Goal: Task Accomplishment & Management: Complete application form

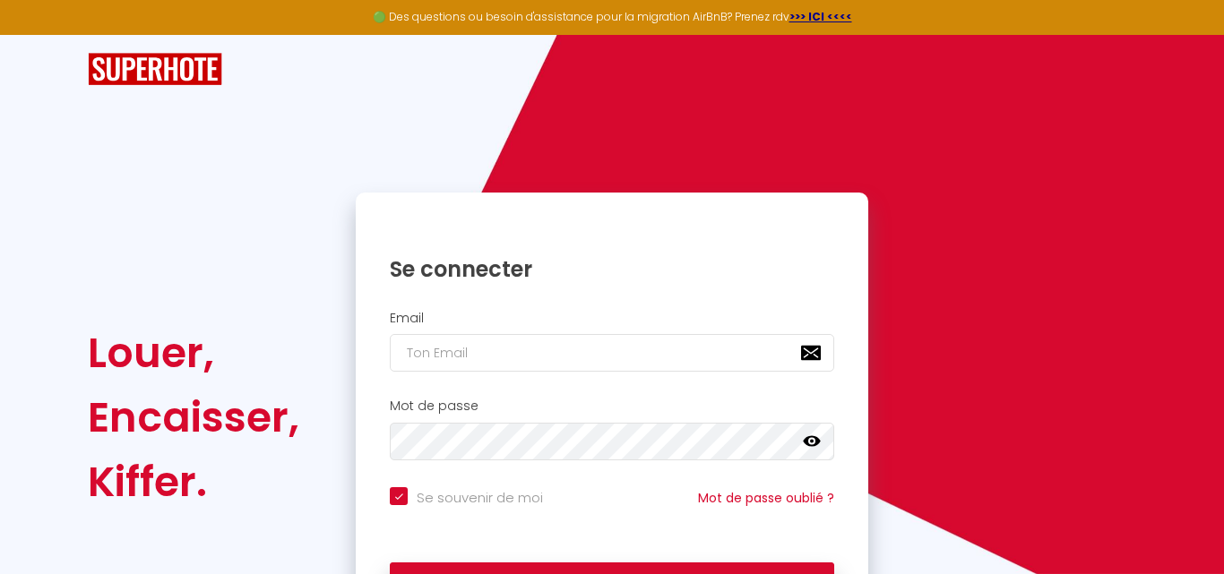
checkbox input "true"
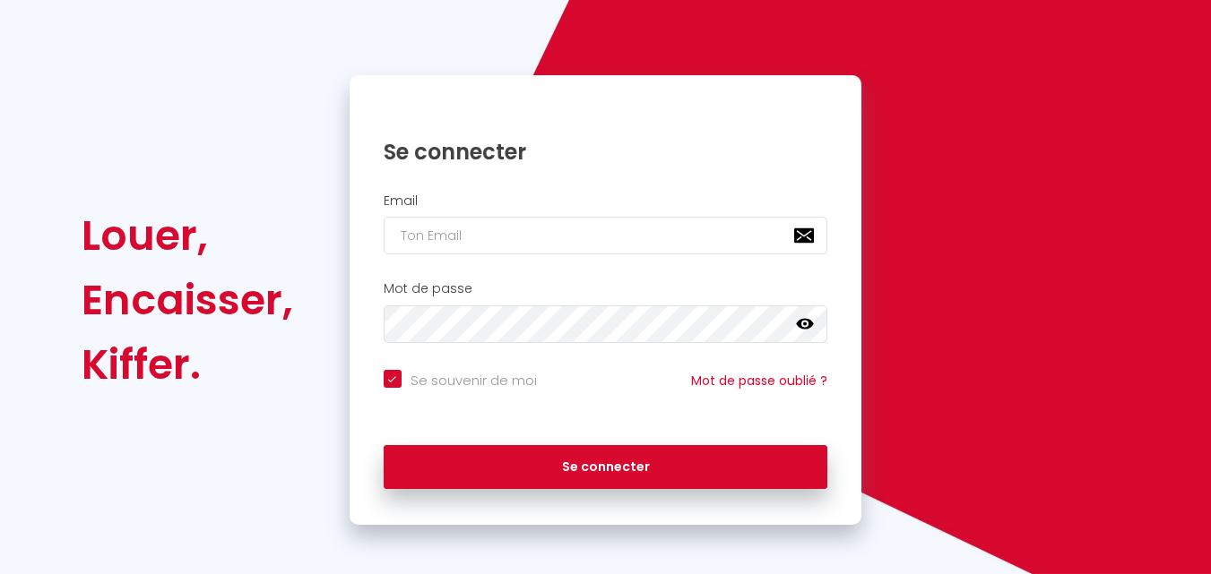
scroll to position [122, 0]
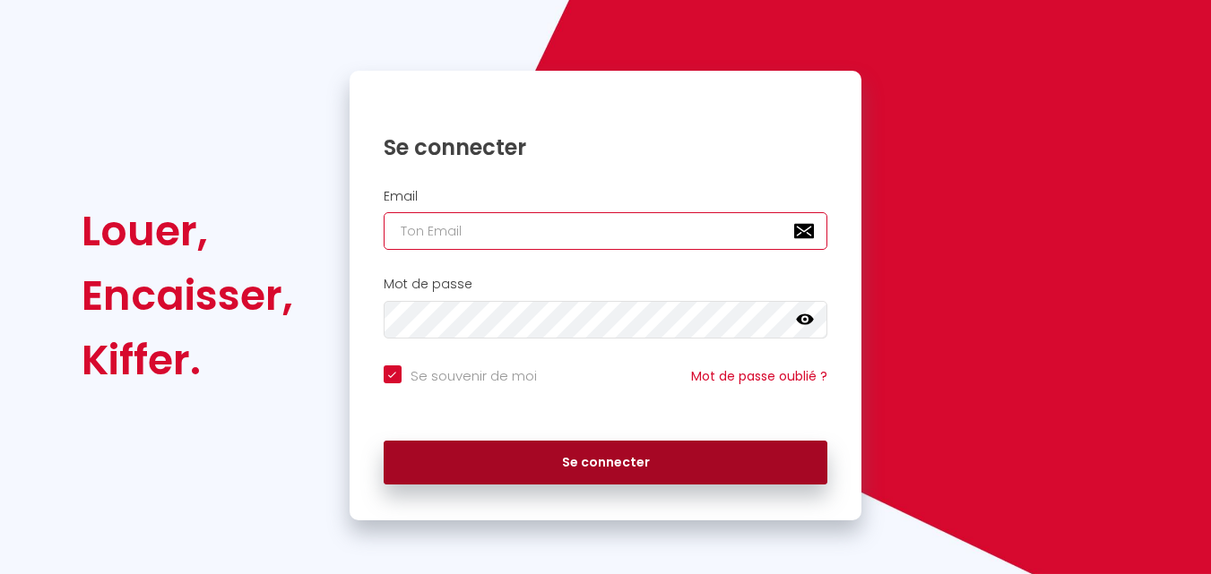
type input "Titanium23"
checkbox input "true"
click at [625, 472] on button "Se connecter" at bounding box center [606, 463] width 444 height 45
click at [674, 459] on button "Se connecter" at bounding box center [606, 463] width 444 height 45
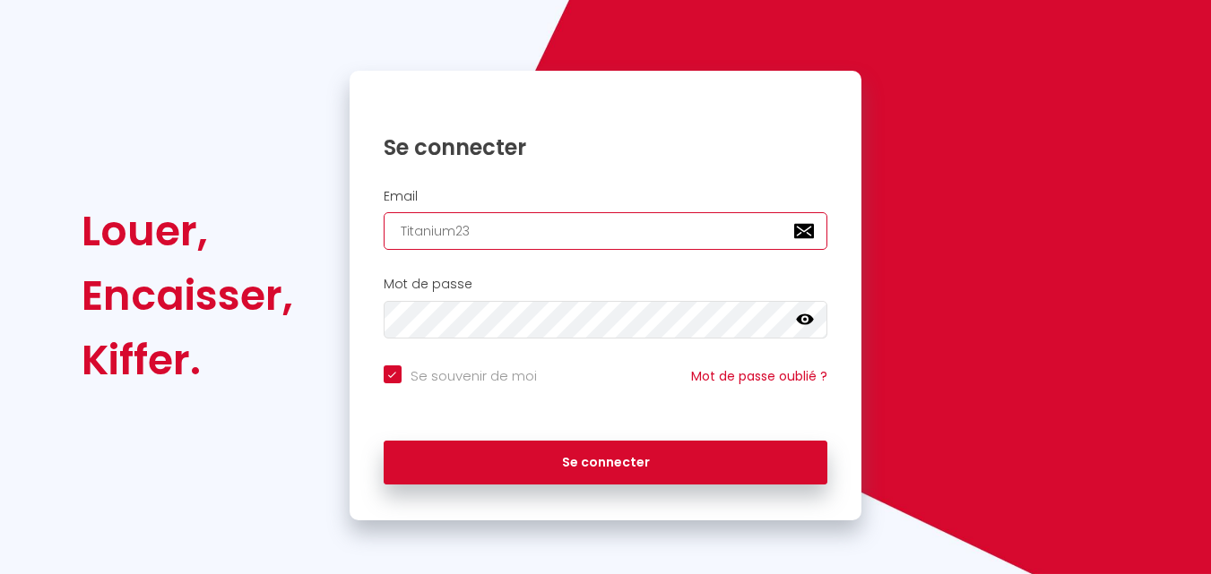
click at [546, 237] on input "Titanium23" at bounding box center [606, 231] width 444 height 38
type input "[EMAIL_ADDRESS][DOMAIN_NAME]"
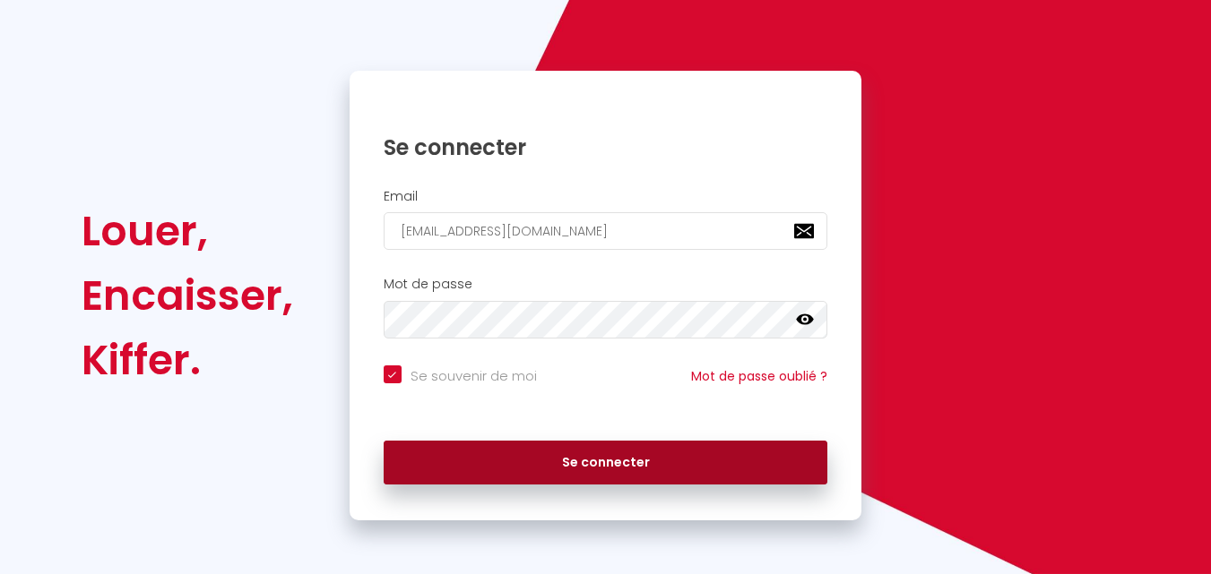
click at [642, 465] on button "Se connecter" at bounding box center [606, 463] width 444 height 45
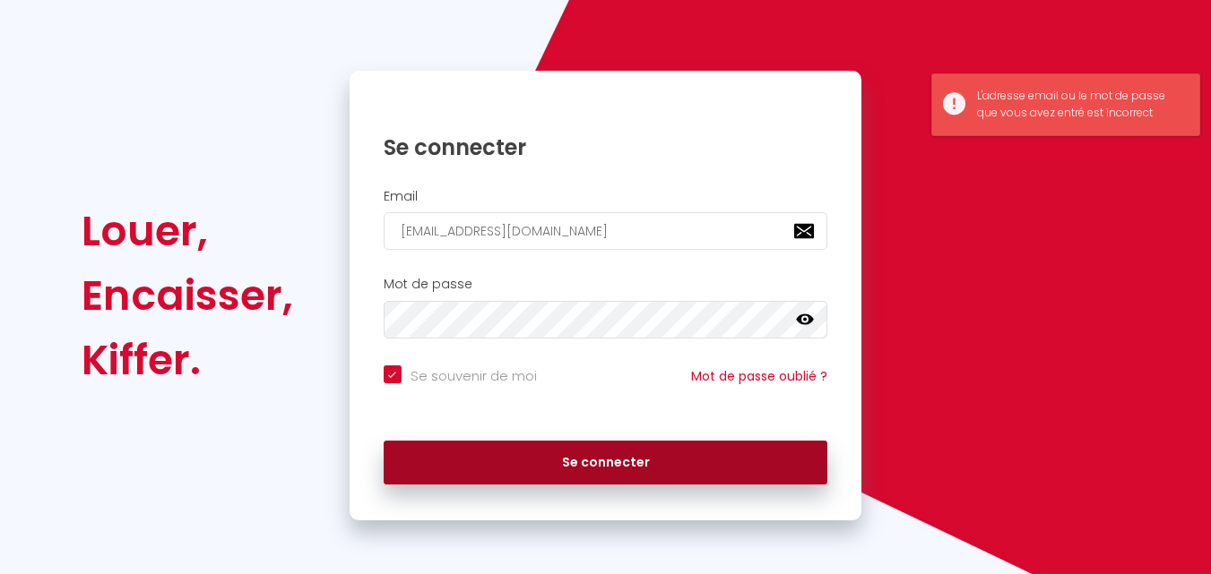
click at [581, 463] on button "Se connecter" at bounding box center [606, 463] width 444 height 45
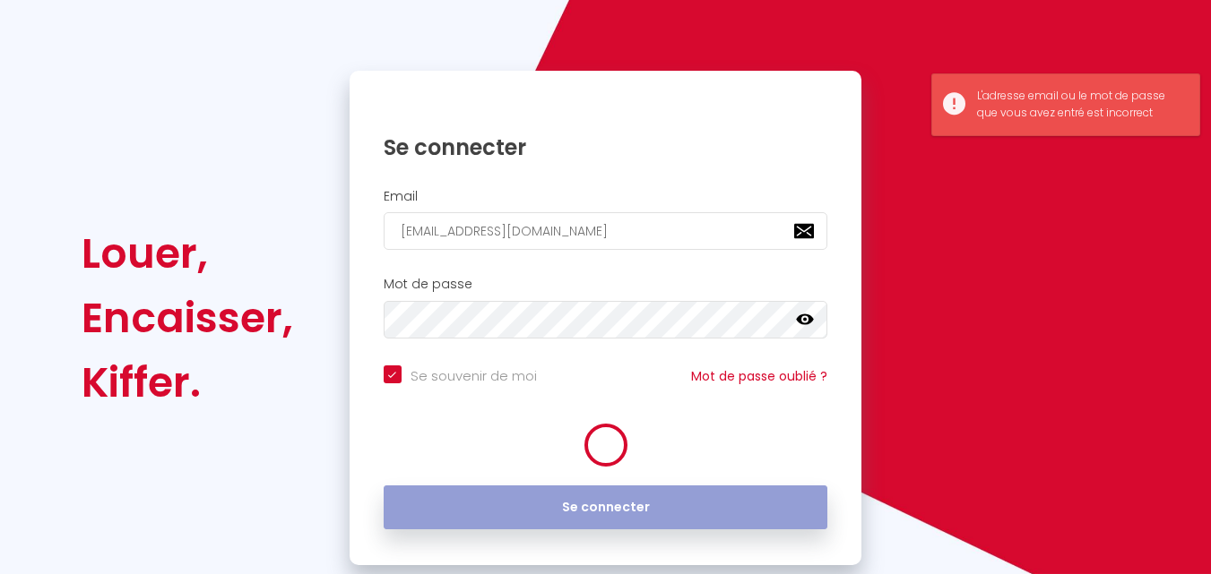
checkbox input "true"
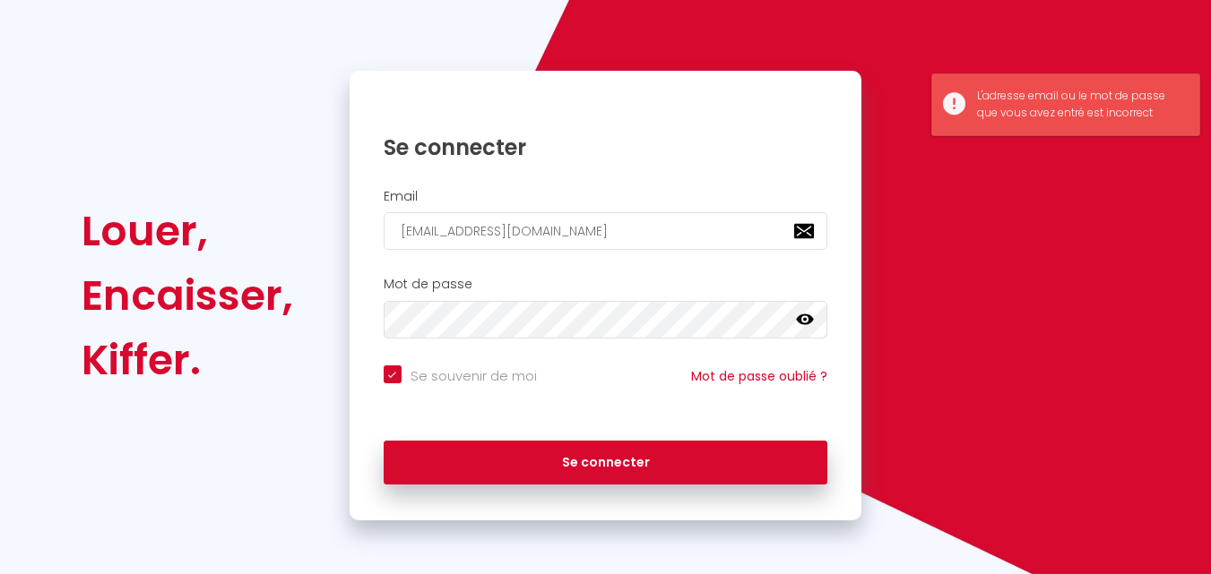
click at [945, 280] on div "Louer, Encaisser, Kiffer. Se connecter Email titaniumcontact01@gmail.com Mot de…" at bounding box center [605, 296] width 1072 height 450
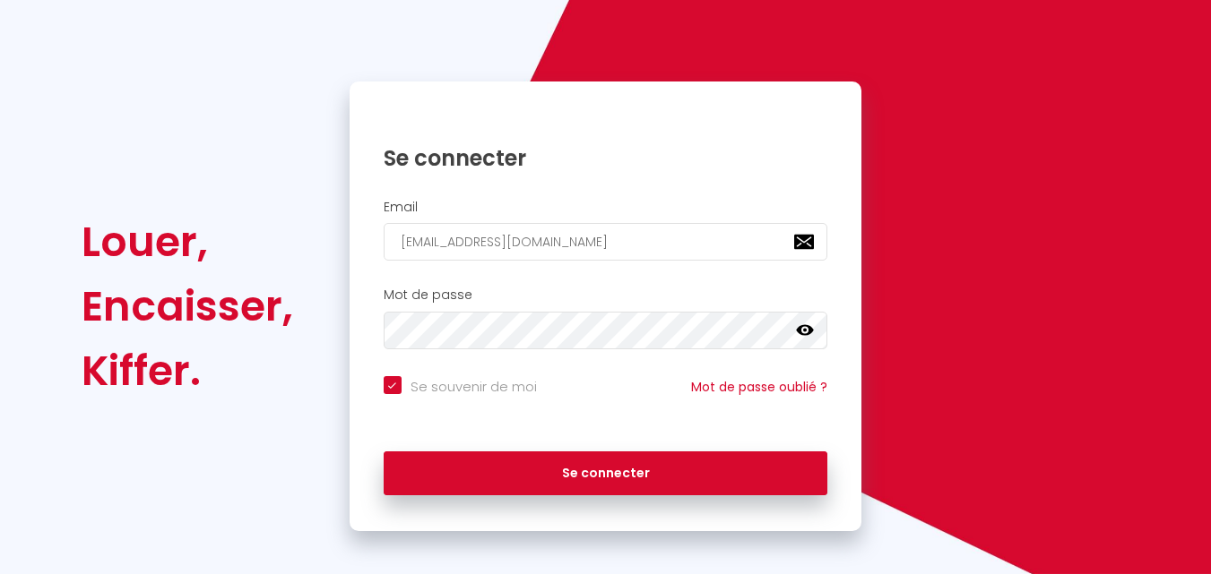
scroll to position [122, 0]
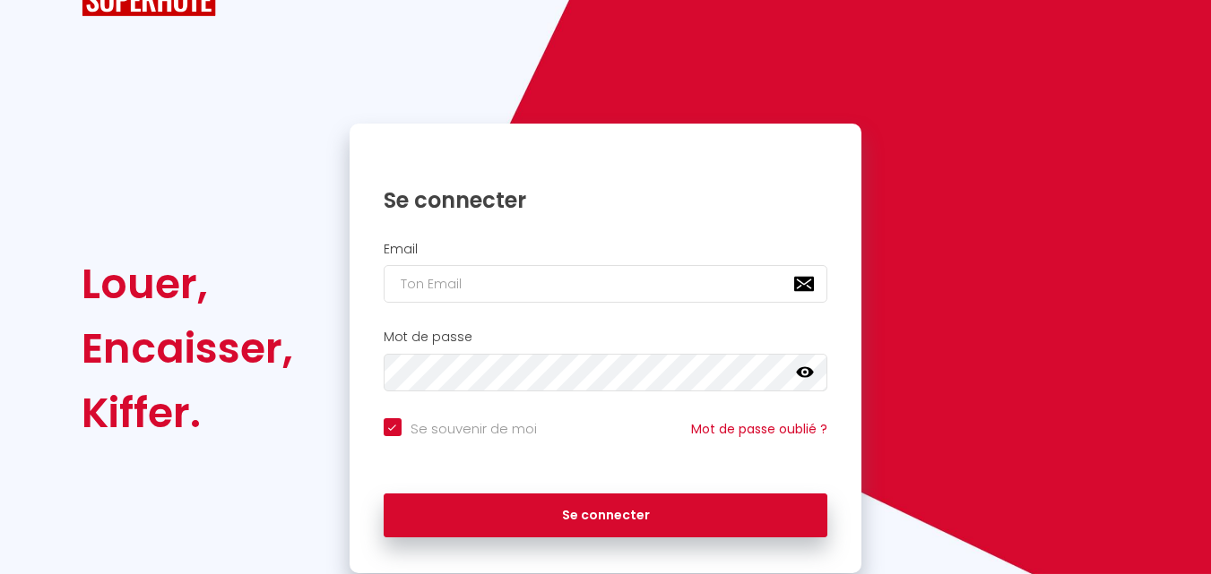
scroll to position [122, 0]
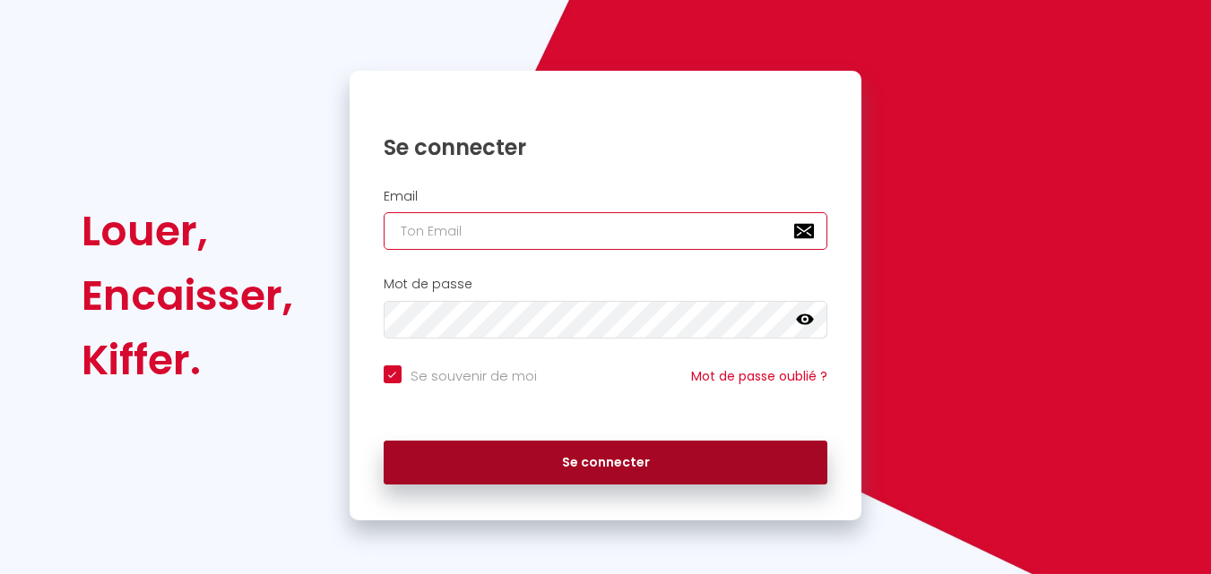
type input "Titanium23"
checkbox input "true"
click at [644, 455] on button "Se connecter" at bounding box center [606, 463] width 444 height 45
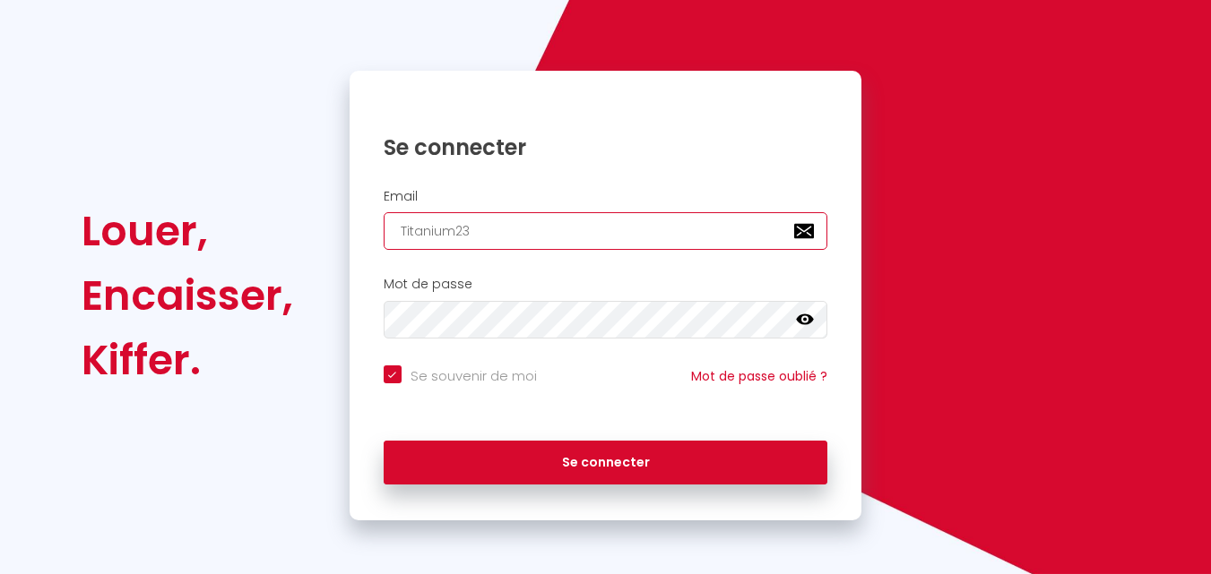
click at [522, 237] on input "Titanium23" at bounding box center [606, 231] width 444 height 38
type input "[EMAIL_ADDRESS][DOMAIN_NAME]"
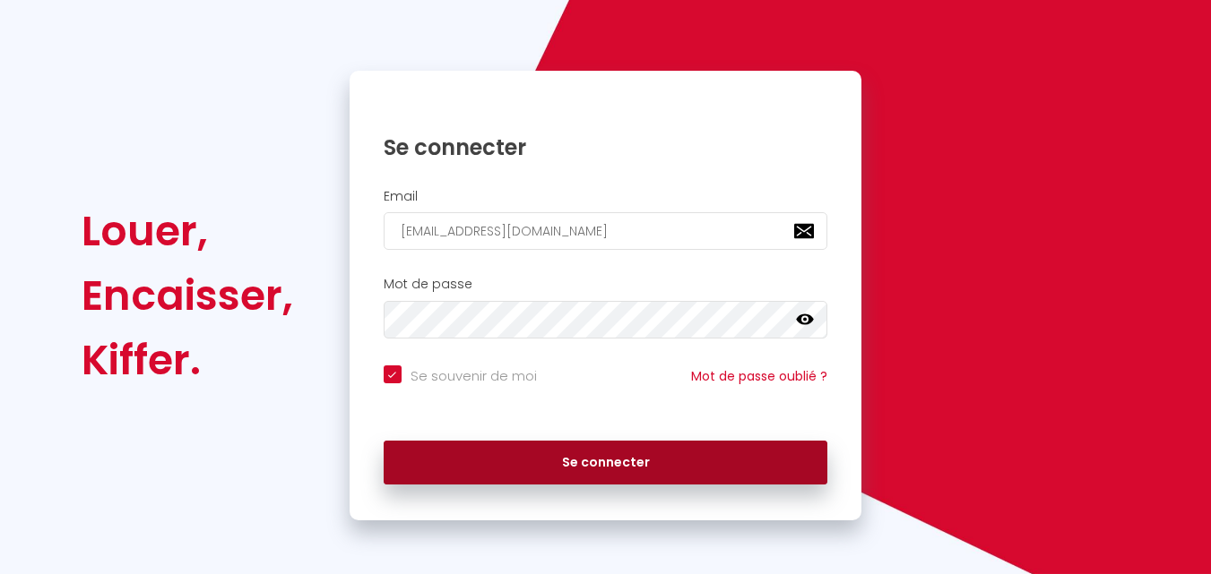
click at [518, 470] on button "Se connecter" at bounding box center [606, 463] width 444 height 45
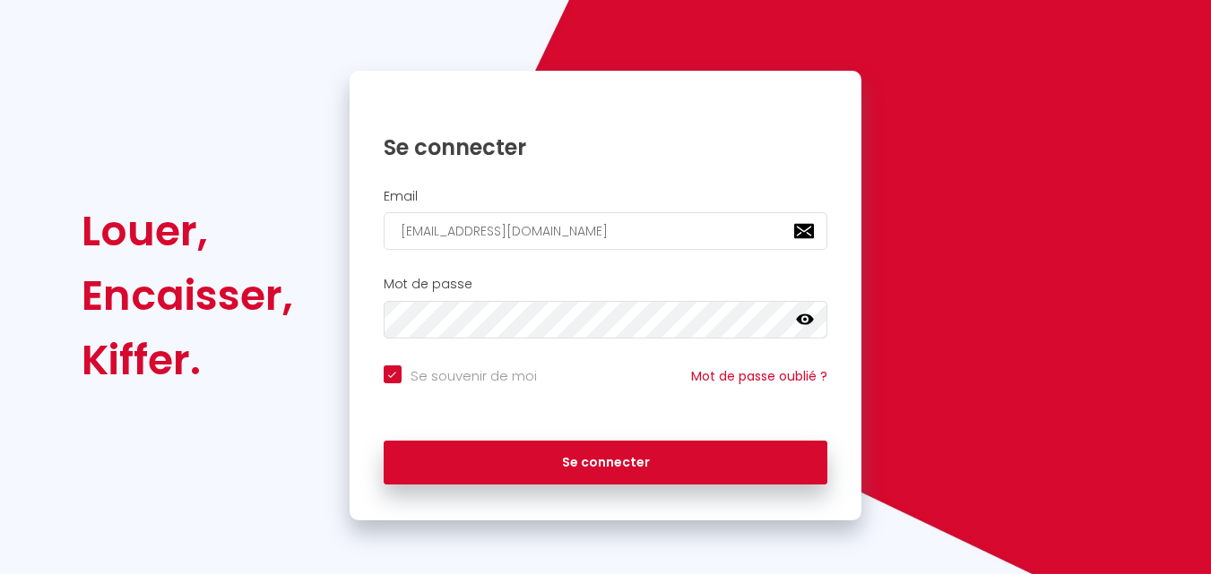
click at [807, 317] on icon at bounding box center [805, 320] width 18 height 18
click at [807, 317] on icon at bounding box center [805, 320] width 18 height 14
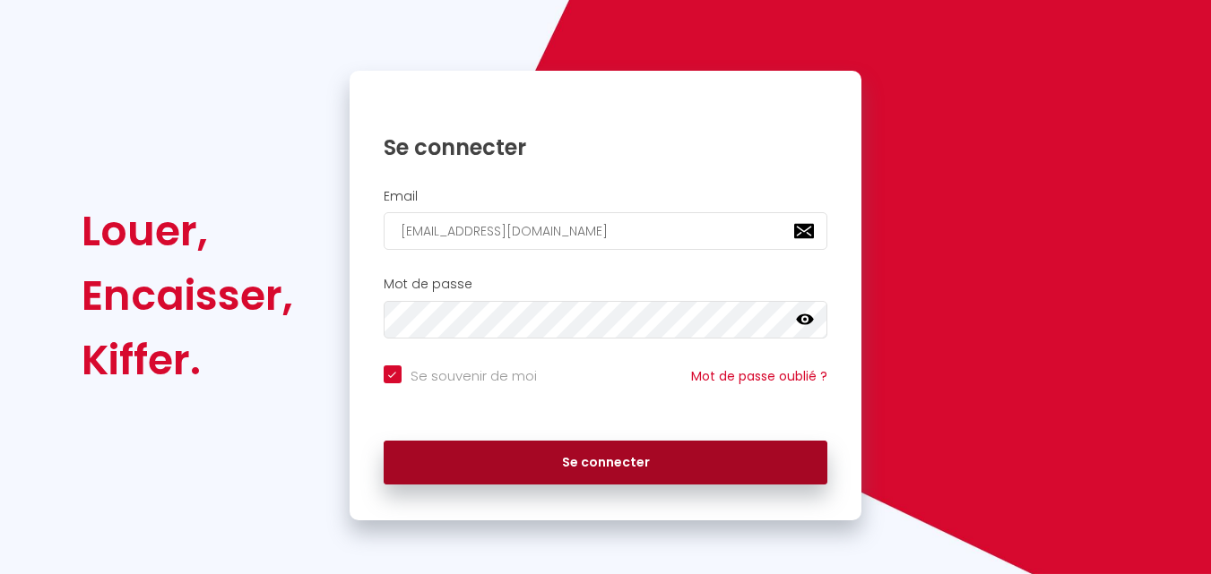
click at [657, 456] on button "Se connecter" at bounding box center [606, 463] width 444 height 45
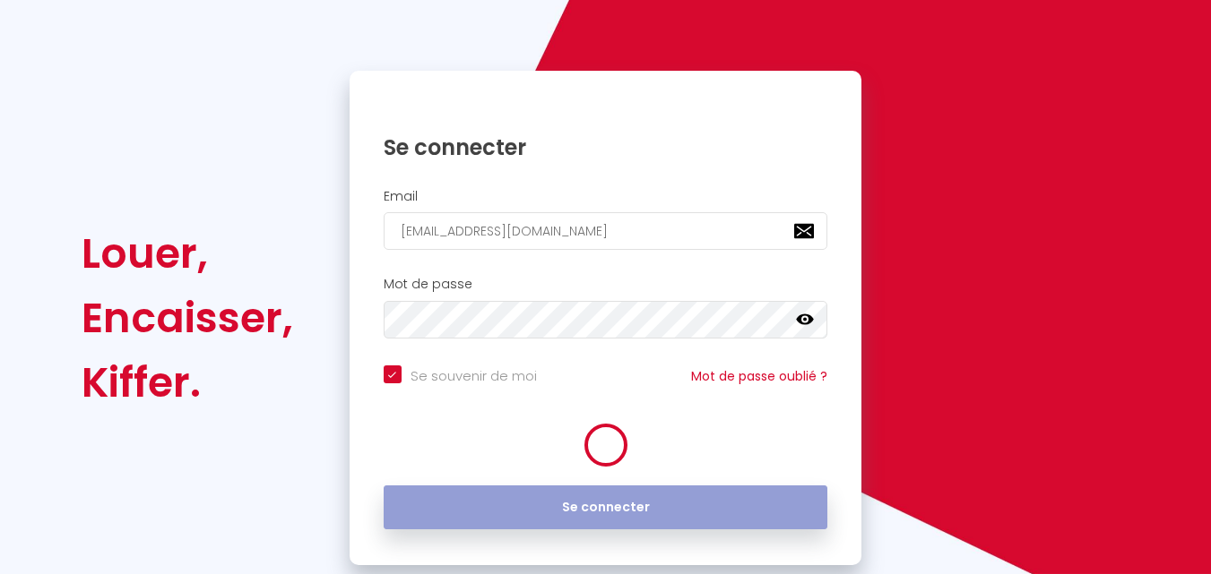
checkbox input "true"
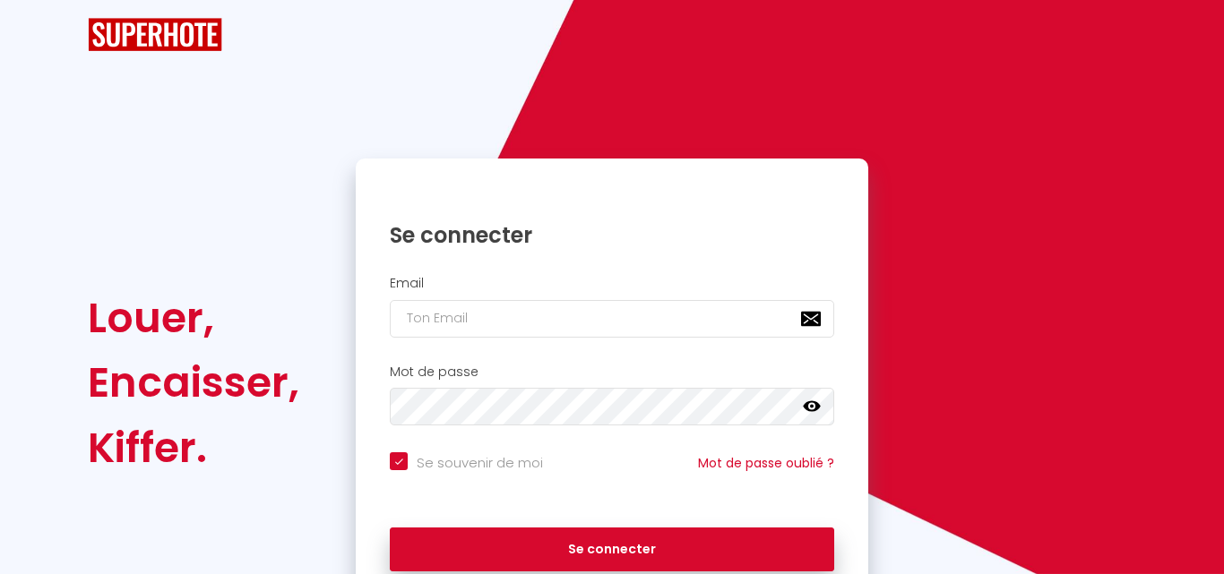
checkbox input "true"
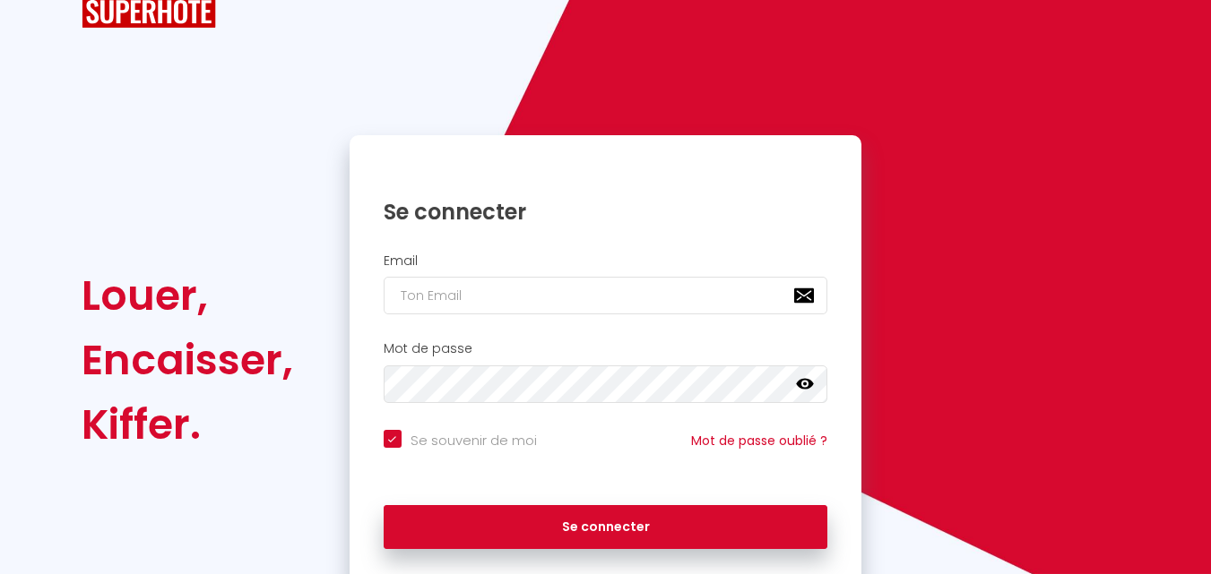
scroll to position [122, 0]
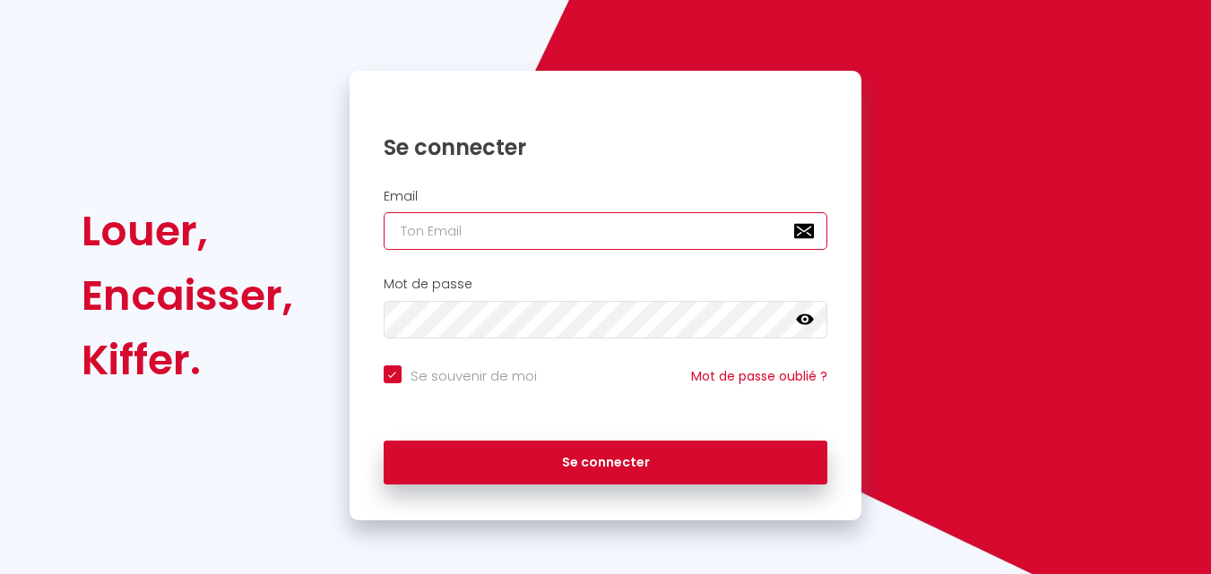
type input "Titanium23"
click at [390, 381] on input "Se souvenir de moi" at bounding box center [460, 375] width 153 height 18
checkbox input "true"
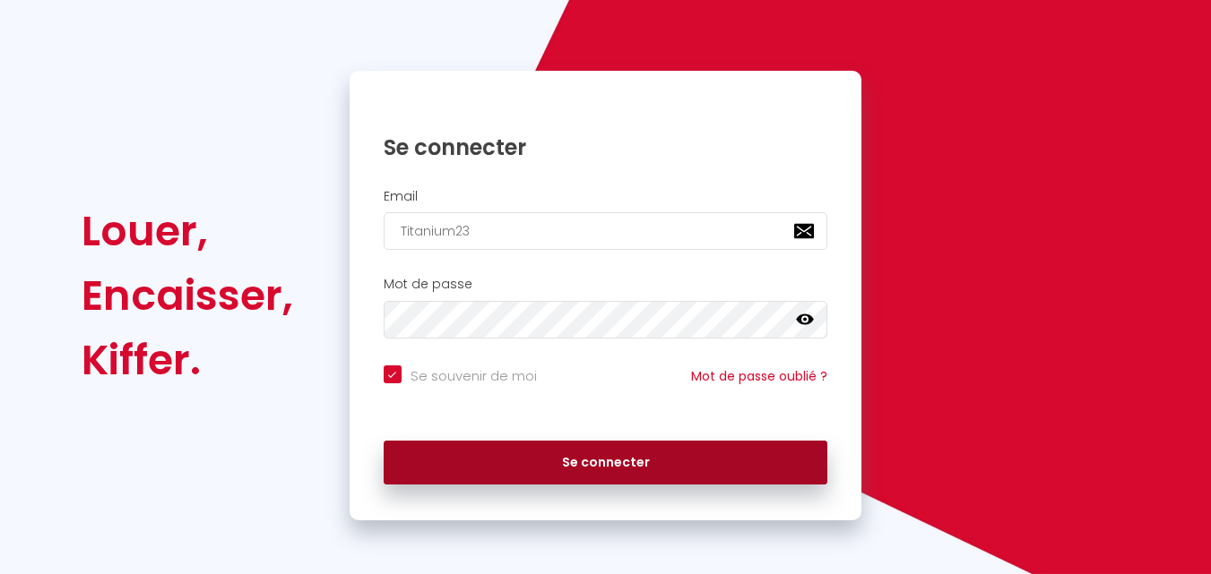
click at [581, 463] on button "Se connecter" at bounding box center [606, 463] width 444 height 45
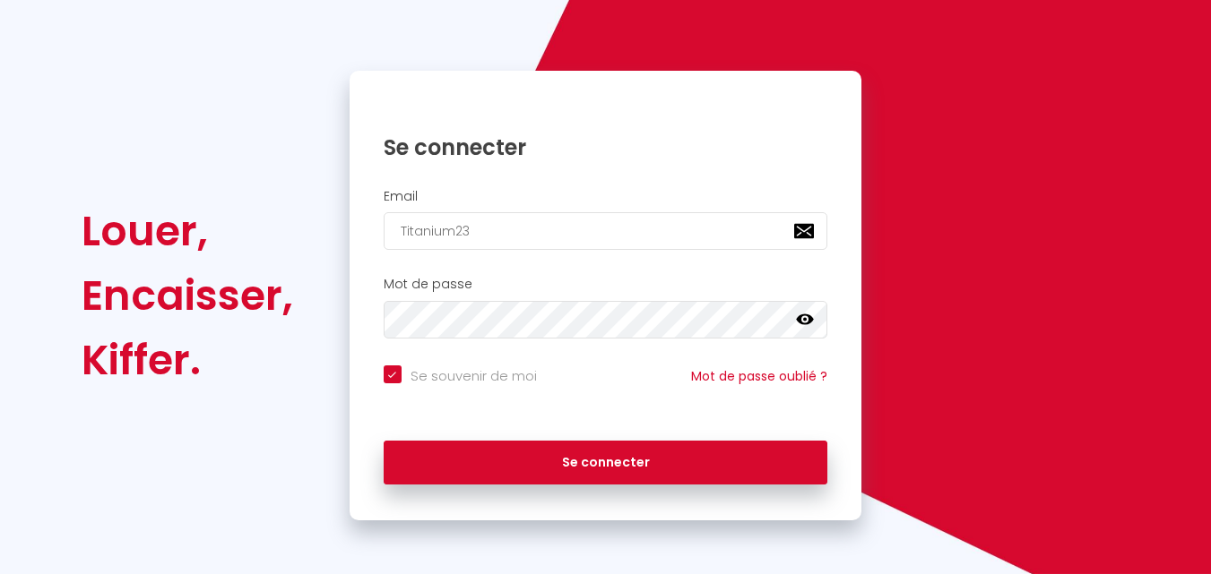
click at [531, 280] on h2 "Mot de passe" at bounding box center [606, 284] width 444 height 15
click at [479, 232] on input "Titanium23" at bounding box center [606, 231] width 444 height 38
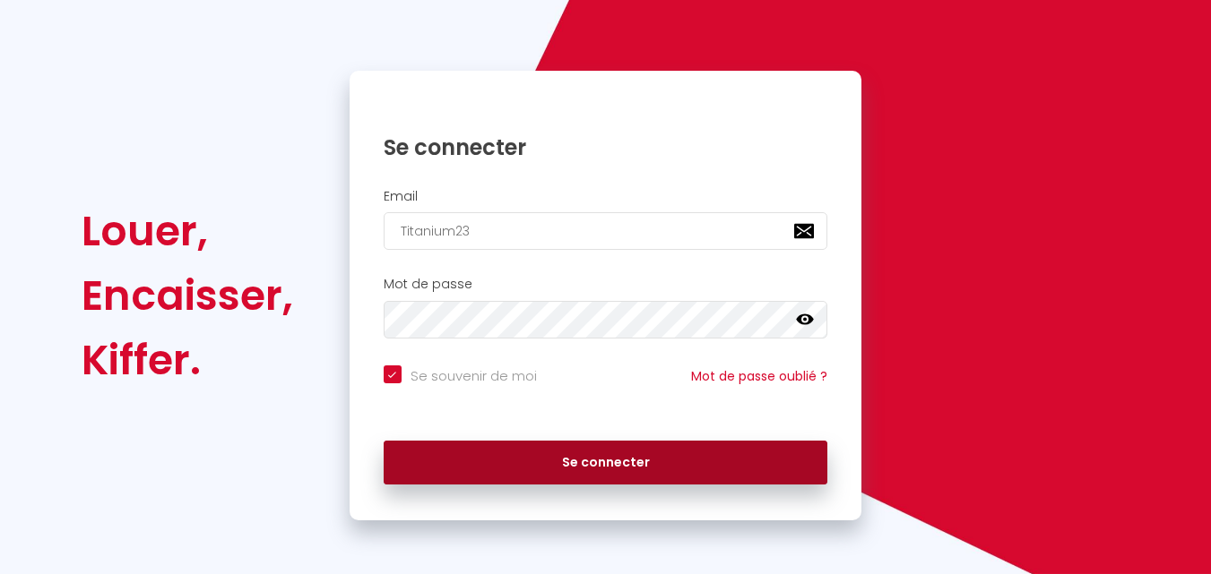
click at [628, 461] on button "Se connecter" at bounding box center [606, 463] width 444 height 45
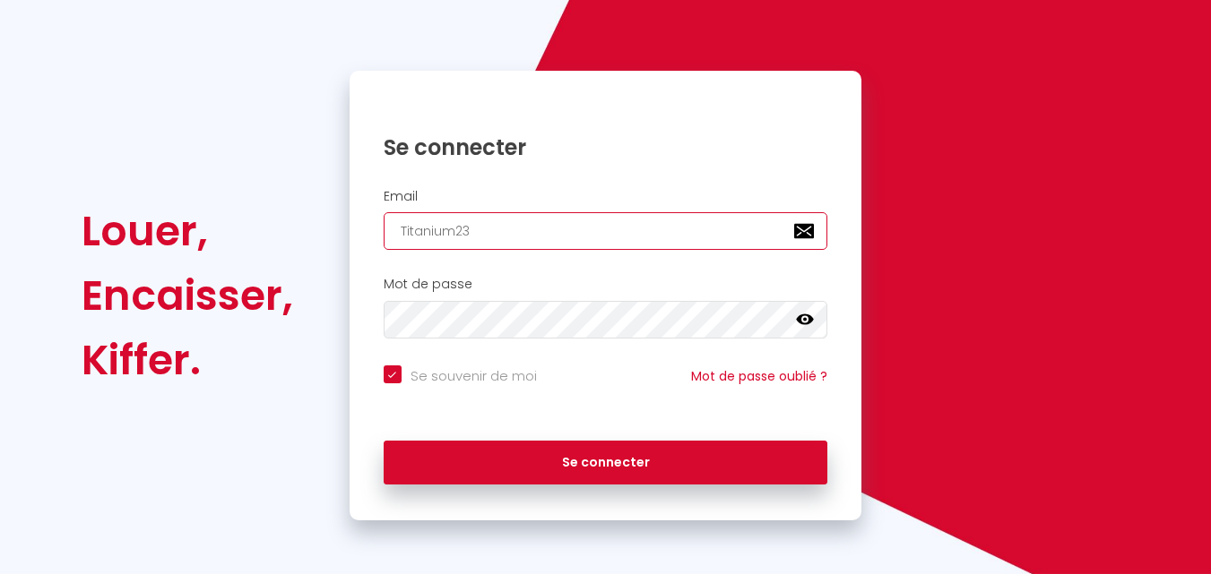
click at [561, 234] on input "Titanium23" at bounding box center [606, 231] width 444 height 38
type input "[EMAIL_ADDRESS][DOMAIN_NAME]"
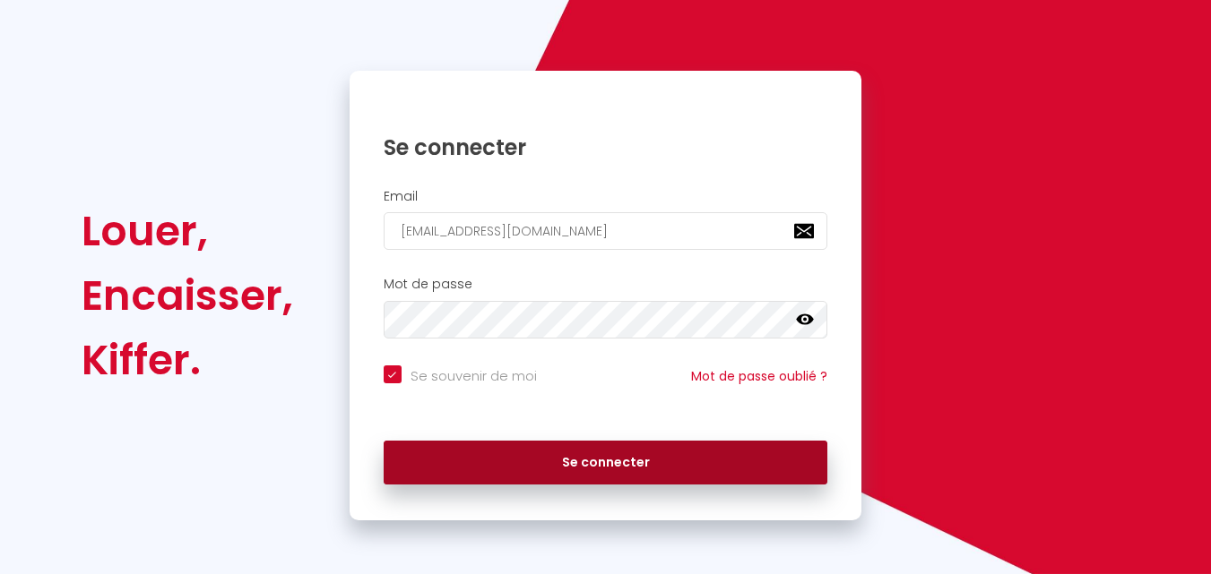
click at [588, 468] on button "Se connecter" at bounding box center [606, 463] width 444 height 45
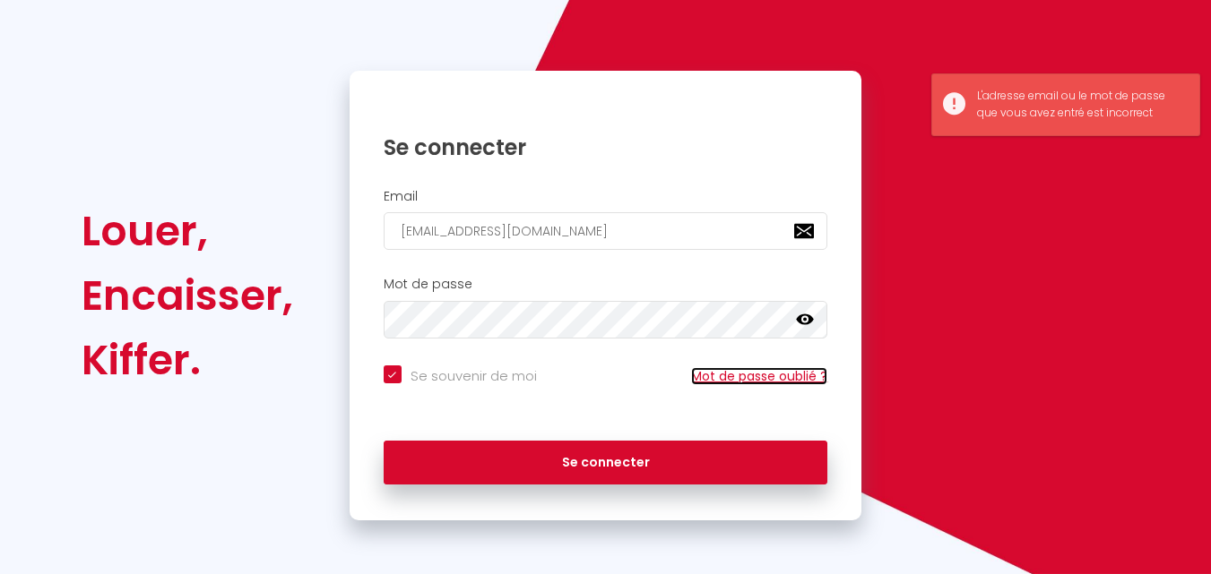
click at [722, 378] on link "Mot de passe oublié ?" at bounding box center [759, 376] width 136 height 18
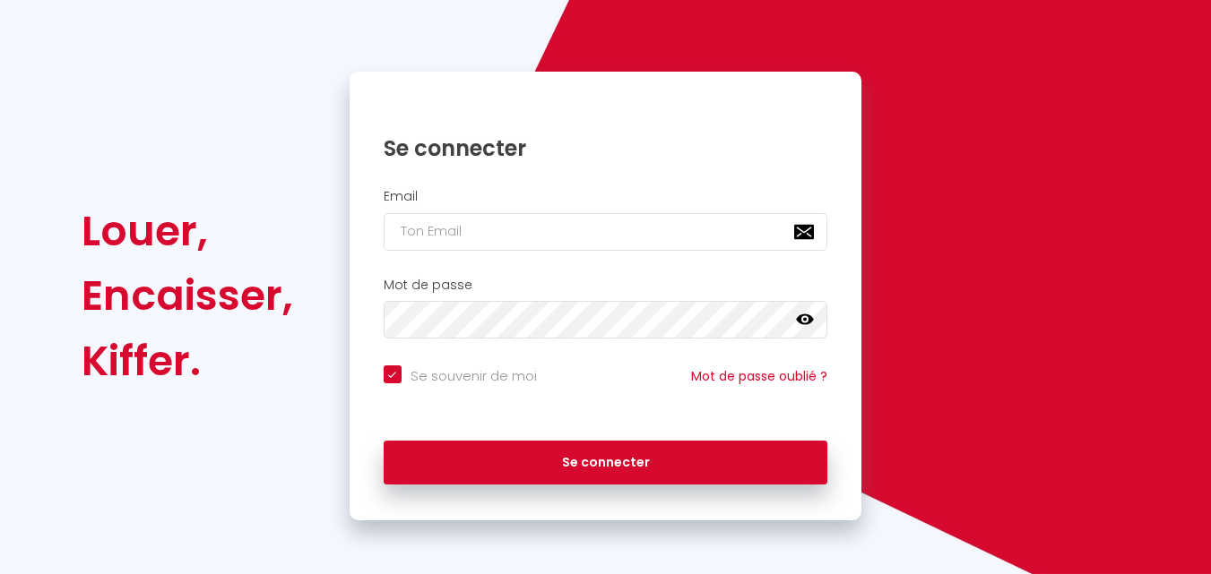
checkbox input "true"
type input "[EMAIL_ADDRESS][DOMAIN_NAME]"
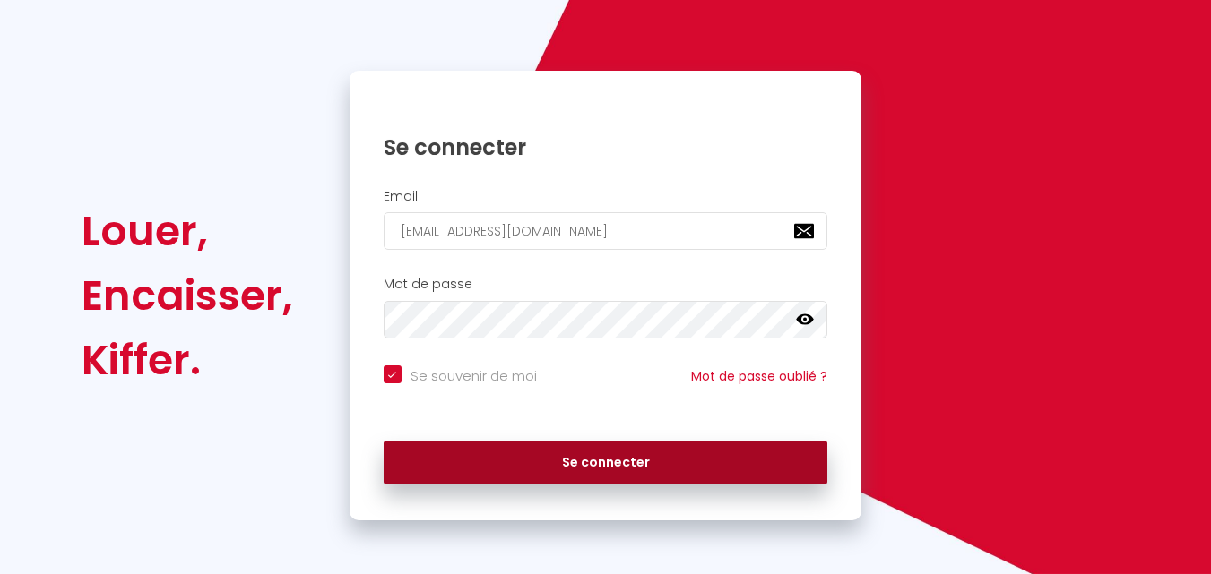
click at [641, 461] on button "Se connecter" at bounding box center [606, 463] width 444 height 45
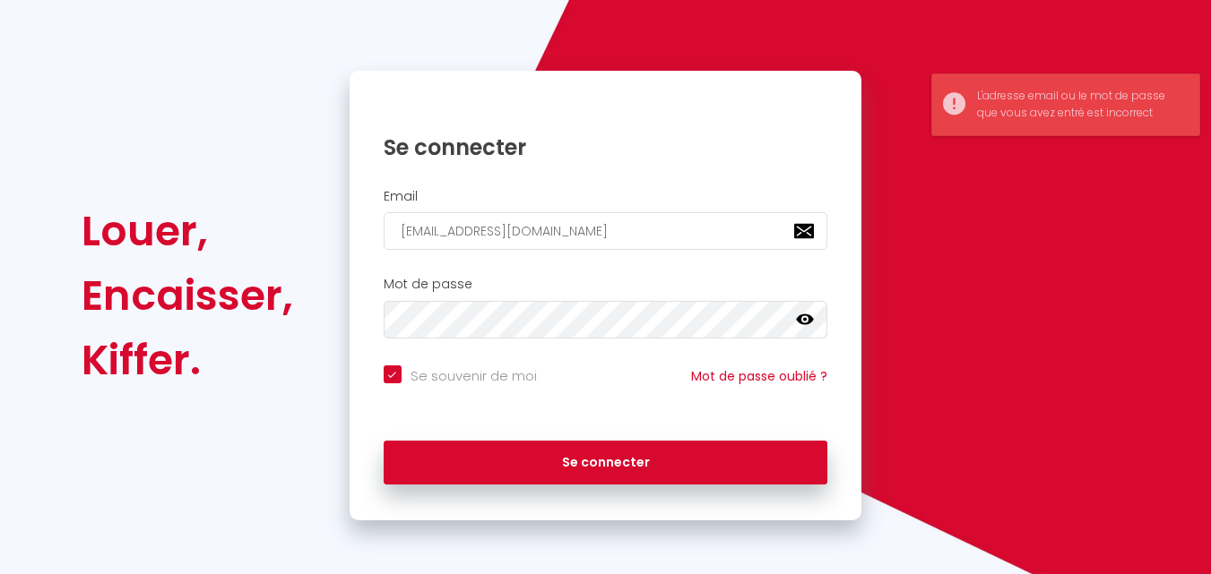
click at [810, 330] on link at bounding box center [805, 322] width 18 height 23
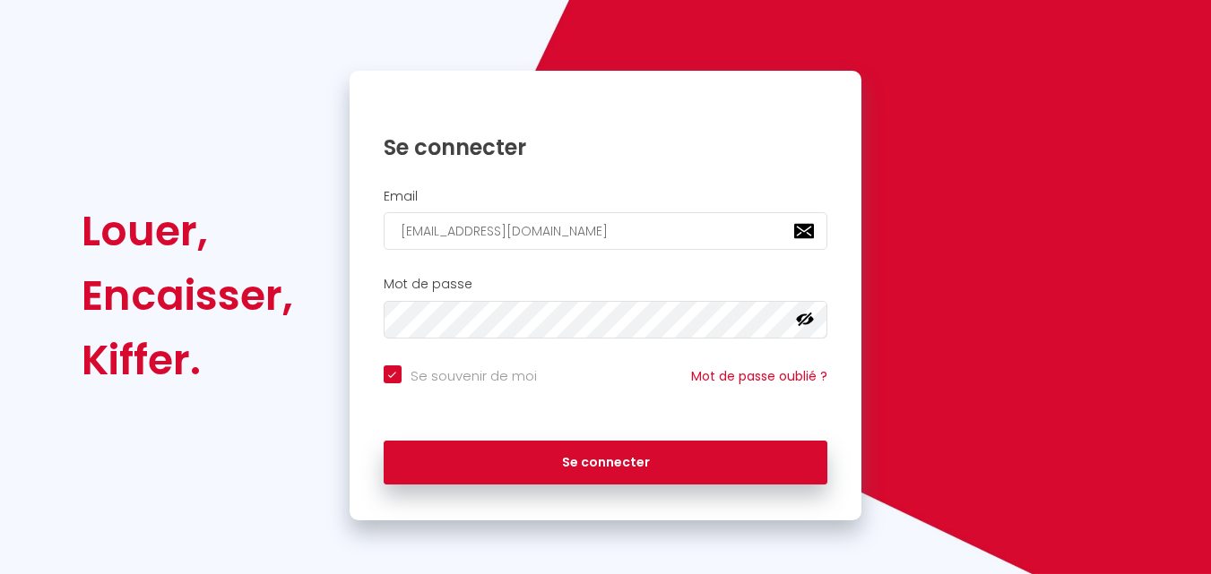
click at [810, 330] on link at bounding box center [805, 322] width 18 height 23
click at [666, 242] on input "[EMAIL_ADDRESS][DOMAIN_NAME]" at bounding box center [606, 231] width 444 height 38
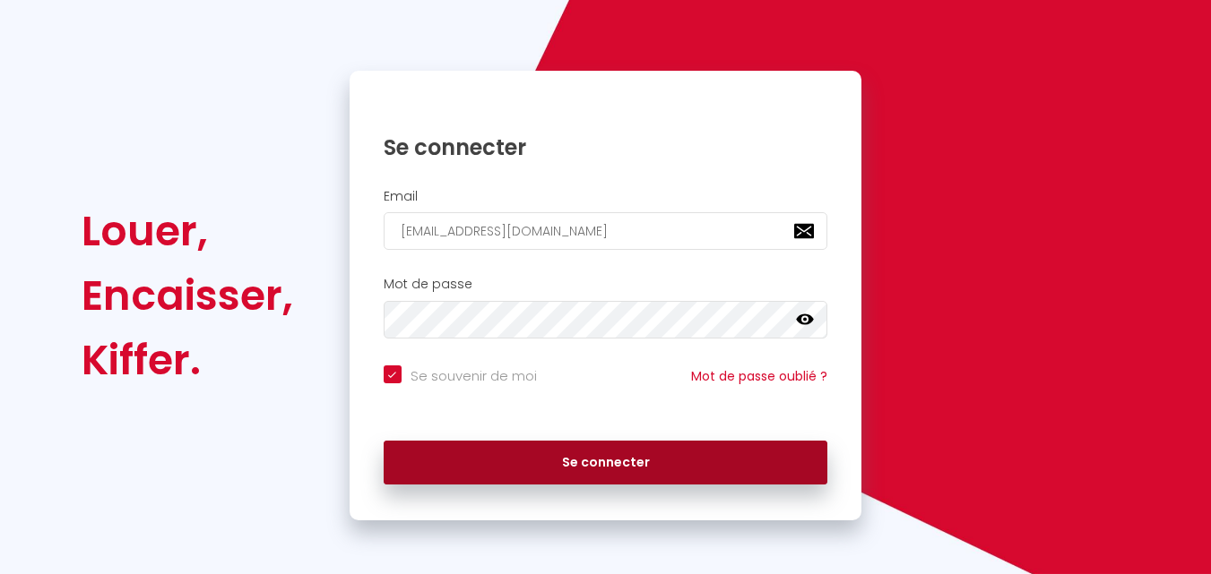
click at [582, 453] on button "Se connecter" at bounding box center [606, 463] width 444 height 45
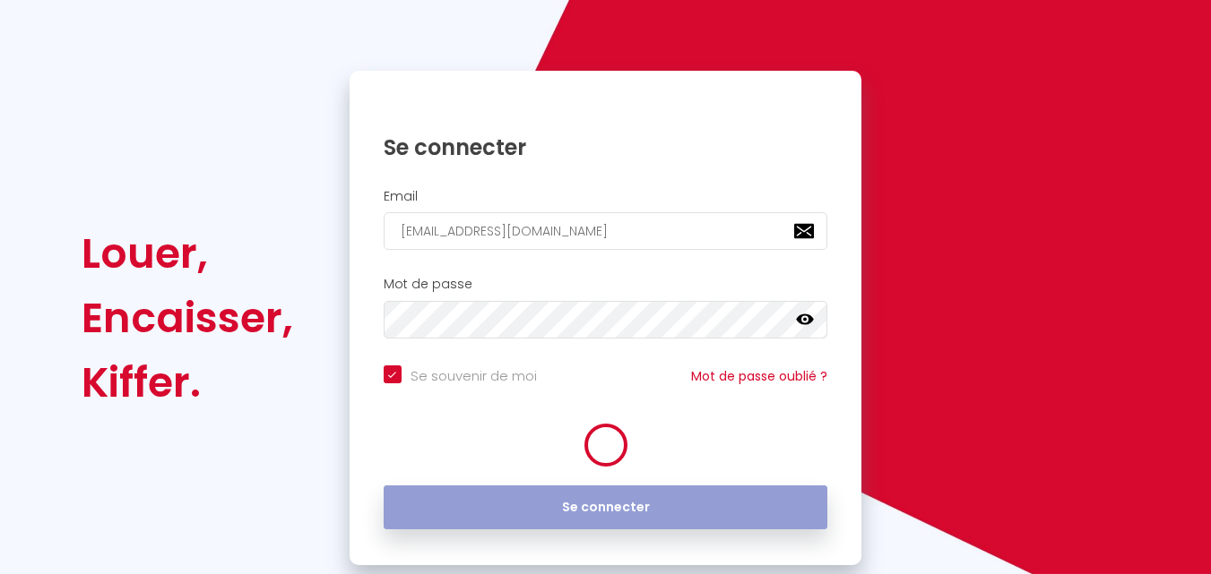
checkbox input "true"
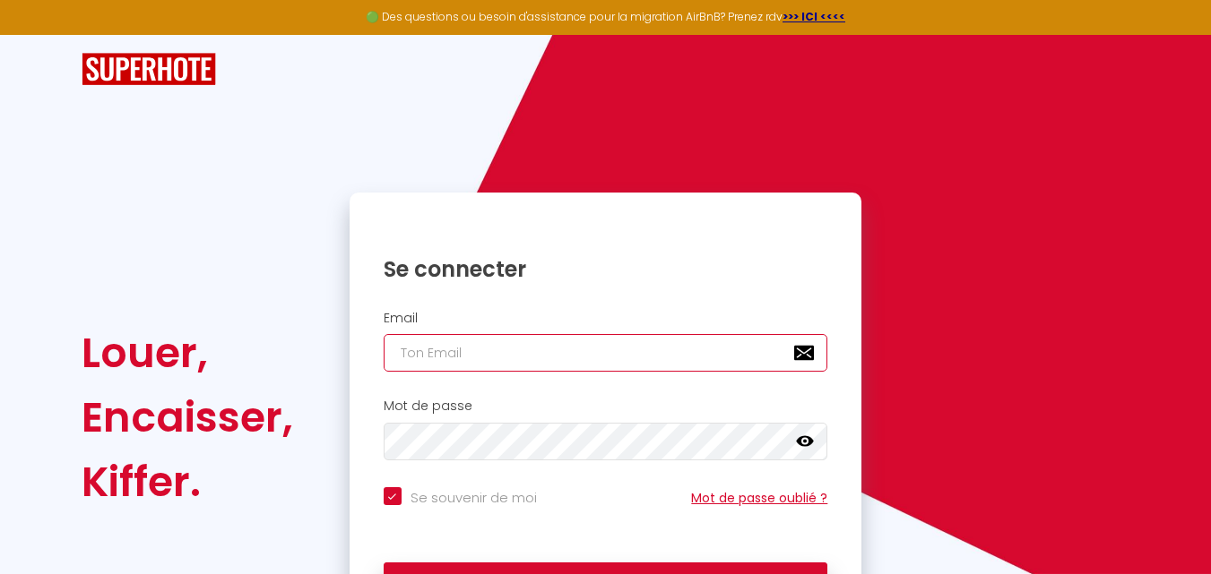
type input "[EMAIL_ADDRESS][DOMAIN_NAME]"
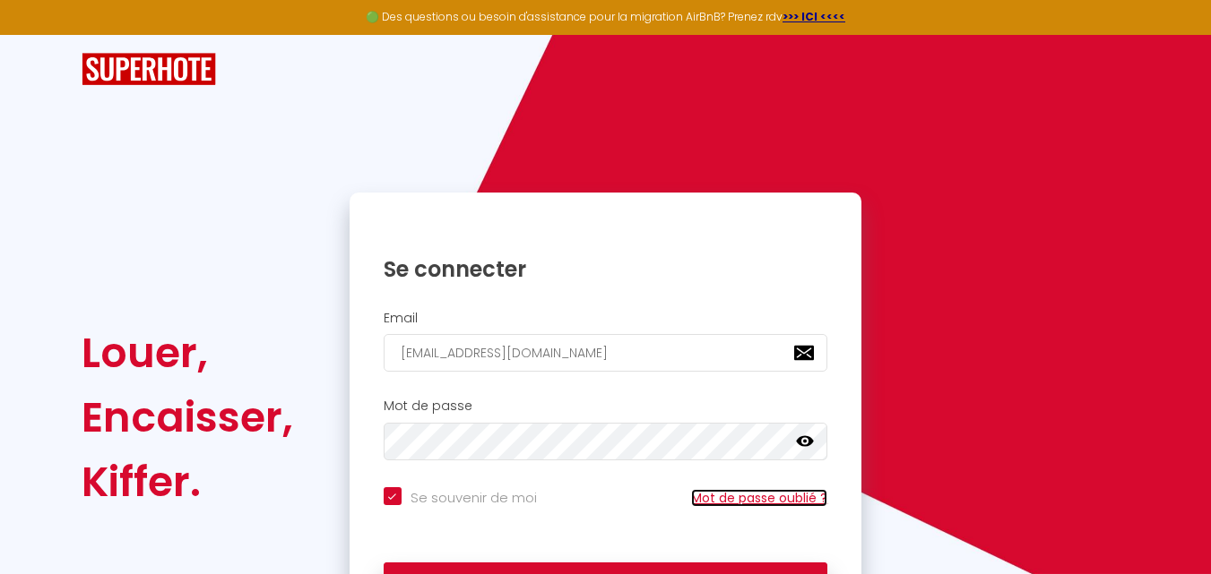
checkbox input "true"
click at [726, 492] on link "Mot de passe oublié ?" at bounding box center [759, 498] width 136 height 18
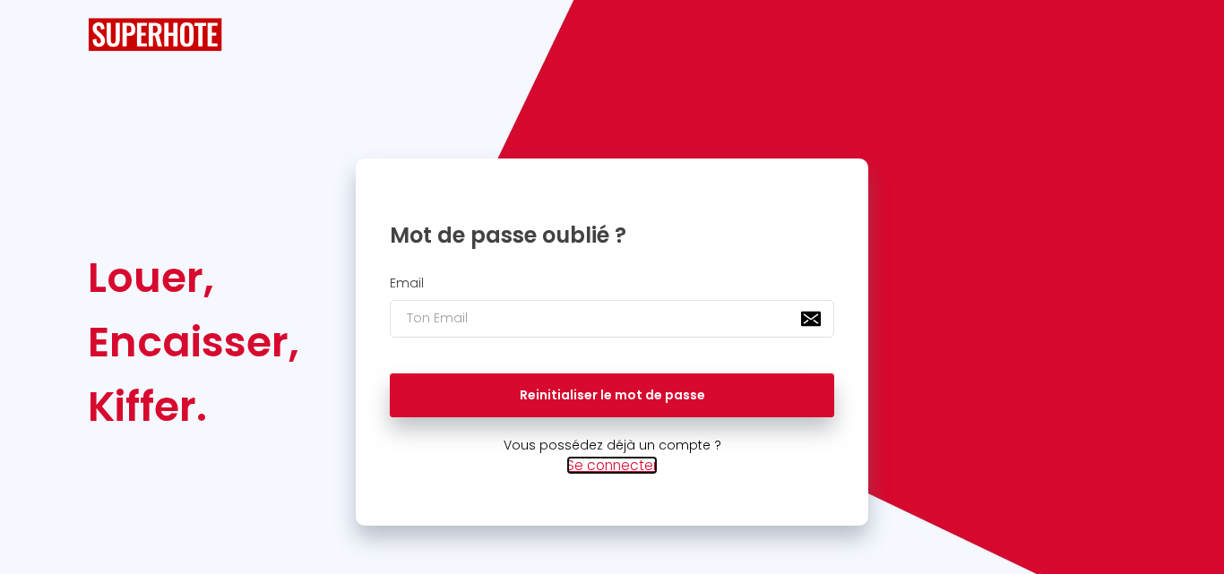
click at [611, 463] on link "Se connecter" at bounding box center [611, 465] width 91 height 19
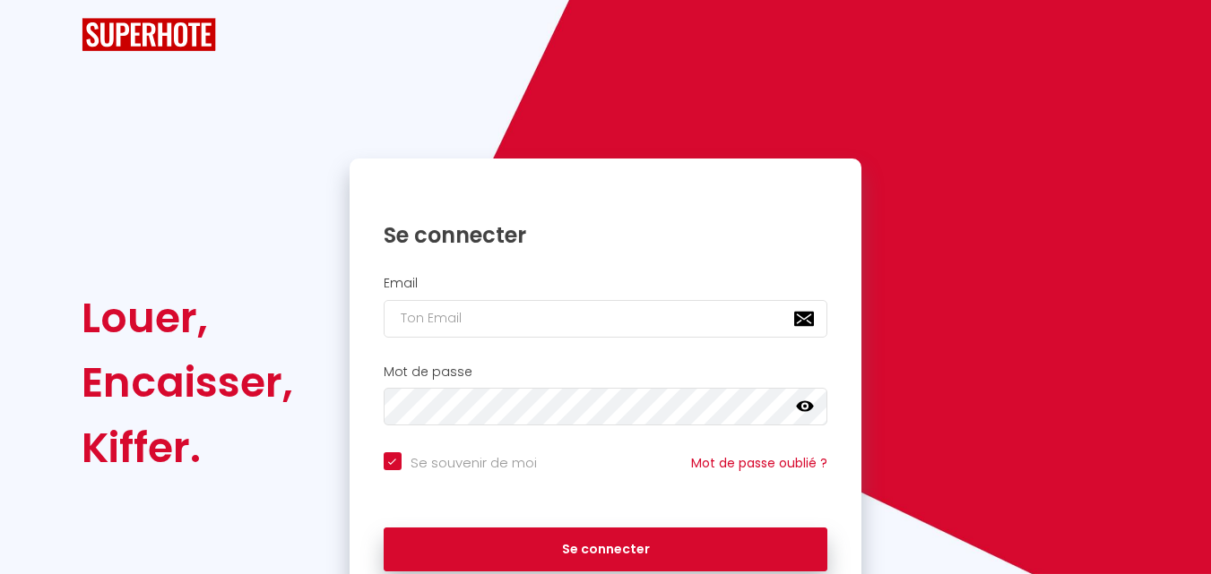
checkbox input "true"
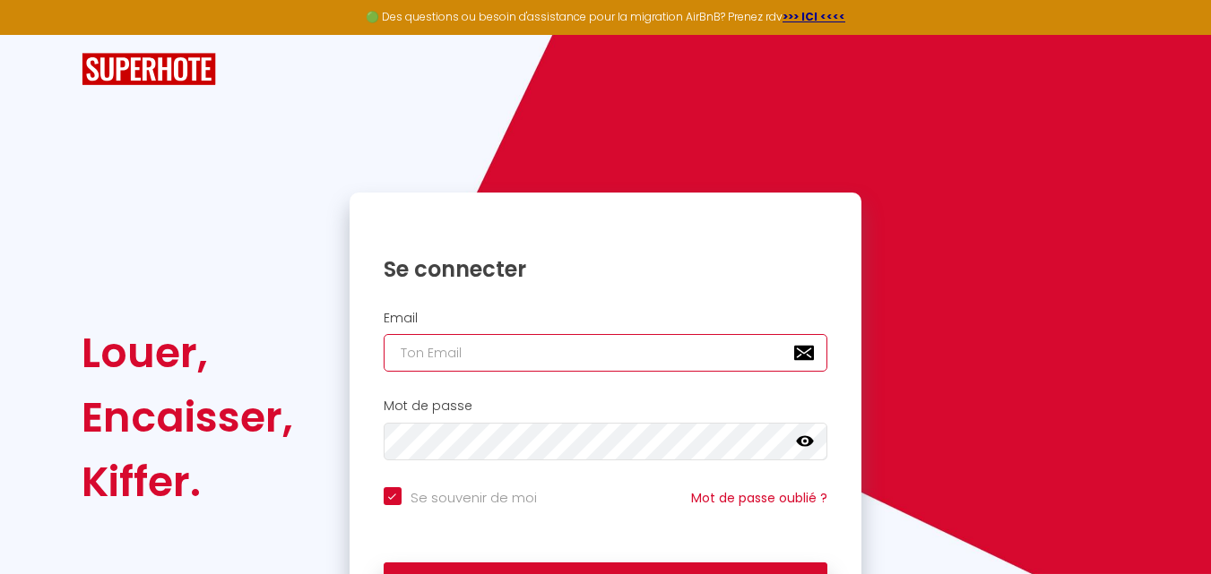
type input "[EMAIL_ADDRESS][DOMAIN_NAME]"
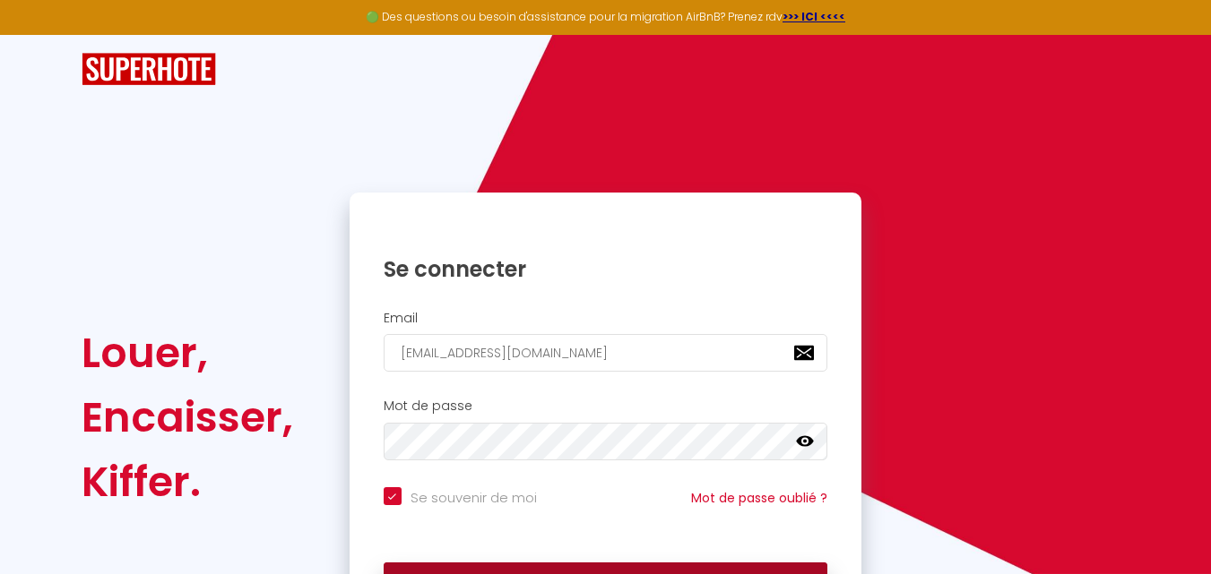
click at [582, 566] on button "Se connecter" at bounding box center [606, 585] width 444 height 45
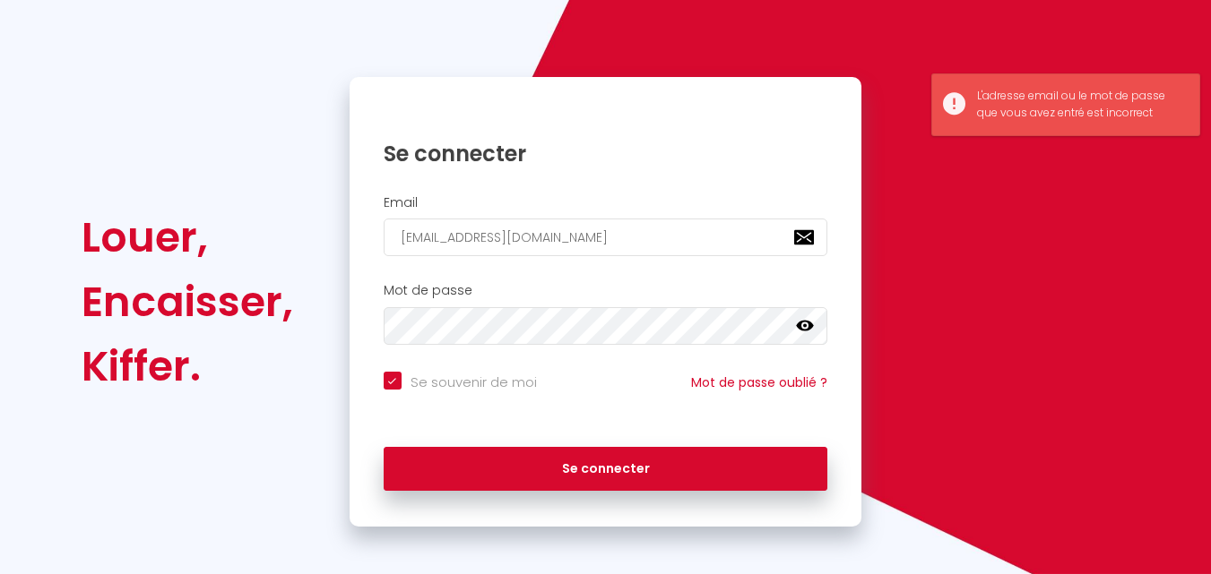
scroll to position [122, 0]
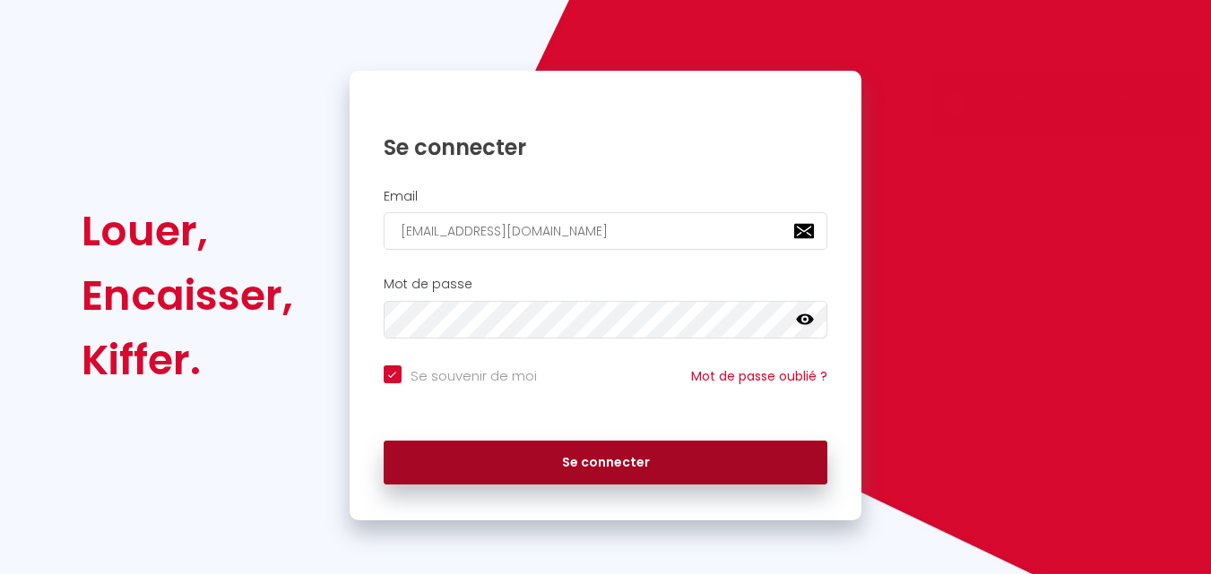
click at [631, 469] on button "Se connecter" at bounding box center [606, 463] width 444 height 45
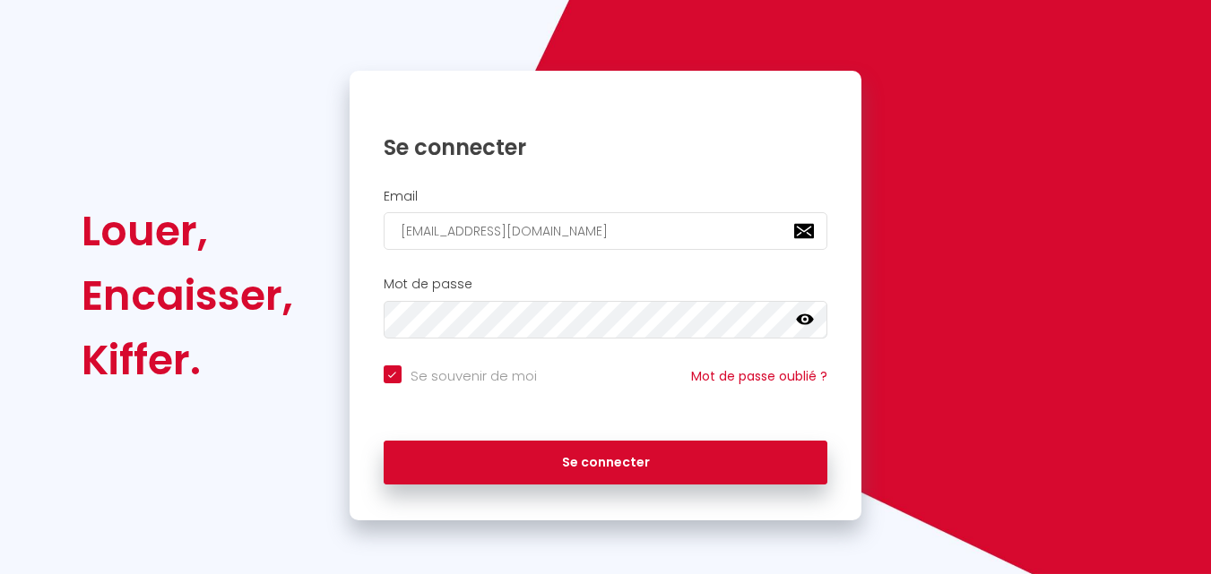
checkbox input "true"
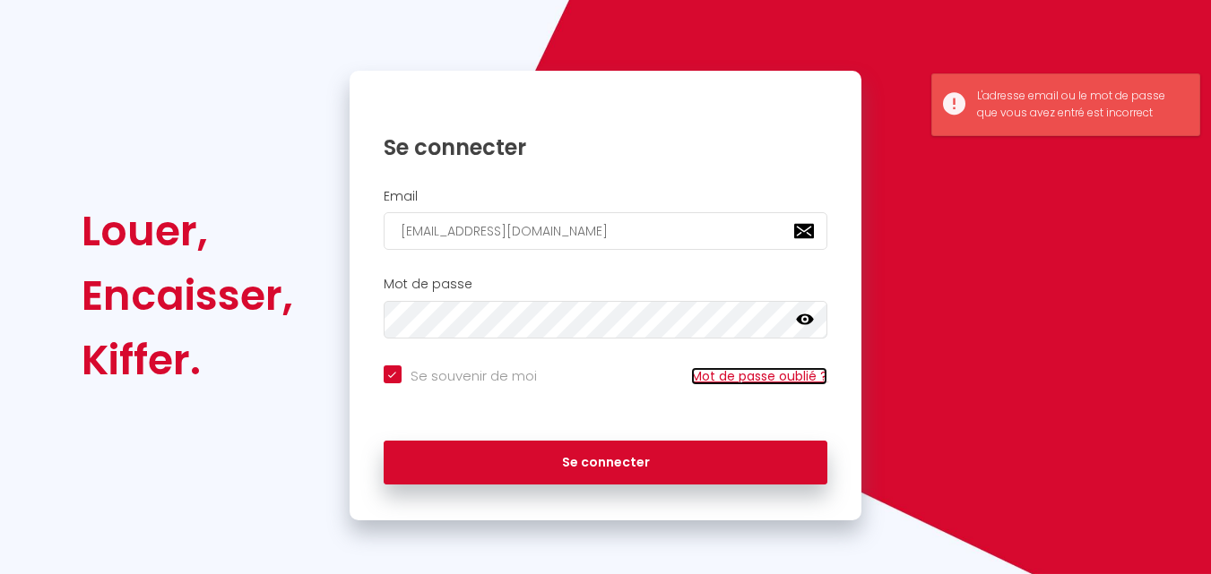
click at [743, 367] on link "Mot de passe oublié ?" at bounding box center [759, 376] width 136 height 18
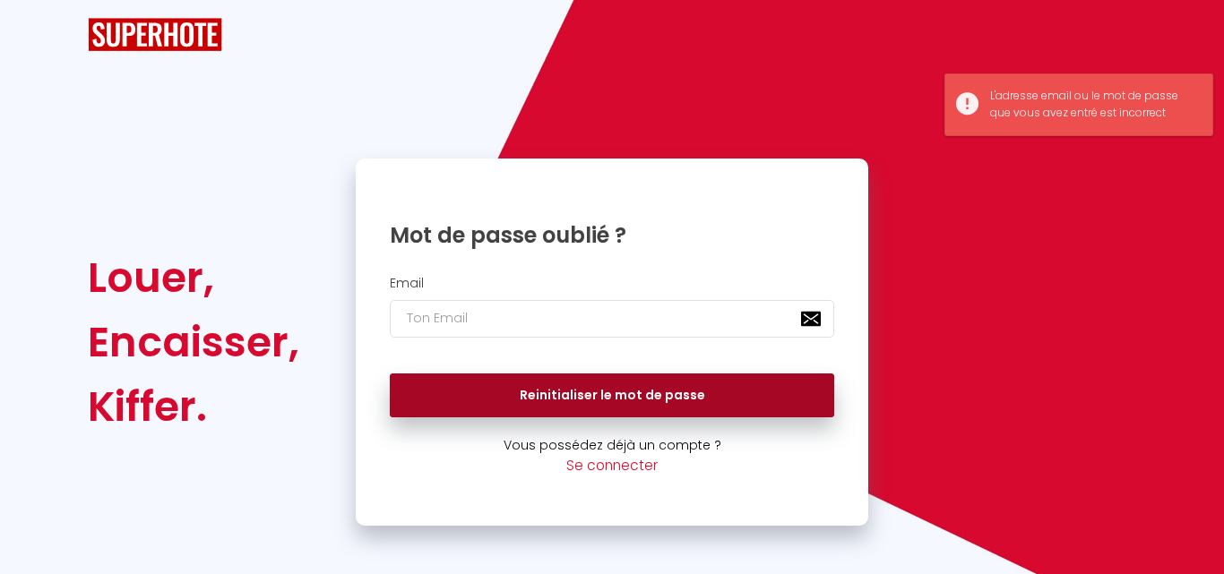
click at [705, 396] on button "Reinitialiser le mot de passe" at bounding box center [612, 396] width 444 height 45
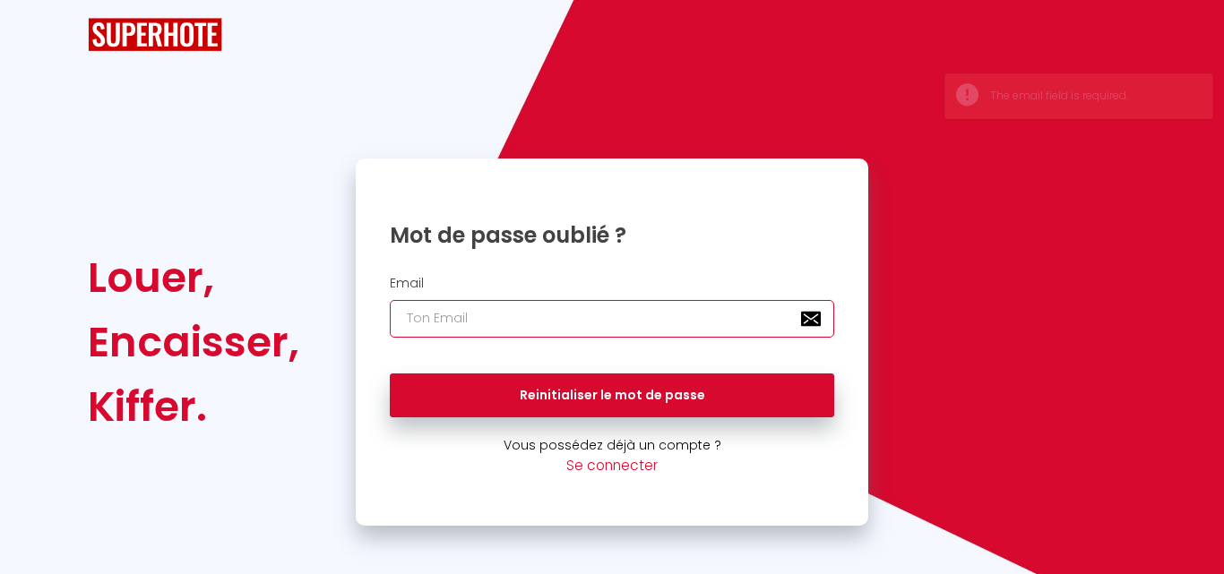
click at [812, 325] on input "email" at bounding box center [612, 319] width 444 height 38
type input "[EMAIL_ADDRESS][DOMAIN_NAME]"
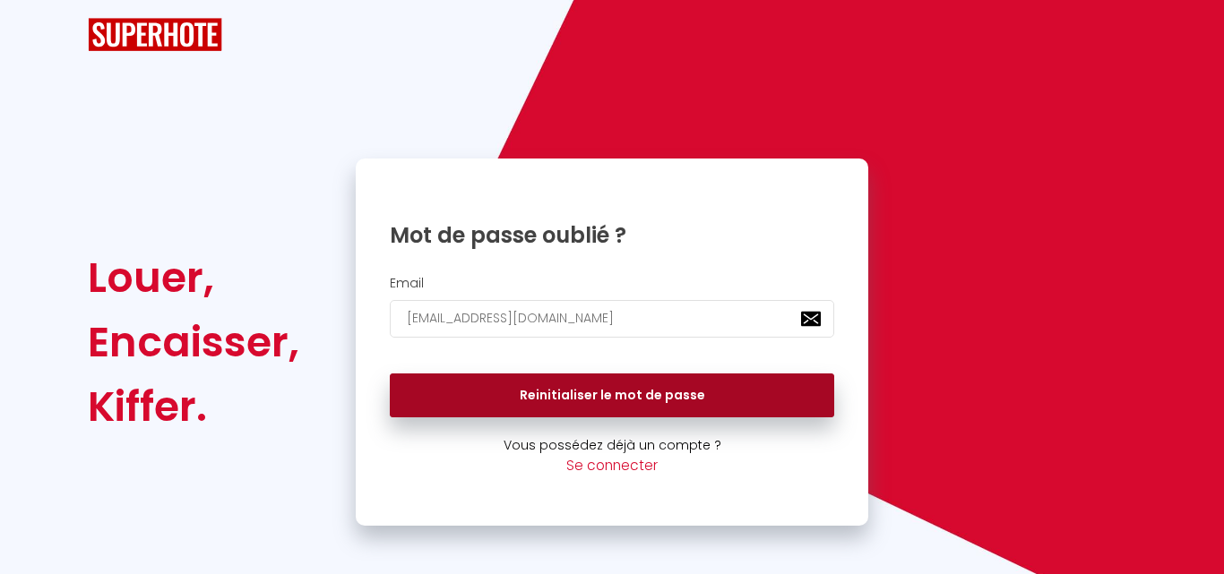
click at [631, 384] on button "Reinitialiser le mot de passe" at bounding box center [612, 396] width 444 height 45
click at [726, 393] on button "Reinitialiser le mot de passe" at bounding box center [612, 396] width 444 height 45
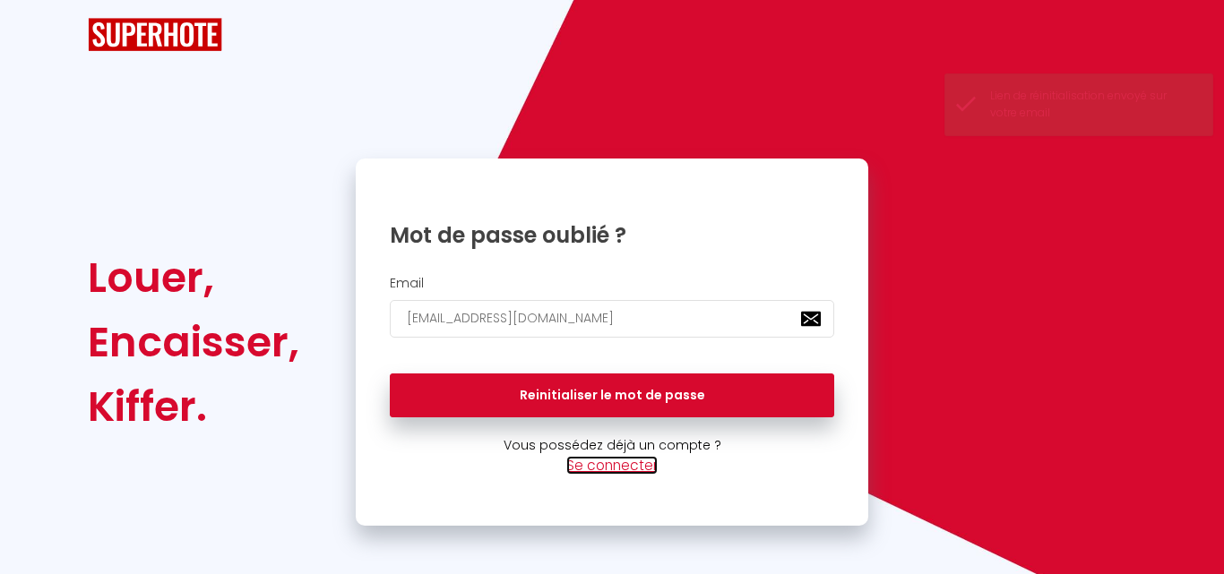
click at [617, 466] on link "Se connecter" at bounding box center [611, 465] width 91 height 19
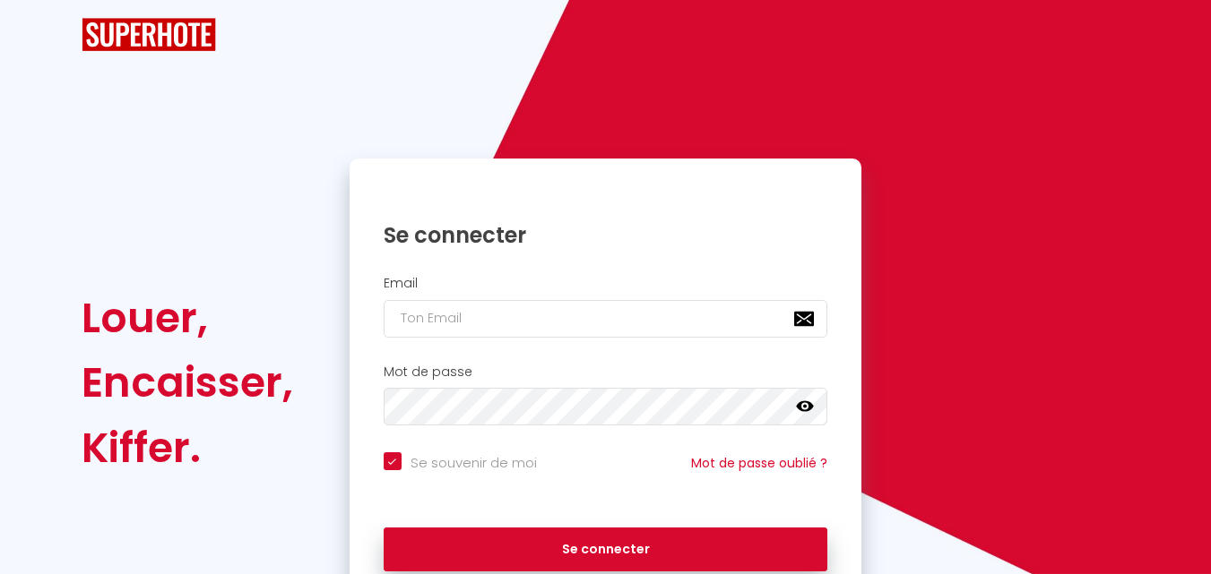
checkbox input "true"
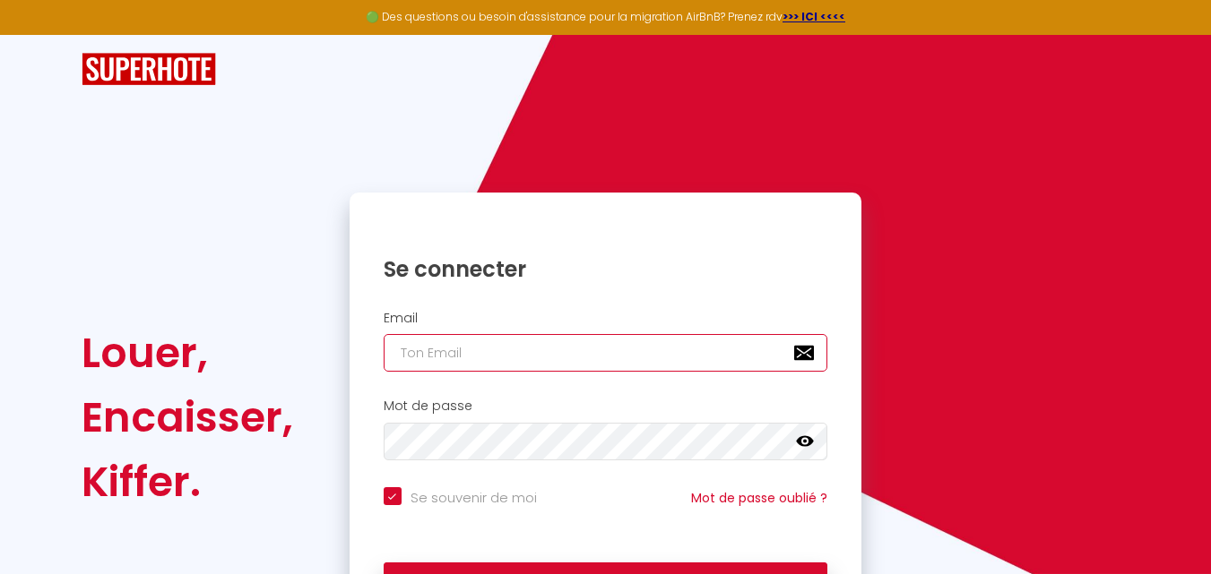
type input "[EMAIL_ADDRESS][DOMAIN_NAME]"
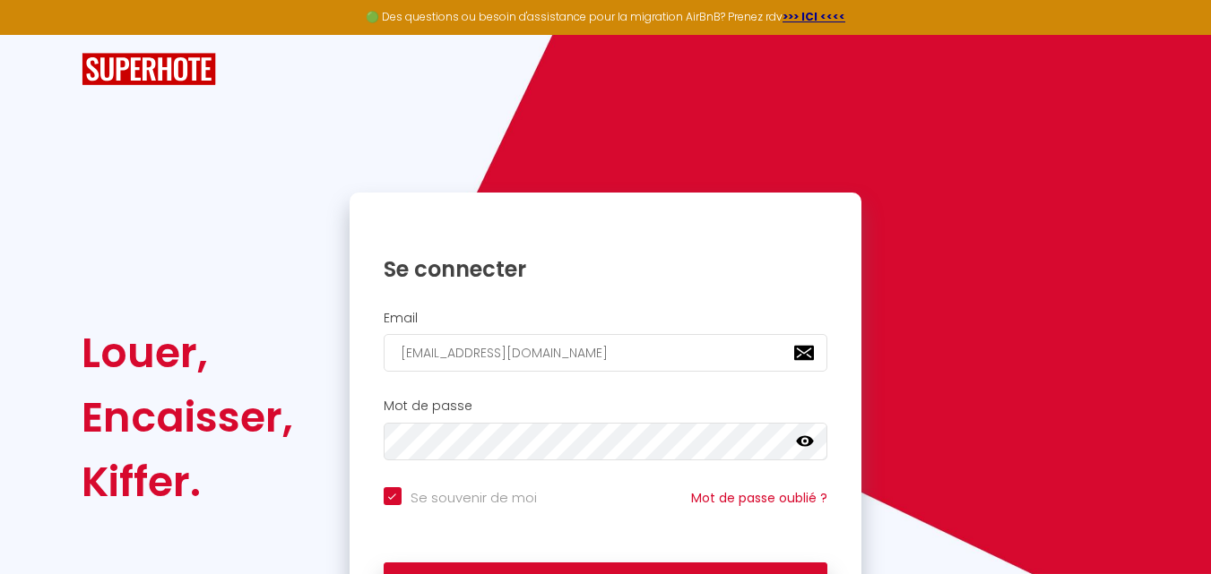
click at [803, 437] on icon at bounding box center [805, 441] width 18 height 11
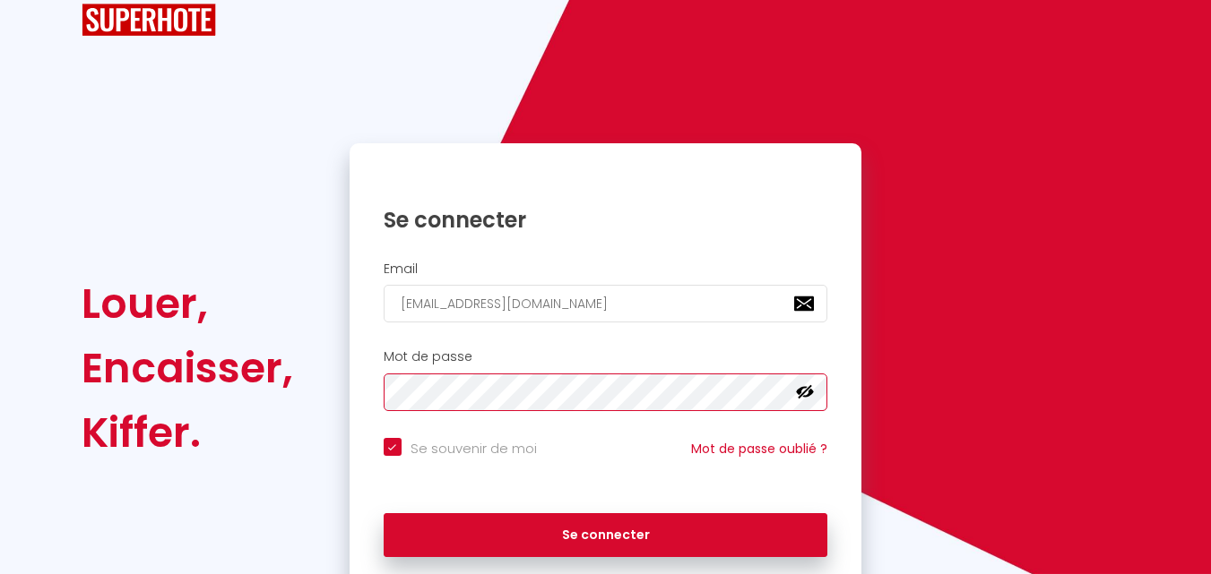
scroll to position [90, 0]
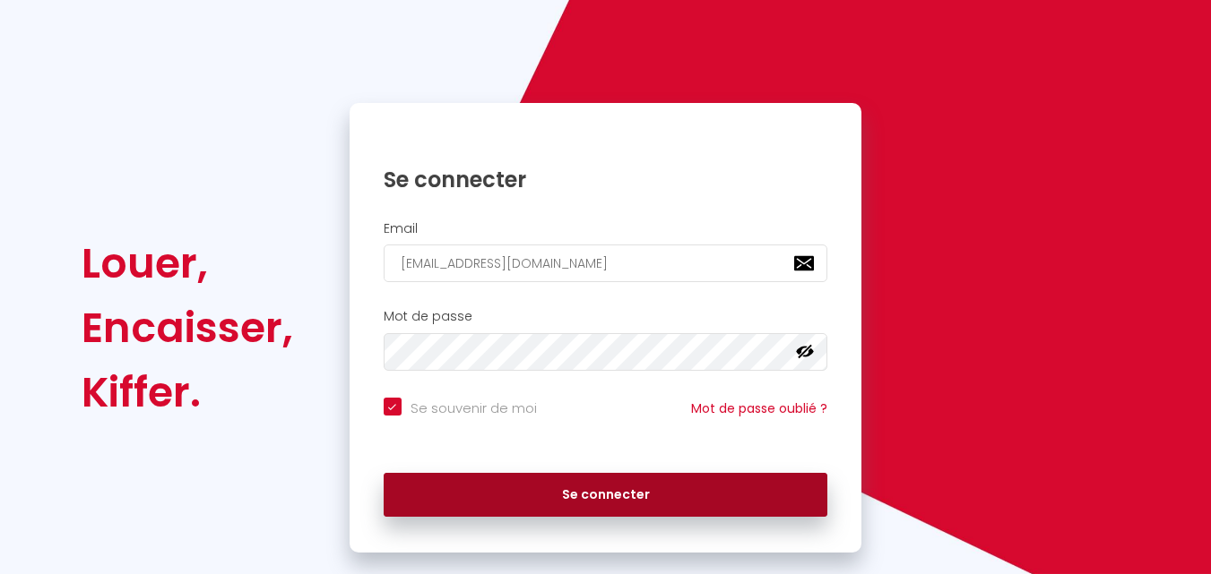
click at [674, 489] on button "Se connecter" at bounding box center [606, 495] width 444 height 45
checkbox input "true"
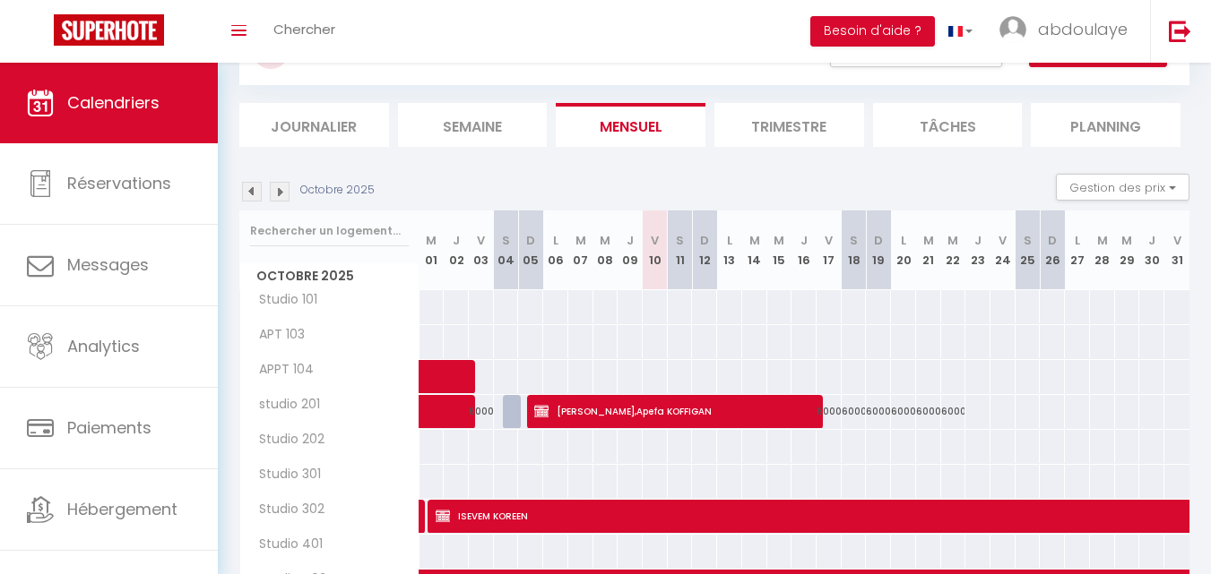
scroll to position [39, 0]
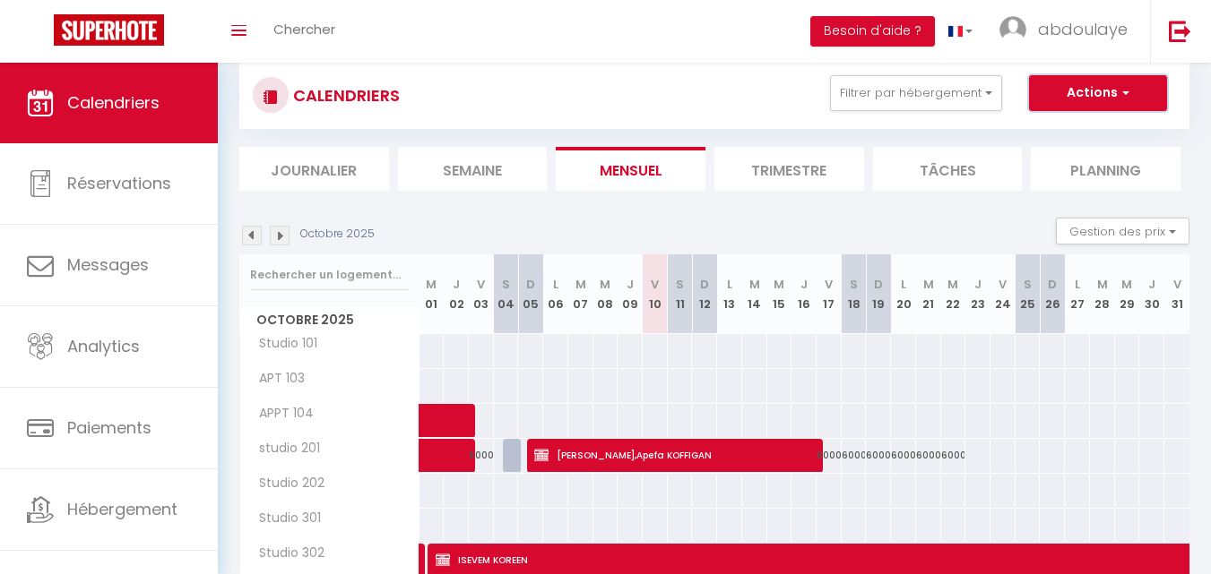
click at [1126, 96] on span "button" at bounding box center [1122, 92] width 11 height 18
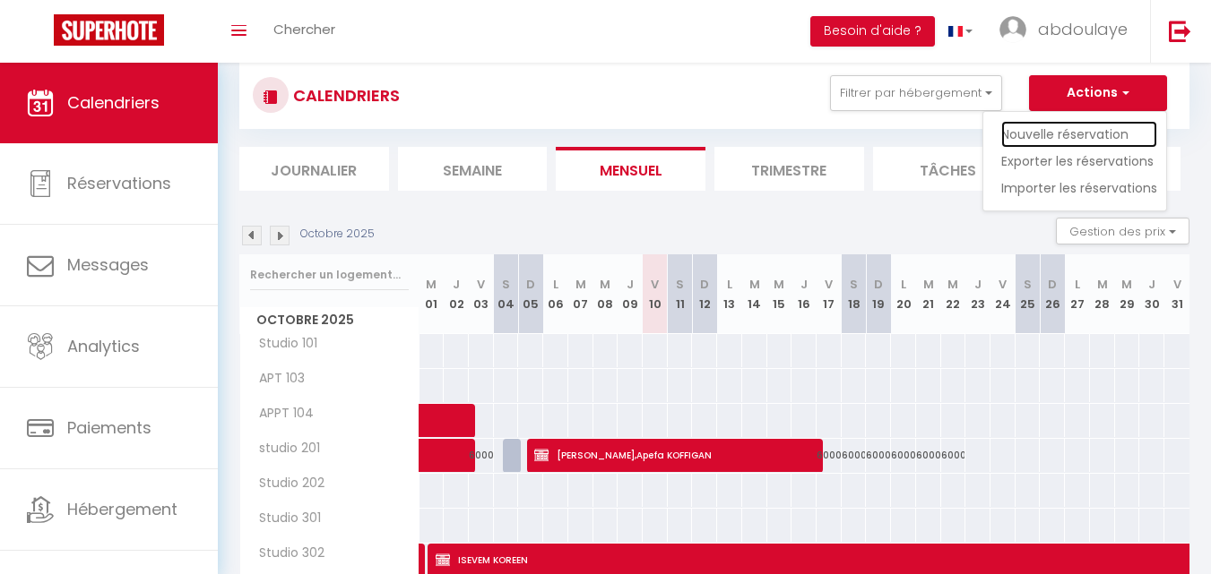
click at [1091, 129] on link "Nouvelle réservation" at bounding box center [1079, 134] width 156 height 27
select select
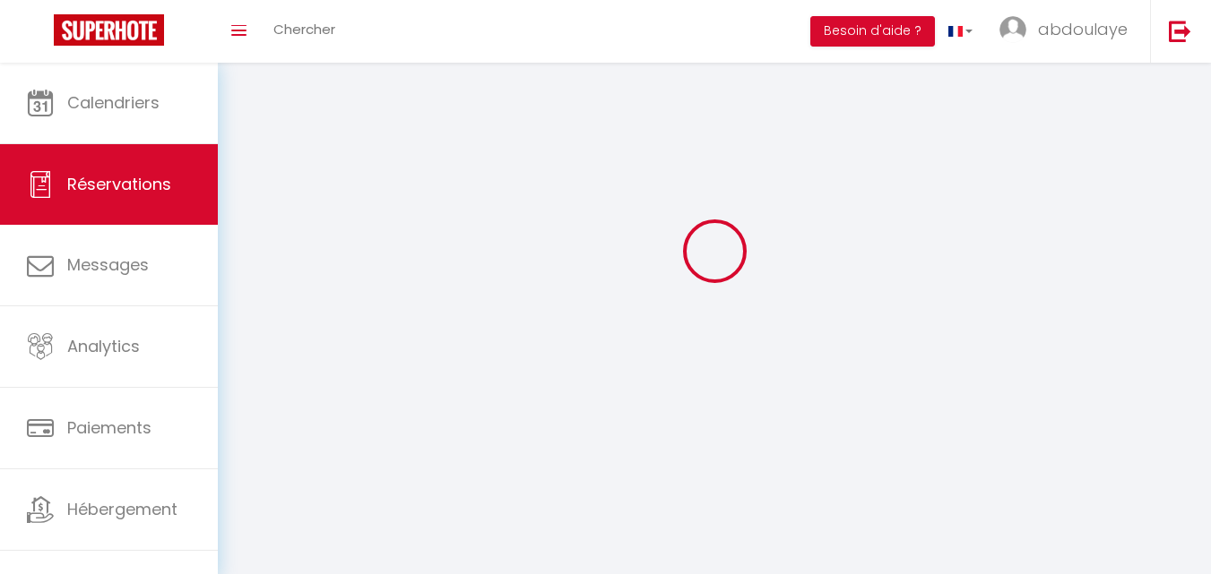
select select
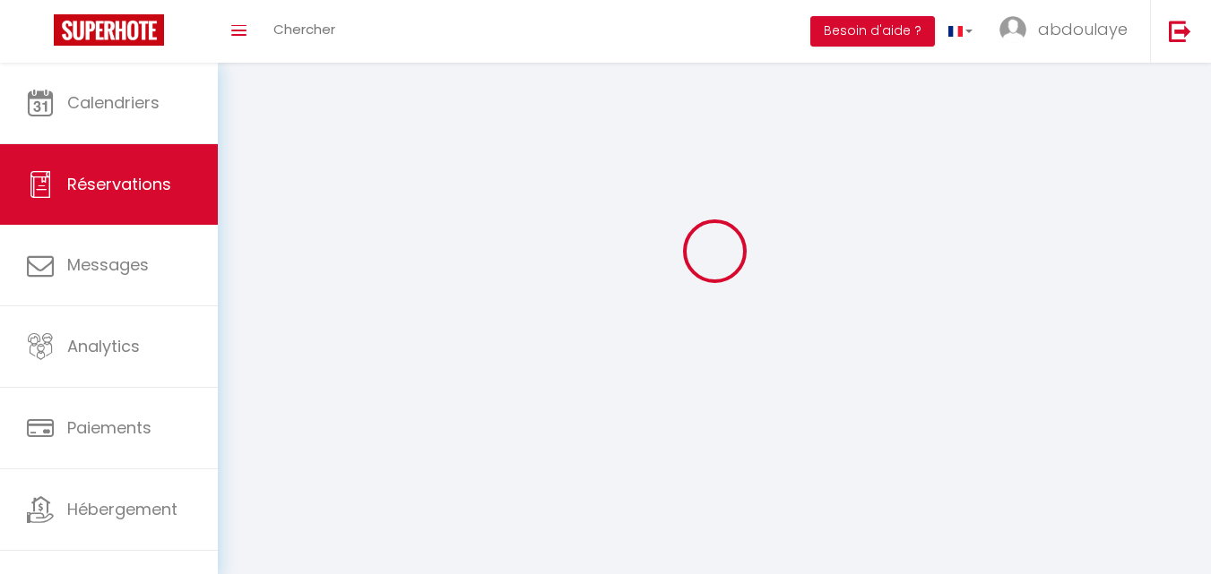
select select
checkbox input "false"
select select
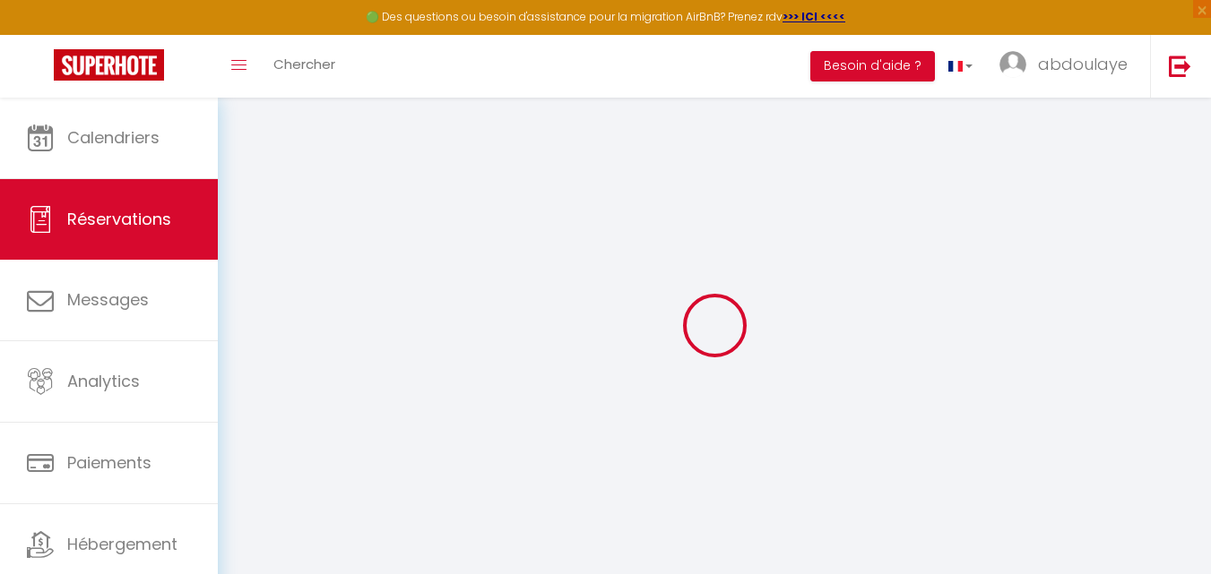
select select
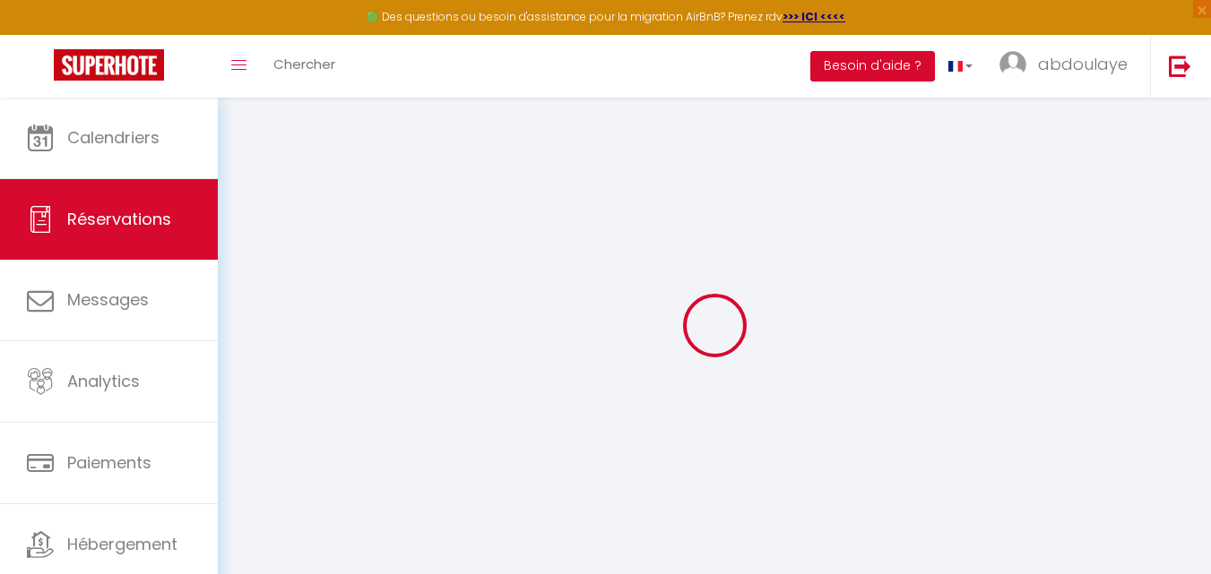
select select
checkbox input "false"
select select
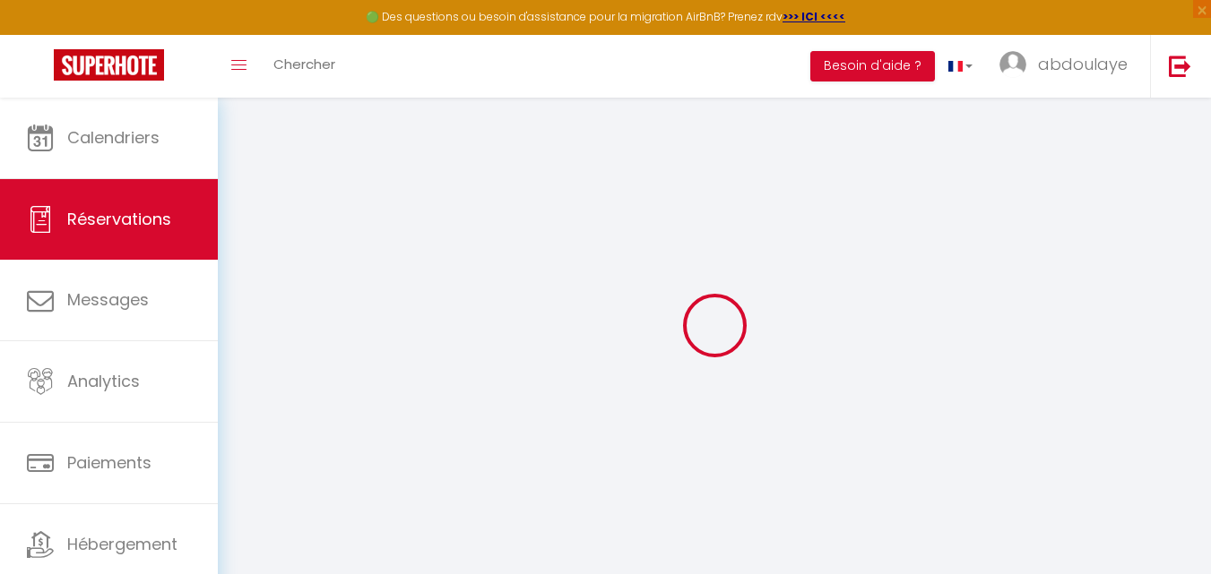
select select
checkbox input "false"
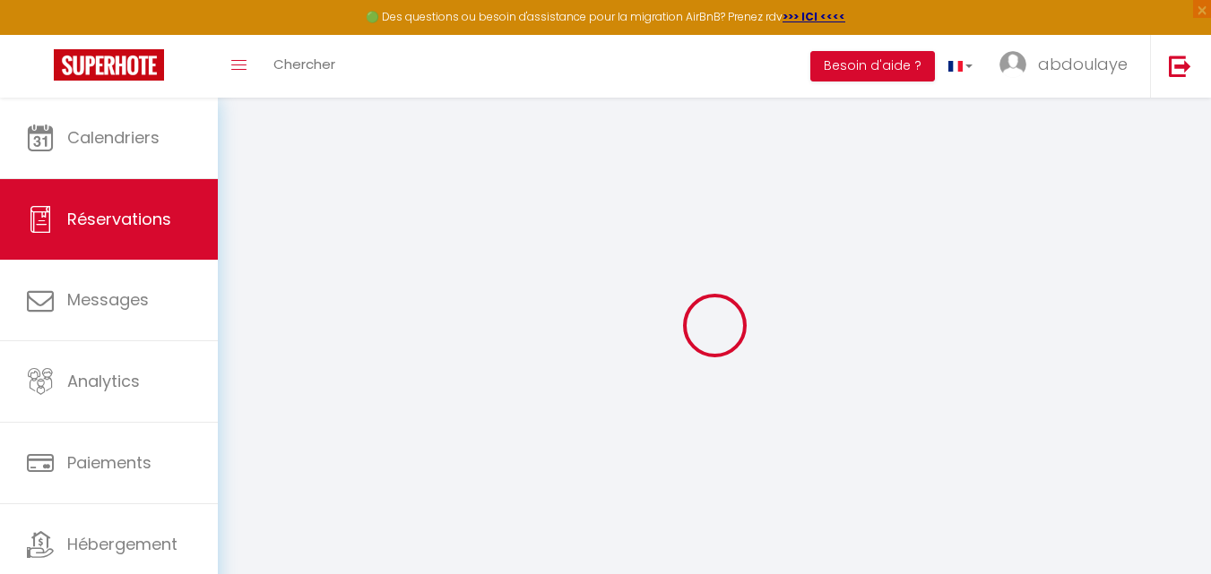
select select
checkbox input "false"
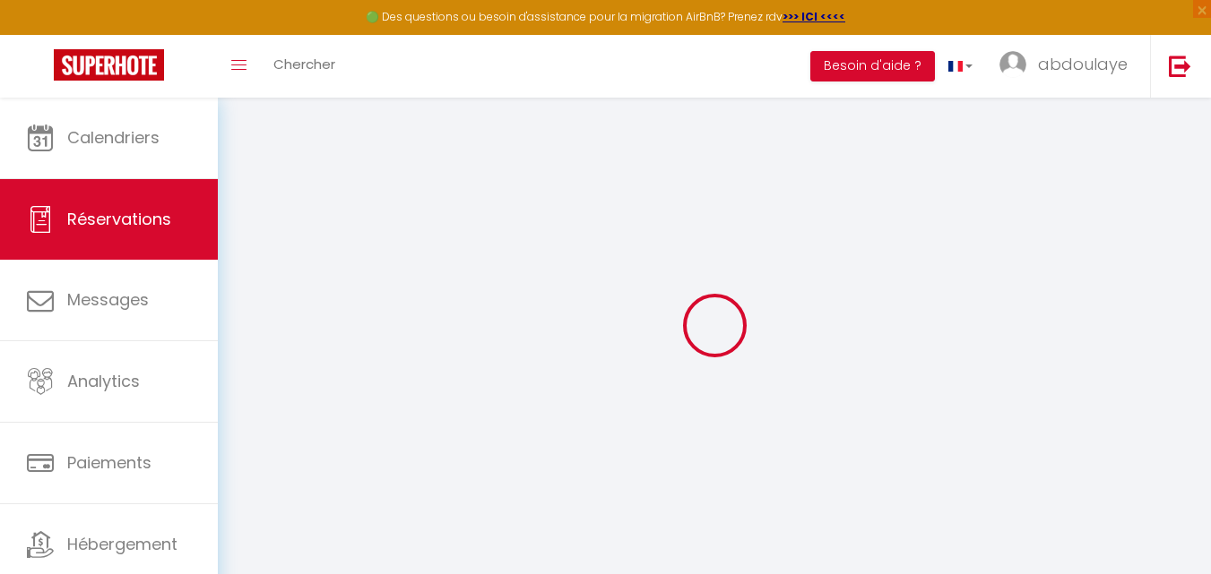
select select
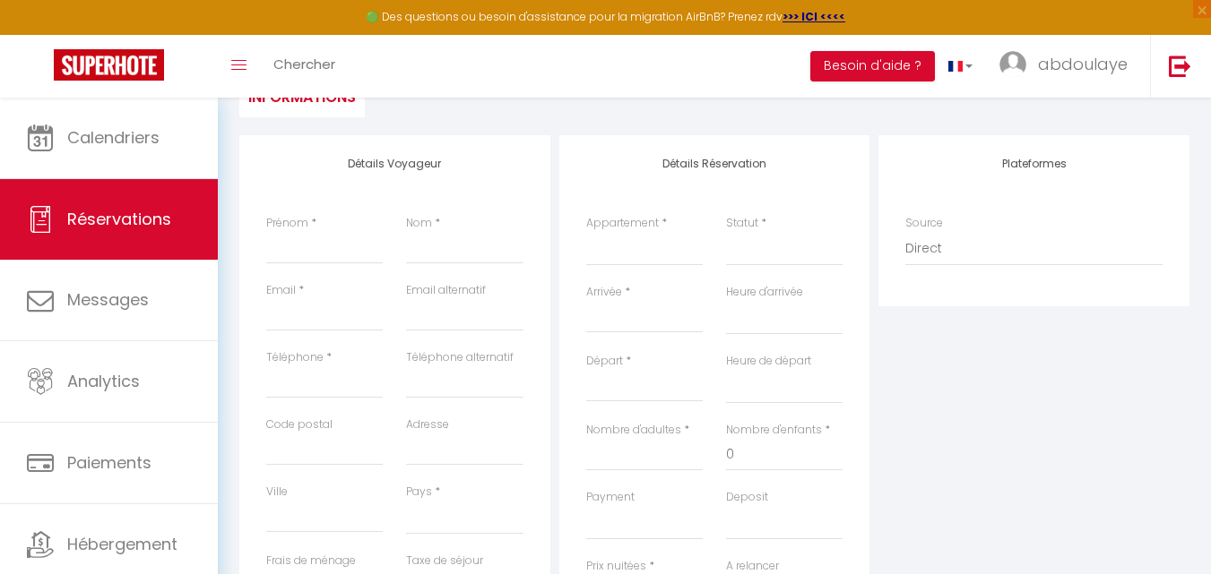
scroll to position [179, 0]
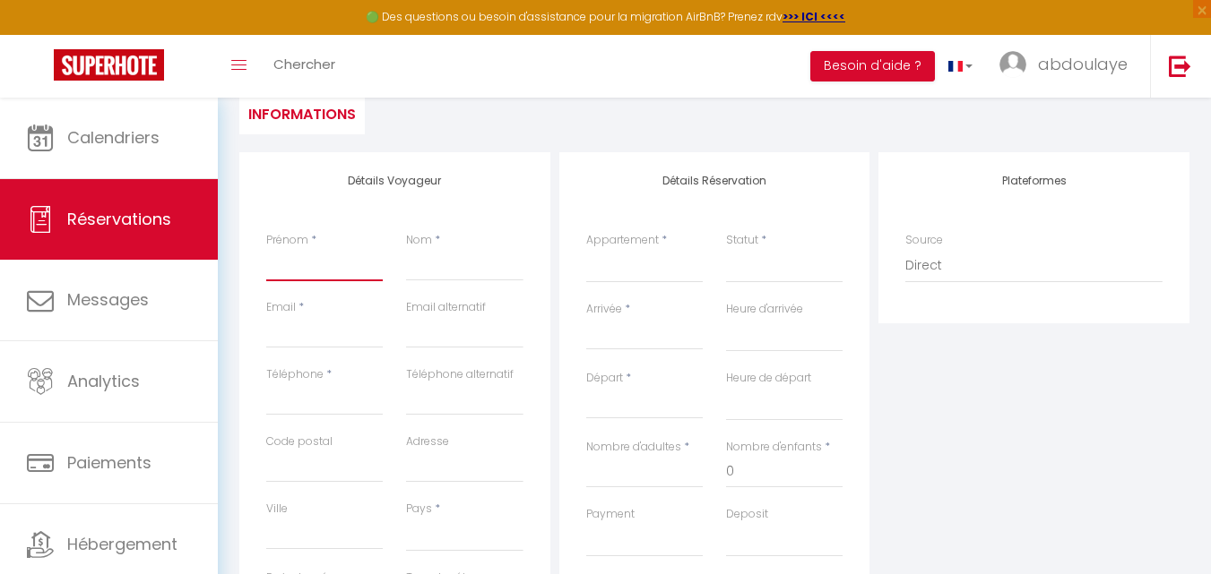
click at [297, 257] on input "Prénom" at bounding box center [324, 265] width 116 height 32
type input "k"
select select
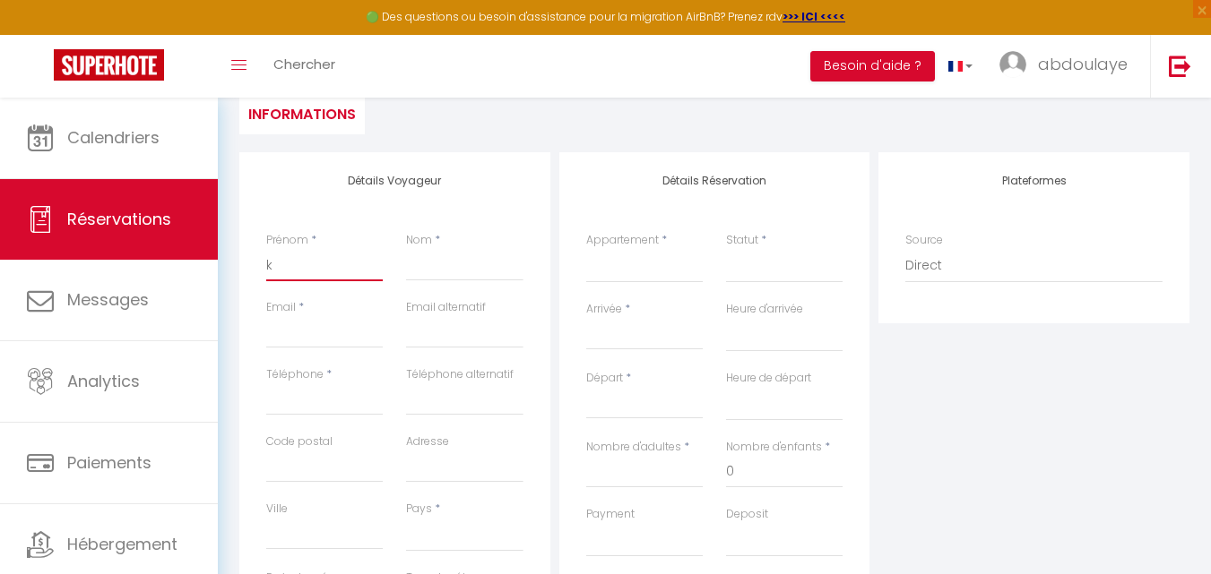
select select
checkbox input "false"
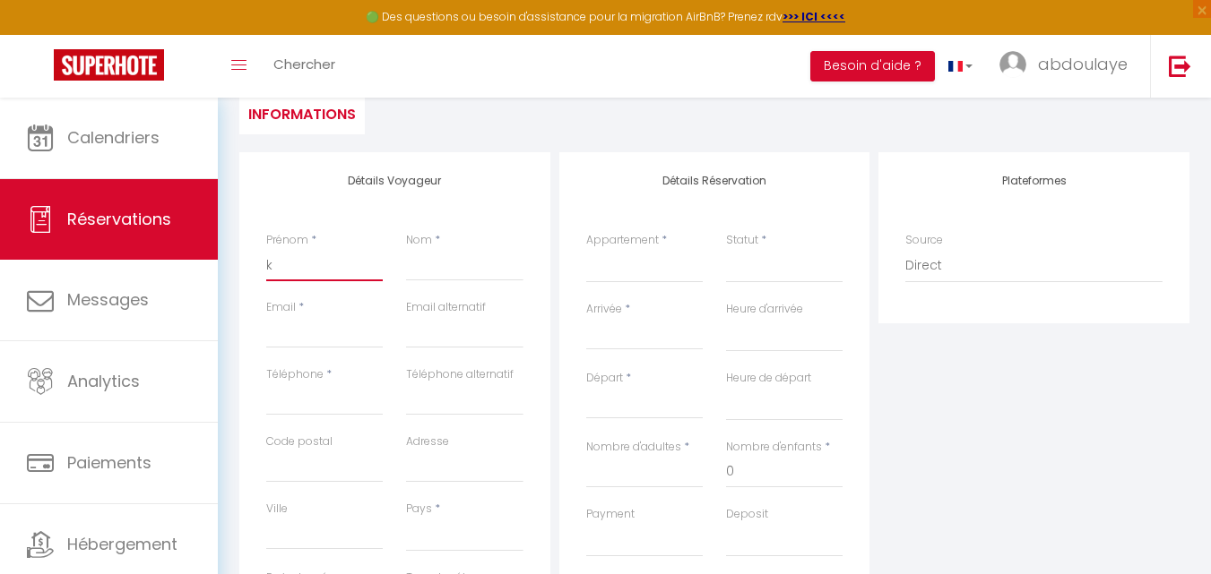
type input "ka"
select select
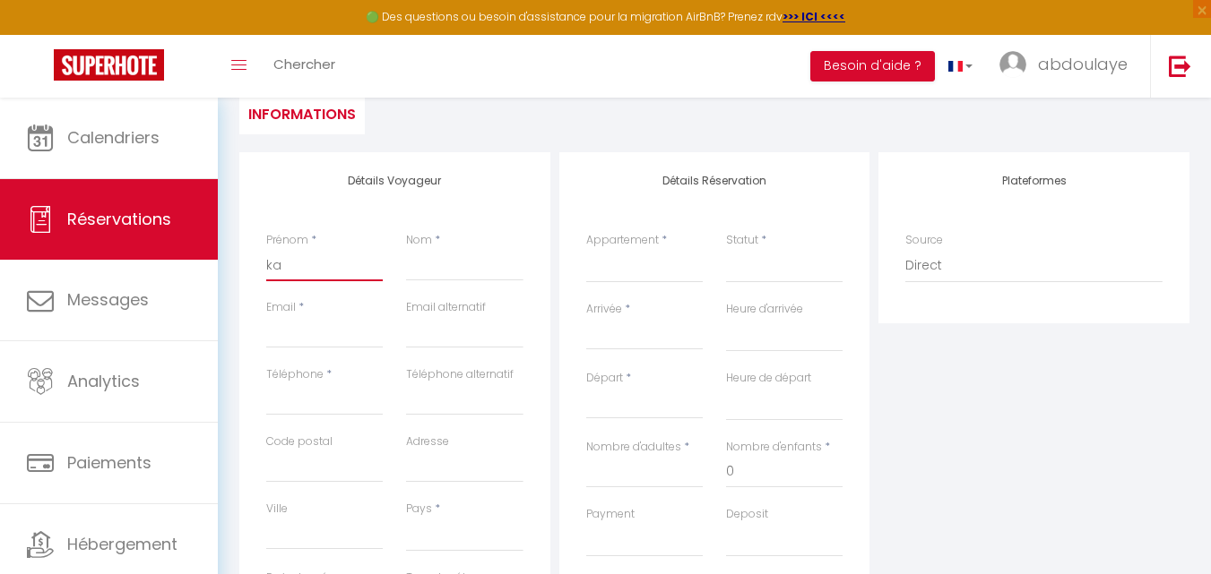
select select
checkbox input "false"
type input "k"
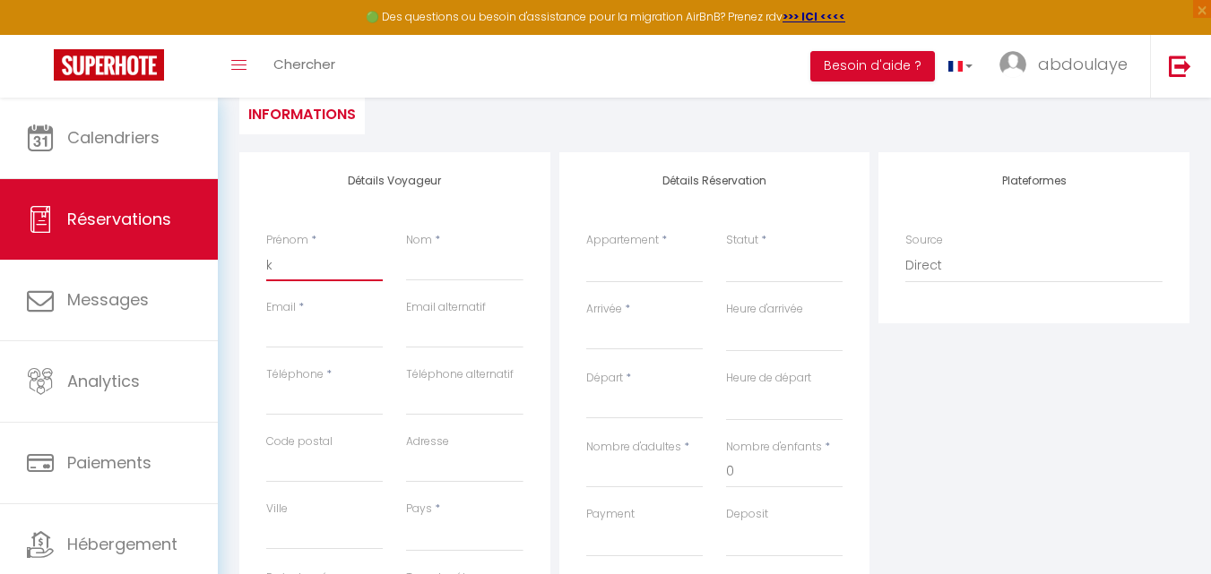
select select
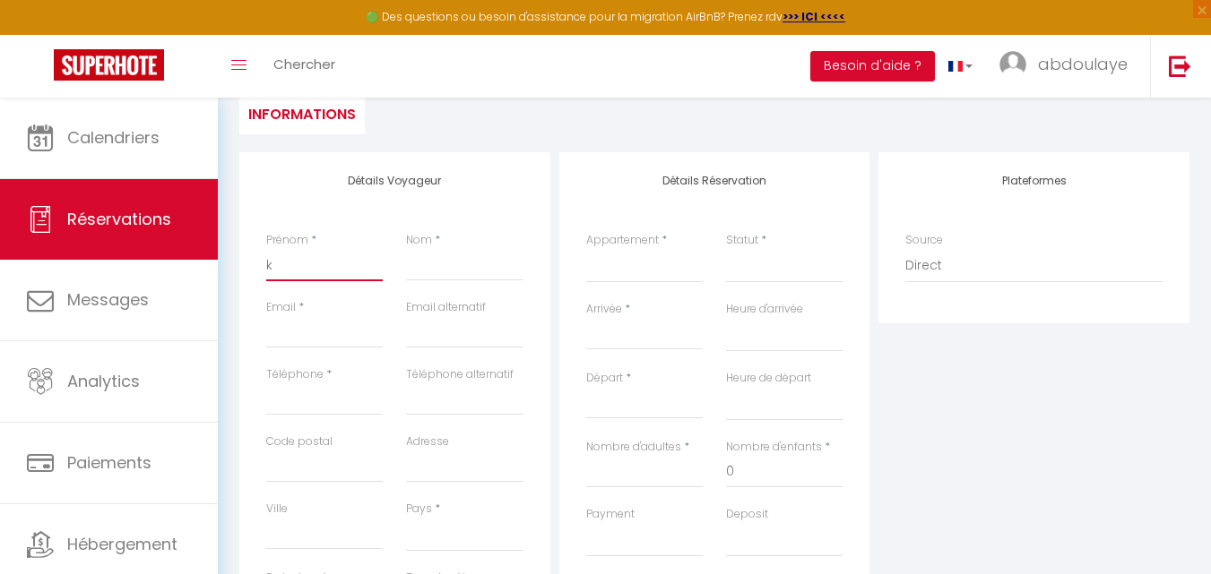
select select
checkbox input "false"
type input "kK"
select select
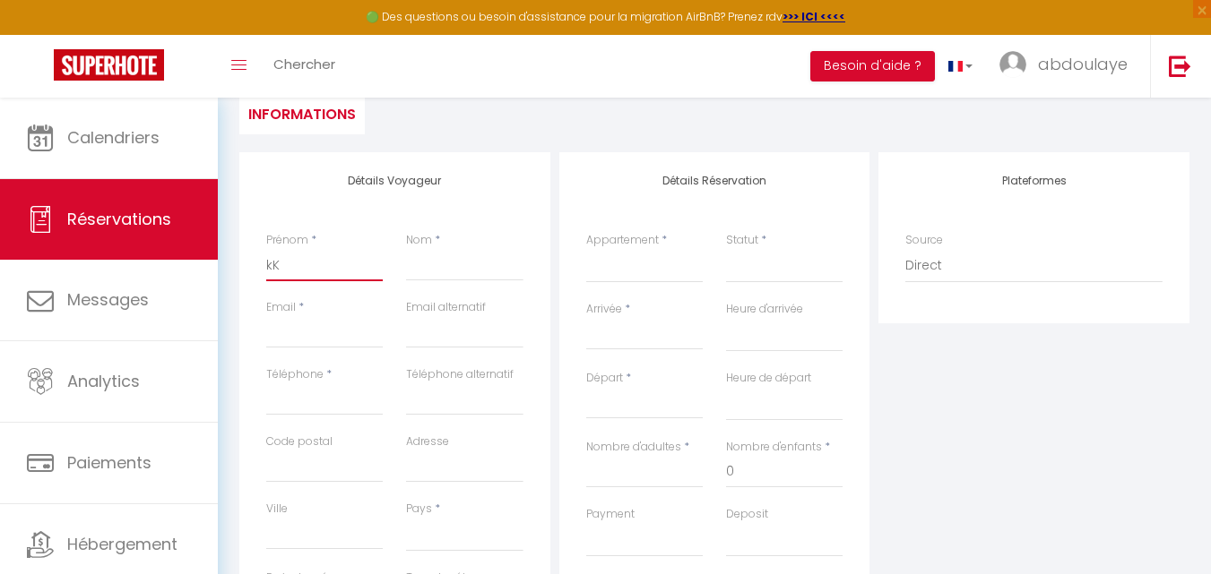
select select
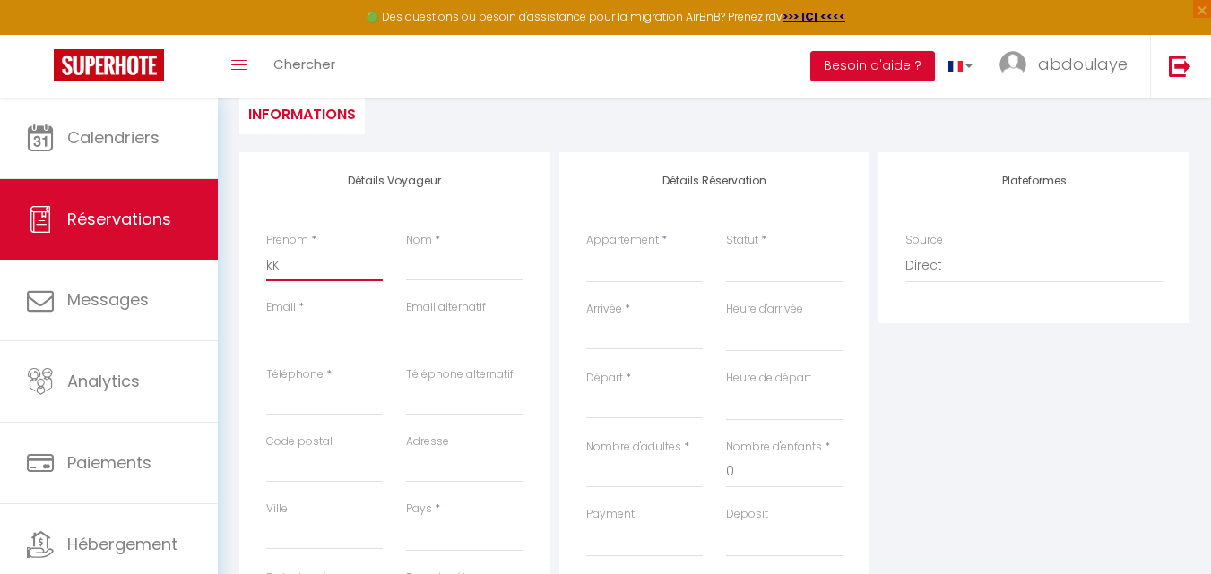
select select
checkbox input "false"
type input "k"
select select
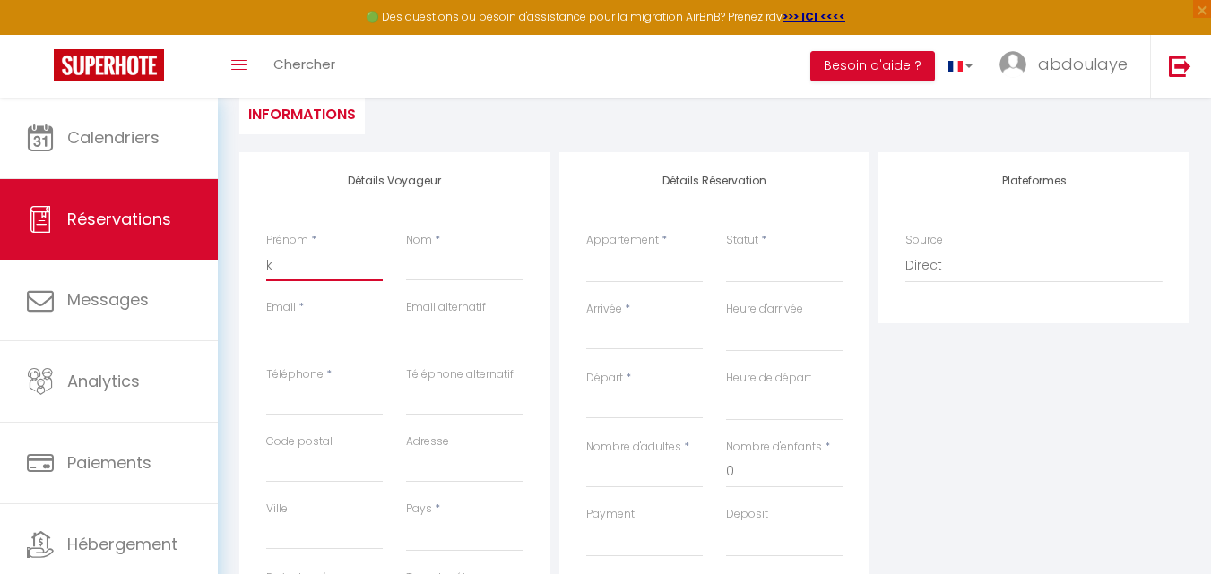
select select
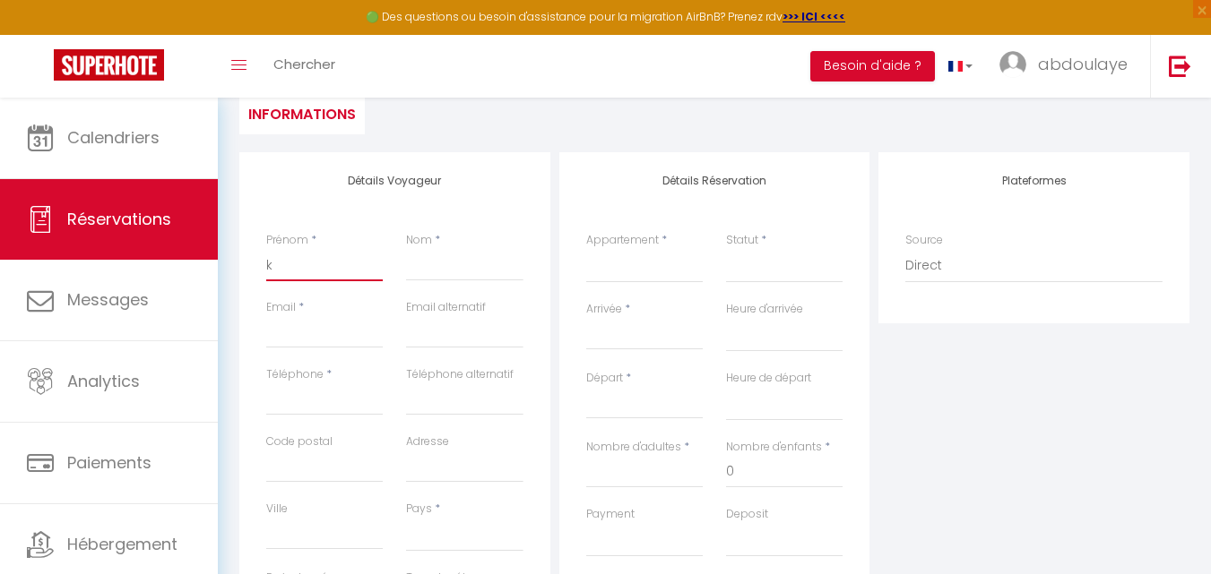
checkbox input "false"
select select
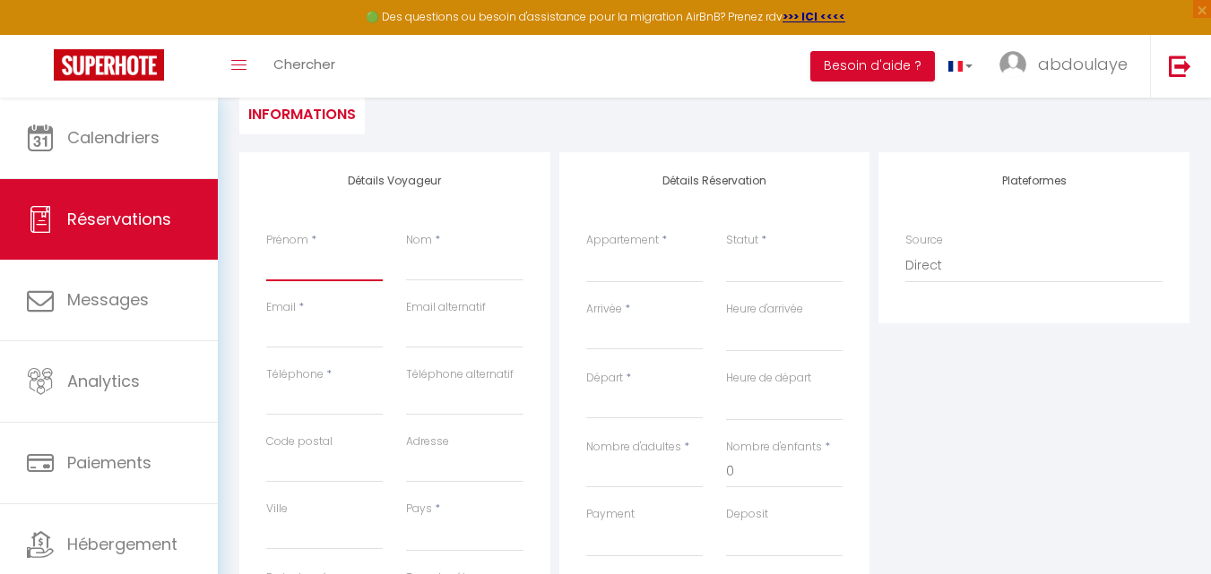
select select
checkbox input "false"
type input "k"
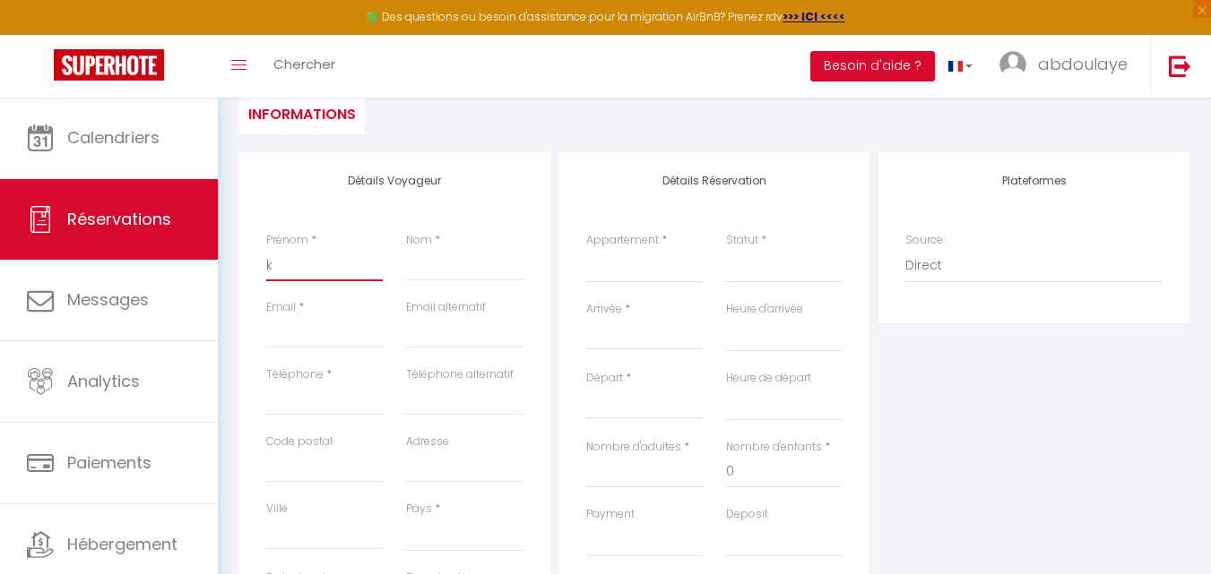
select select
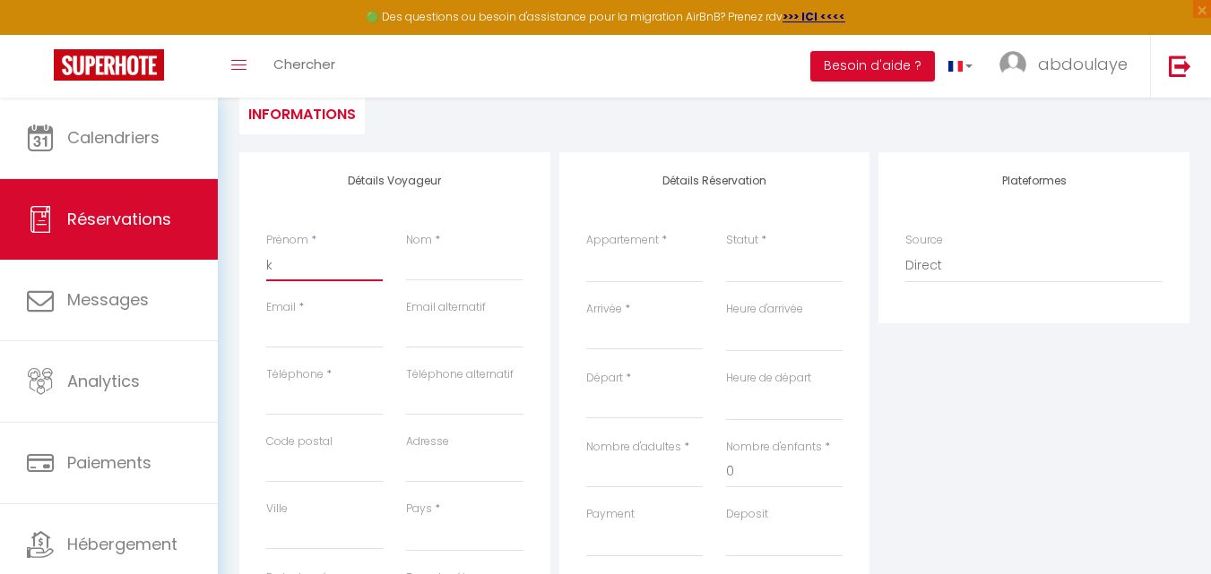
select select
checkbox input "false"
select select
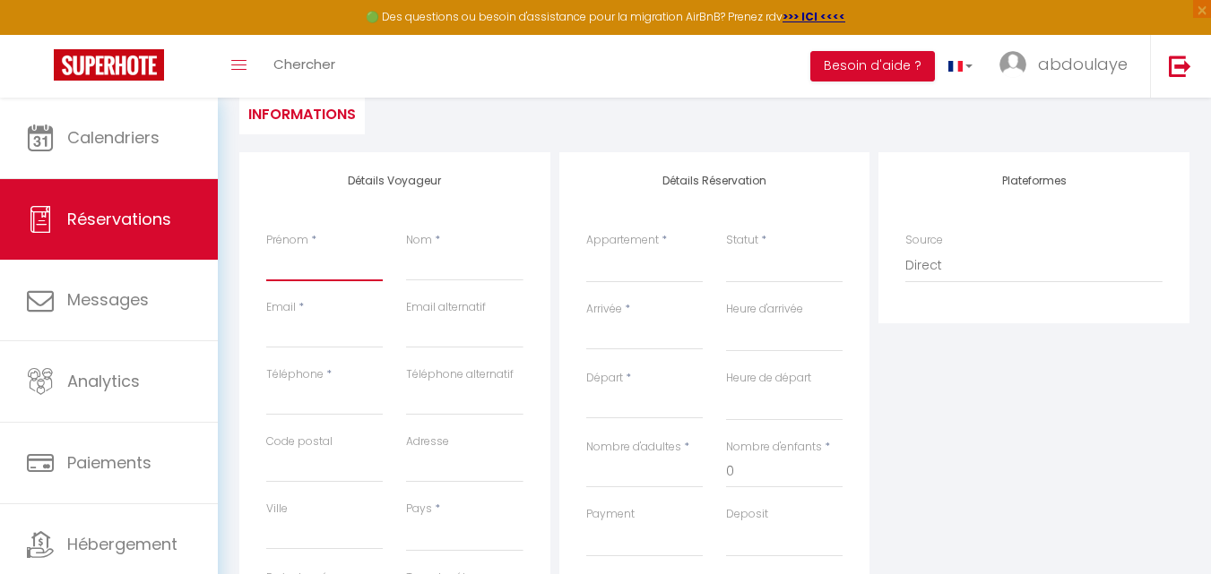
select select
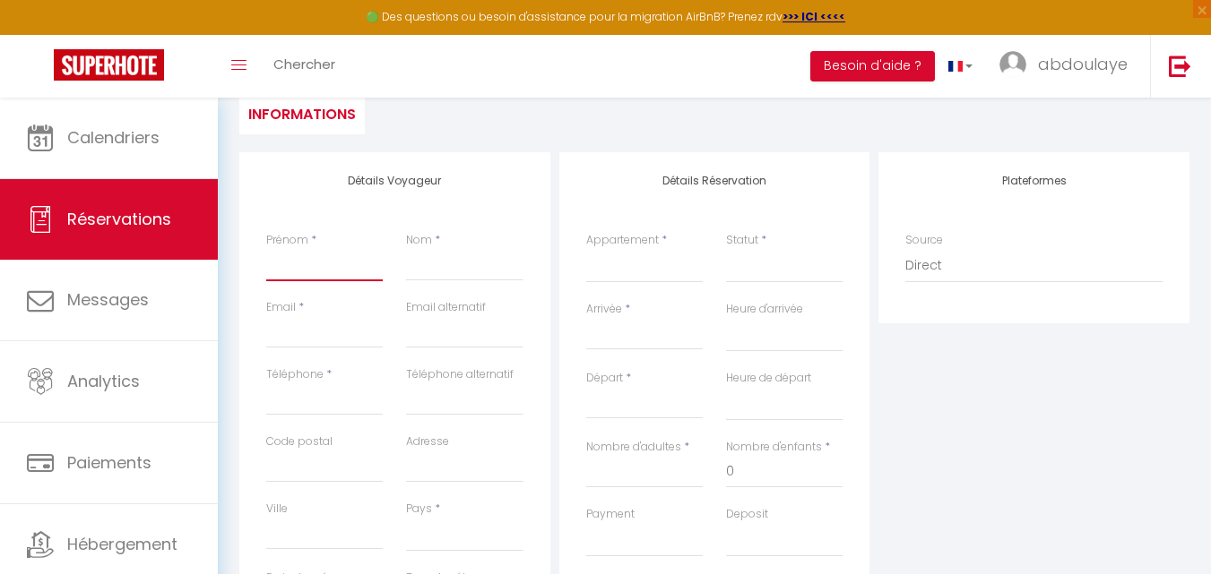
checkbox input "false"
type input "k"
select select
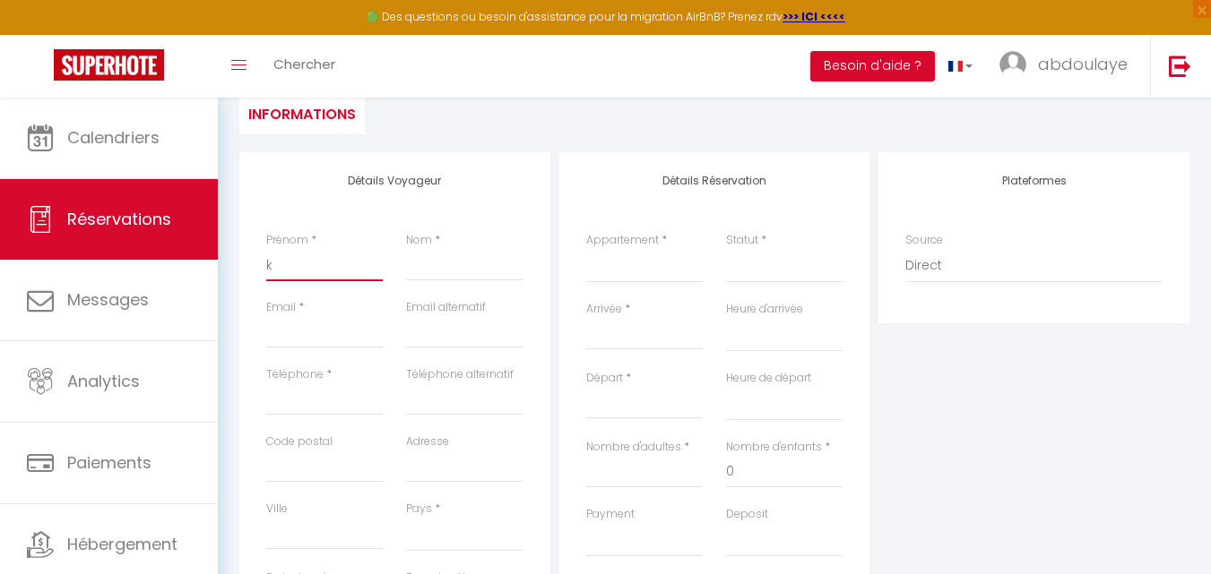
select select
checkbox input "false"
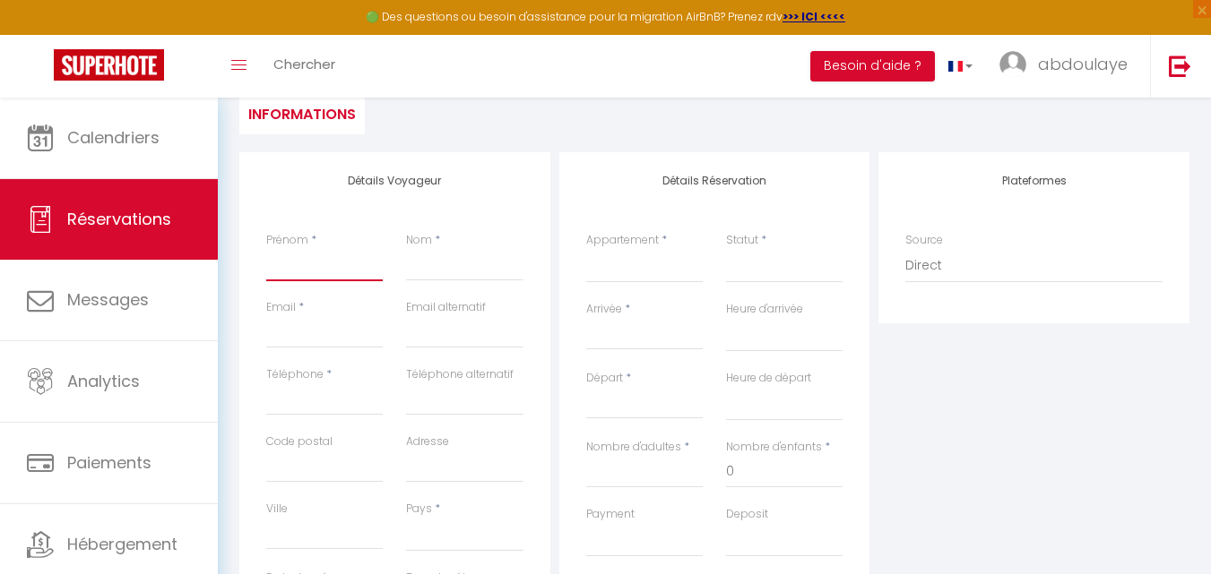
select select
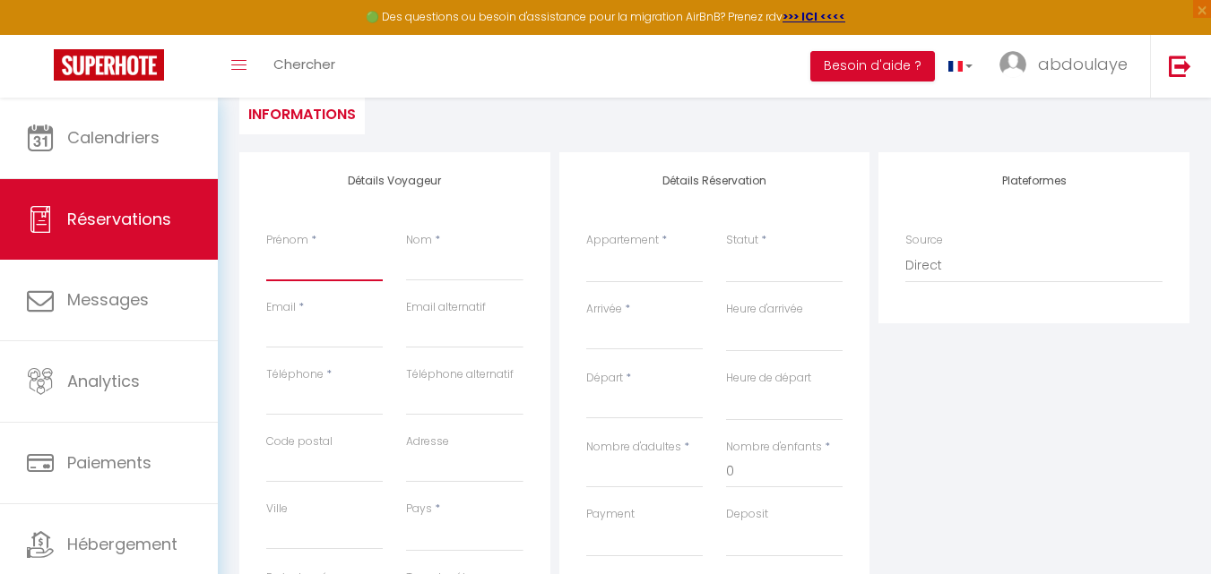
select select
checkbox input "false"
type input "K"
select select
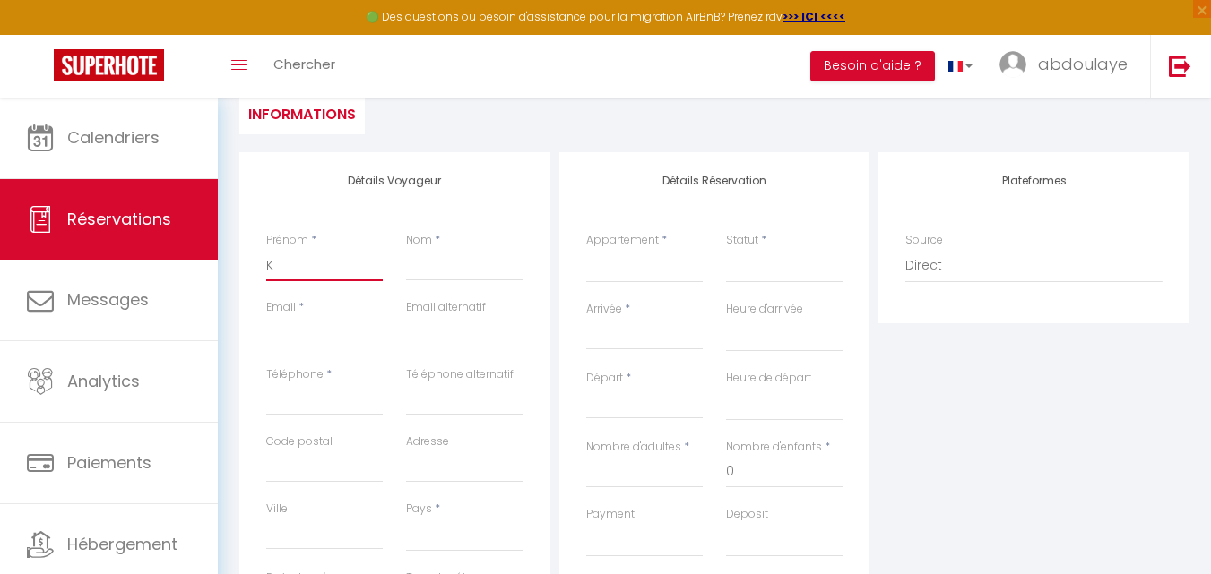
select select
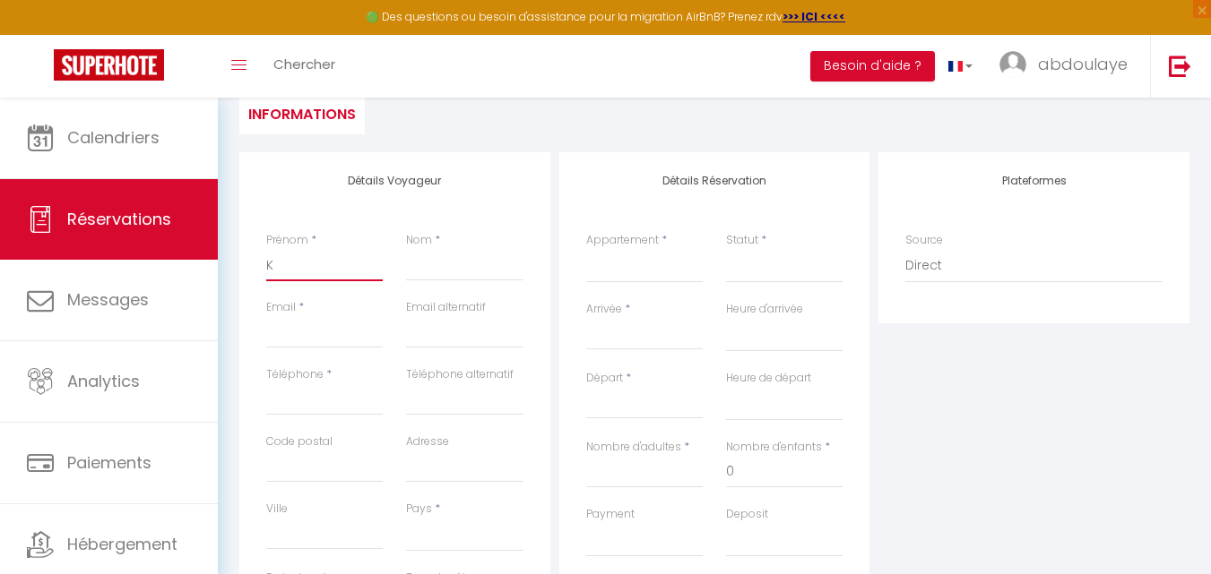
select select
checkbox input "false"
type input "Ka"
select select
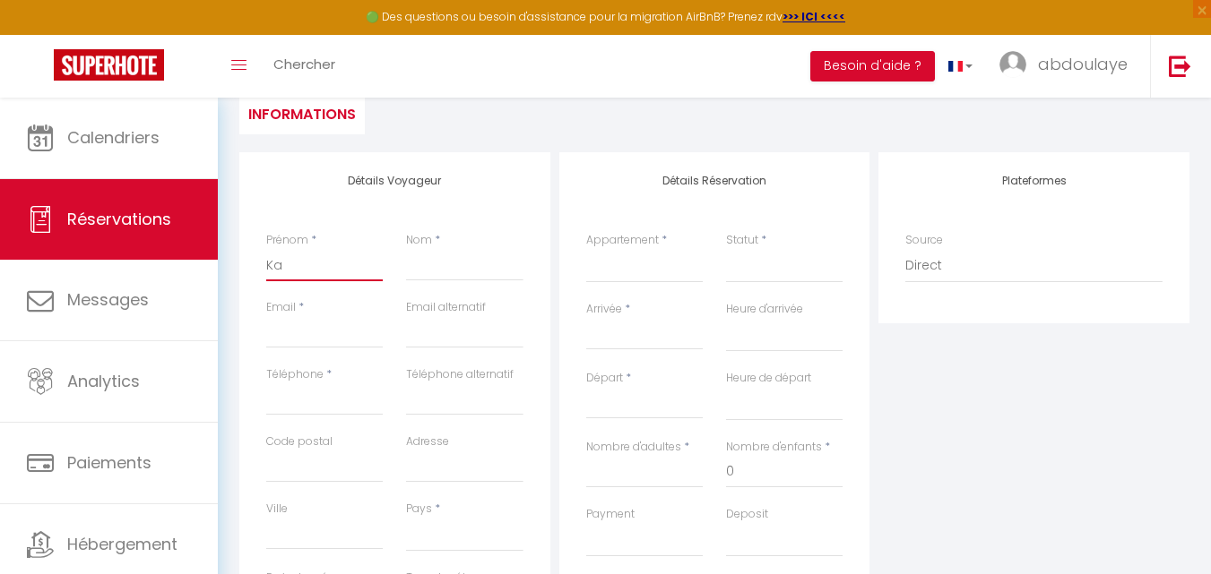
select select
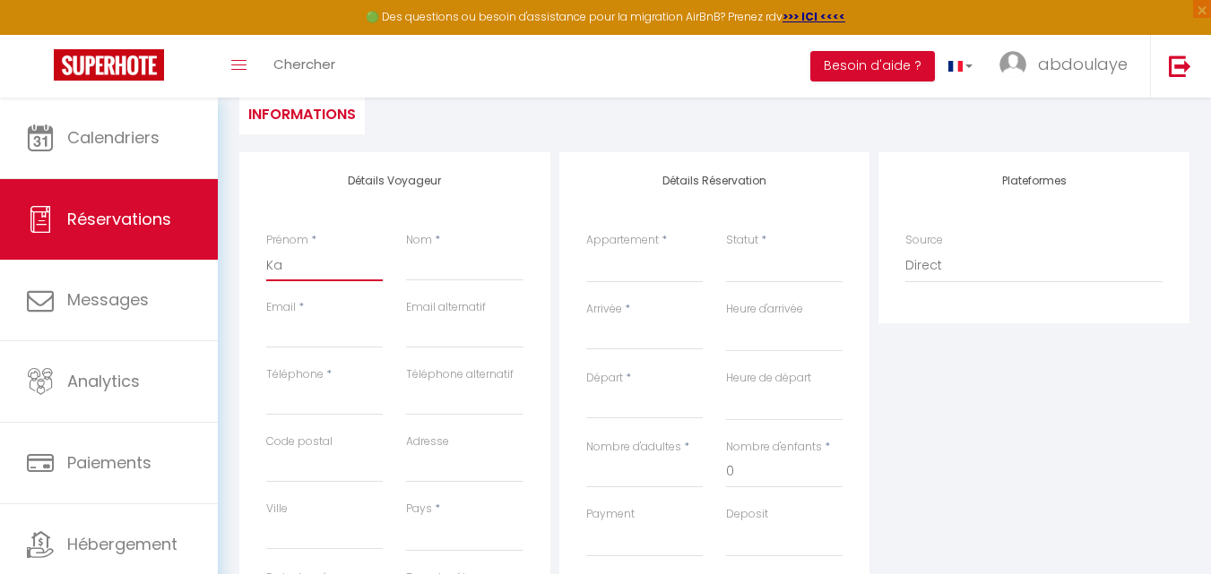
checkbox input "false"
type input "Kam"
select select
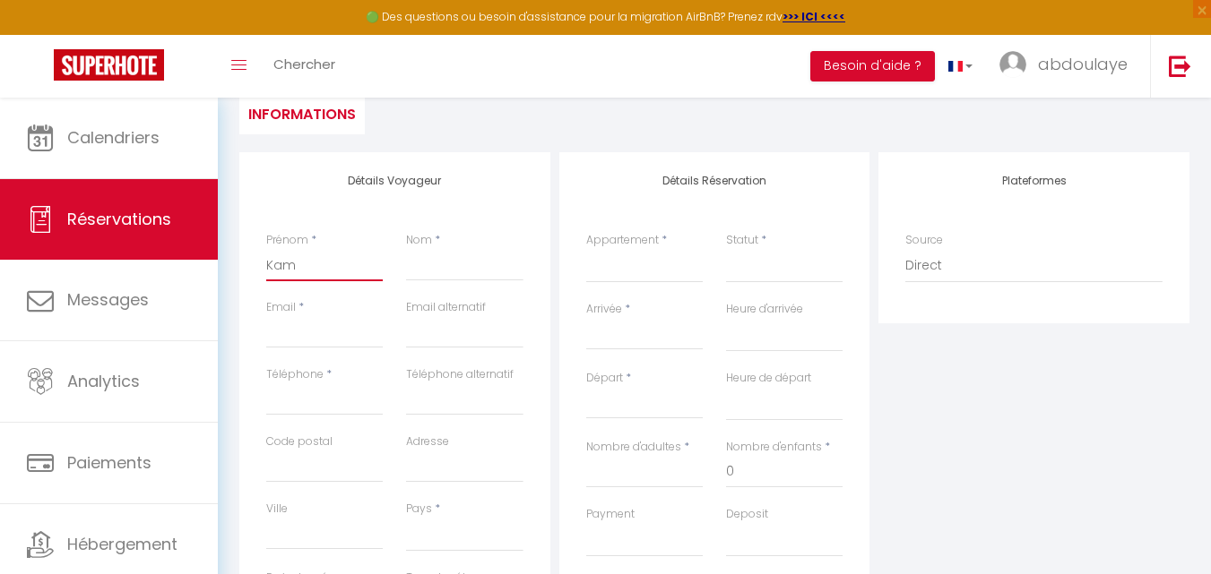
select select
checkbox input "false"
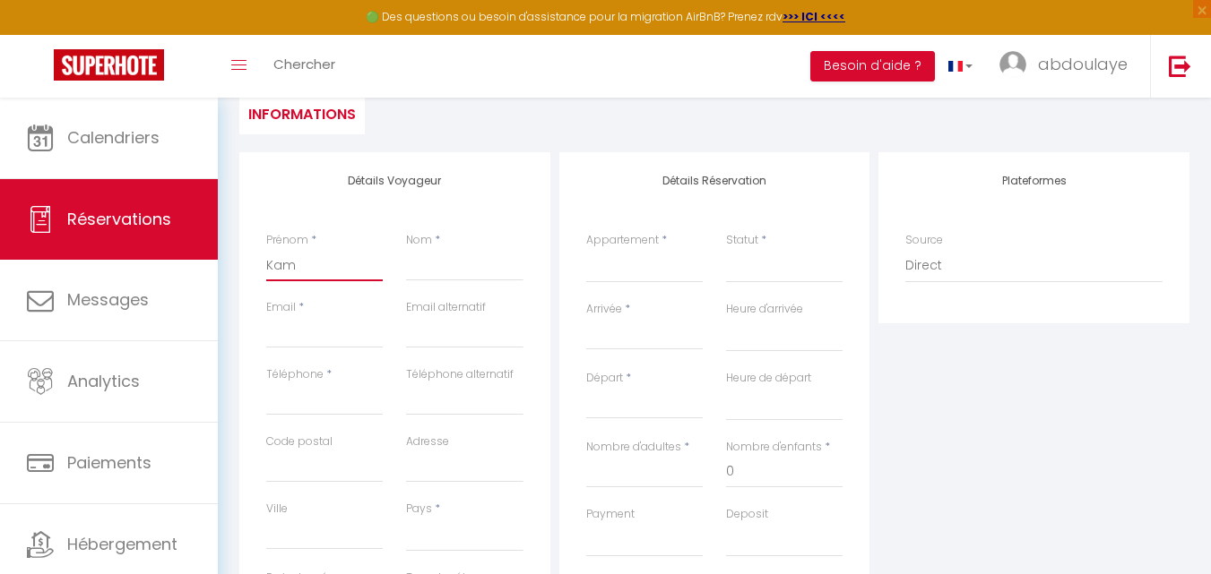
type input "Kams"
select select
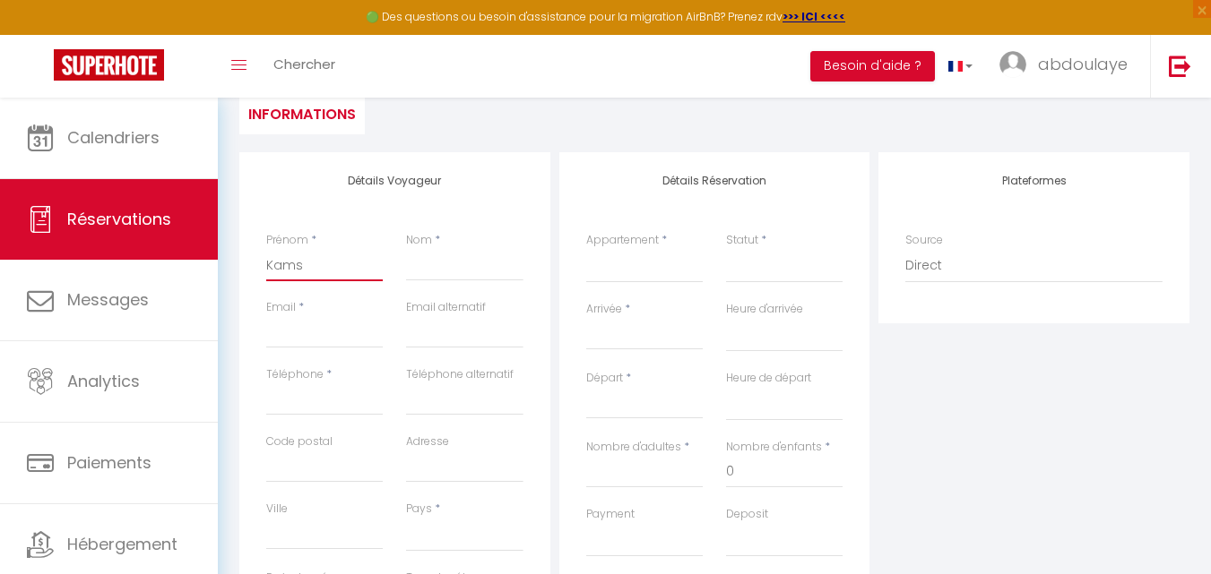
select select
checkbox input "false"
type input "Kamsu"
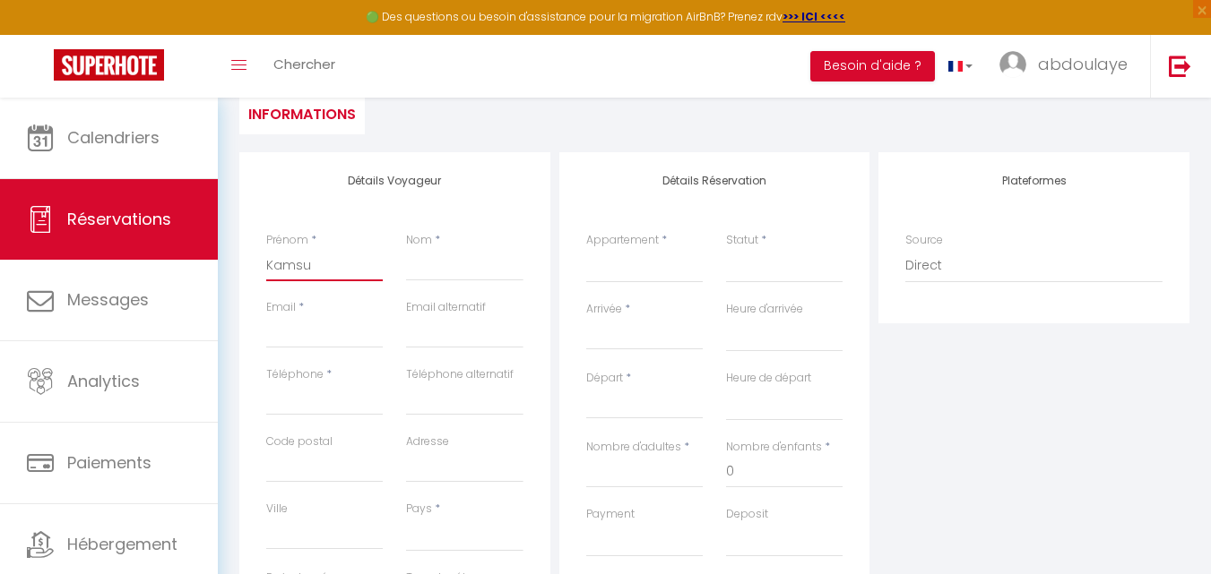
select select
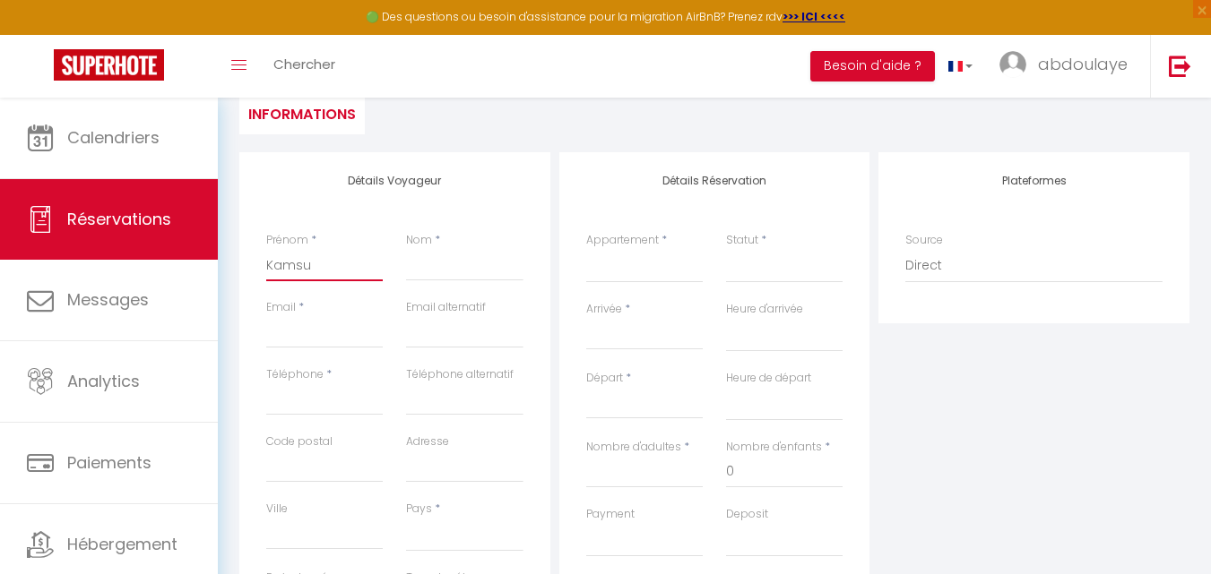
select select
checkbox input "false"
click at [341, 271] on input "Kamsu" at bounding box center [324, 265] width 116 height 32
type input "Kams"
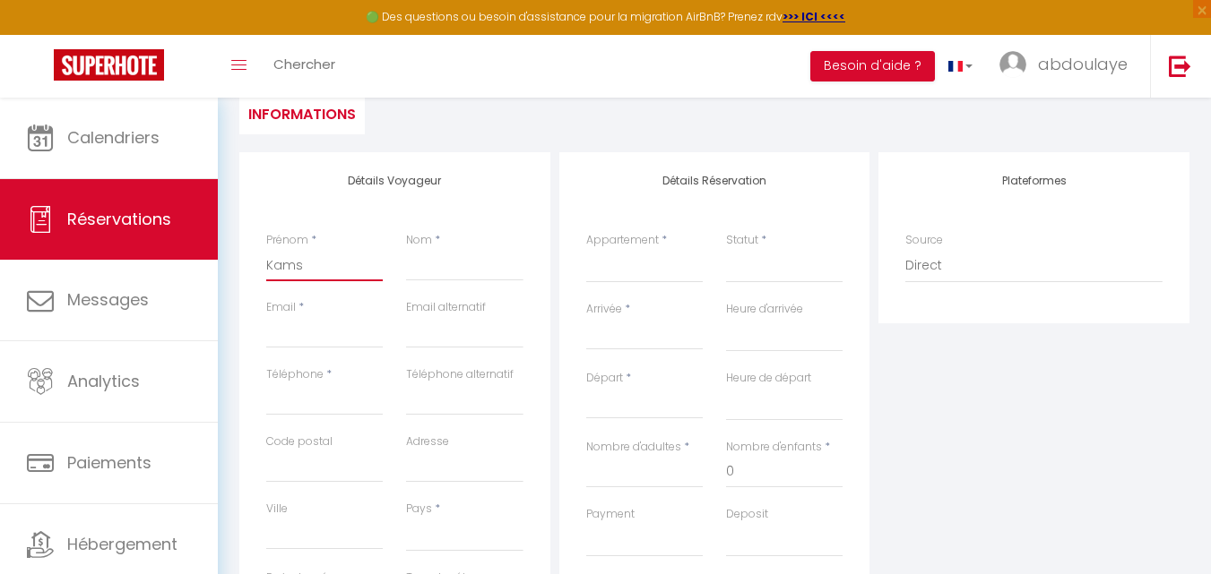
select select
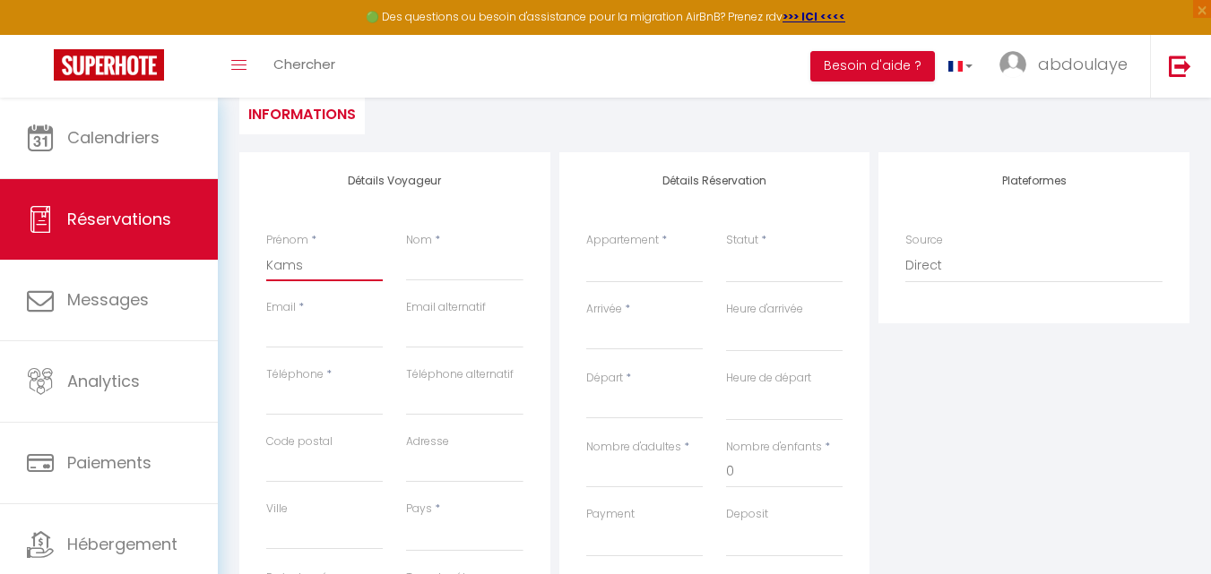
select select
checkbox input "false"
type input "Kam"
select select
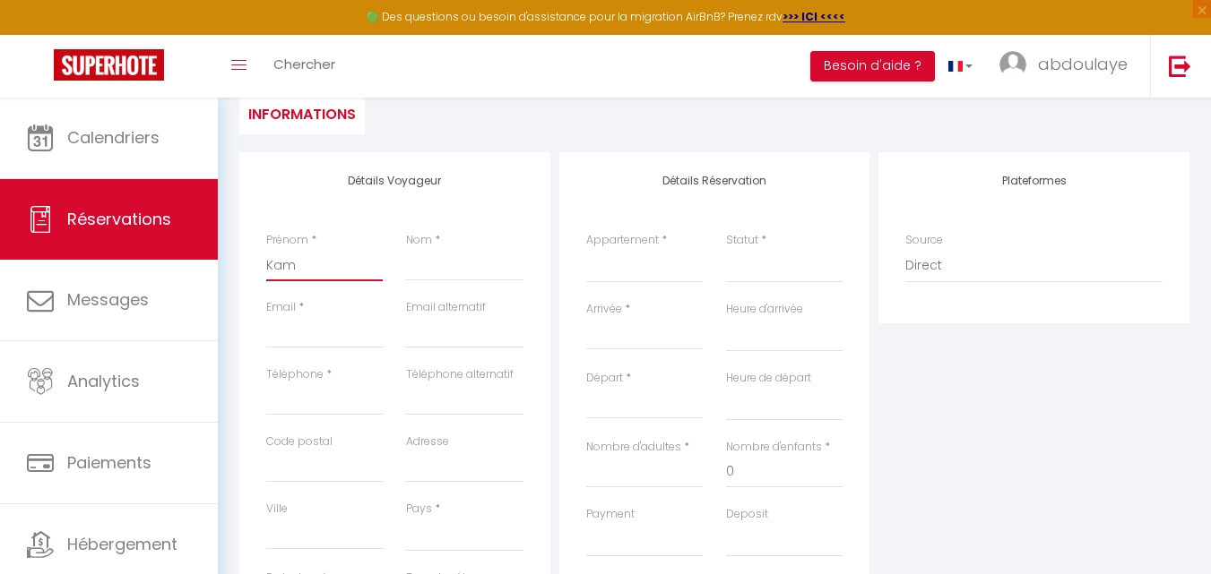
select select
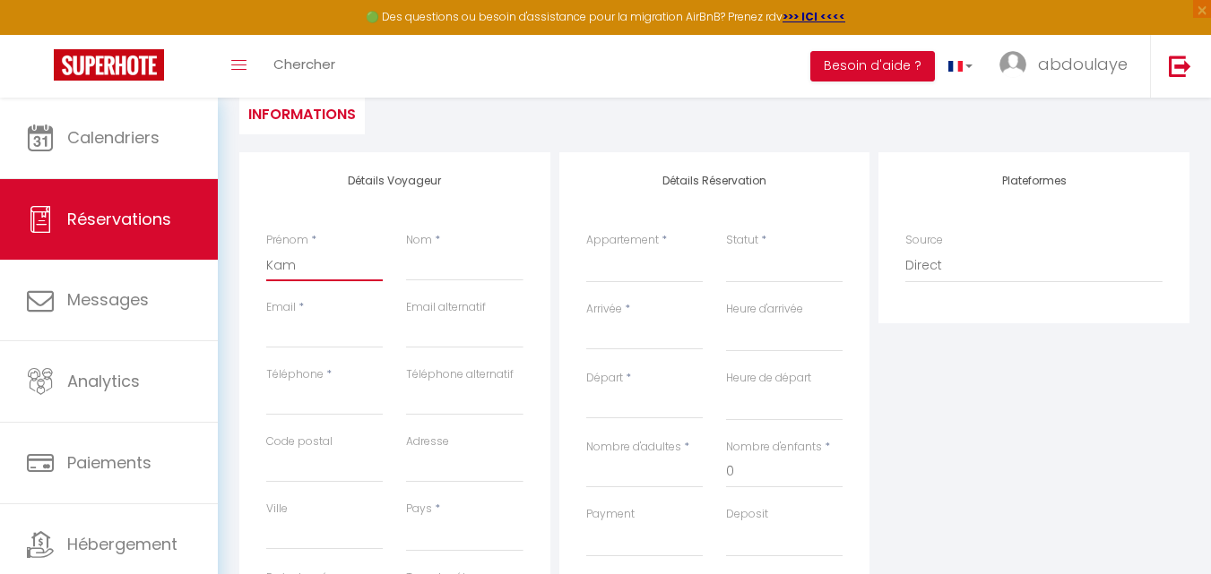
select select
checkbox input "false"
type input "Ka"
select select
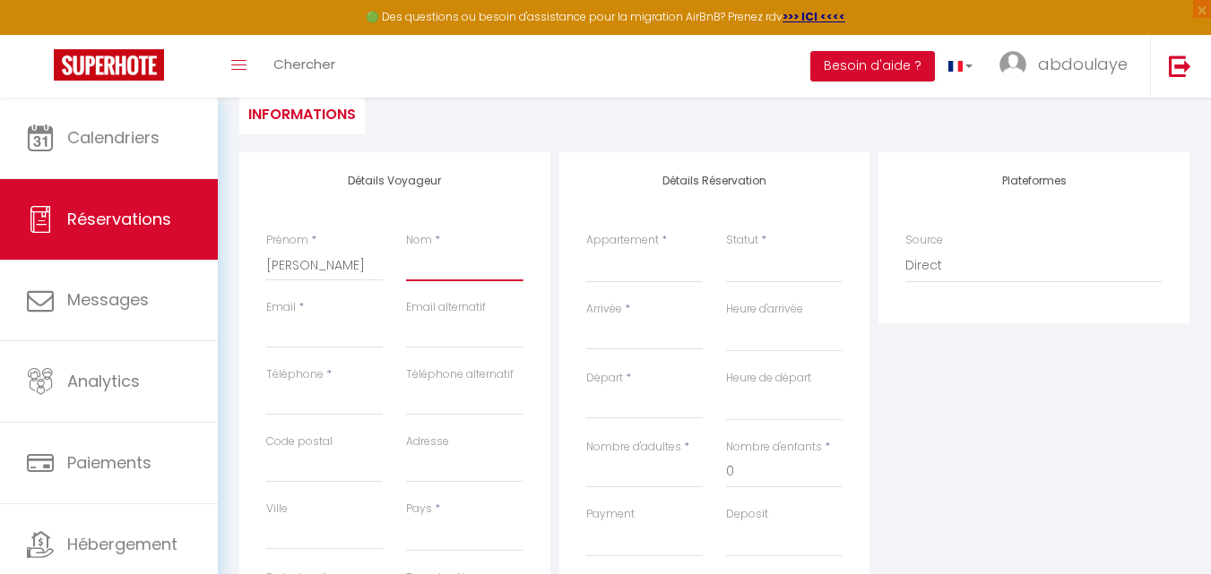
click at [468, 260] on input "Nom" at bounding box center [464, 265] width 116 height 32
click at [301, 336] on input "Email client" at bounding box center [324, 332] width 116 height 32
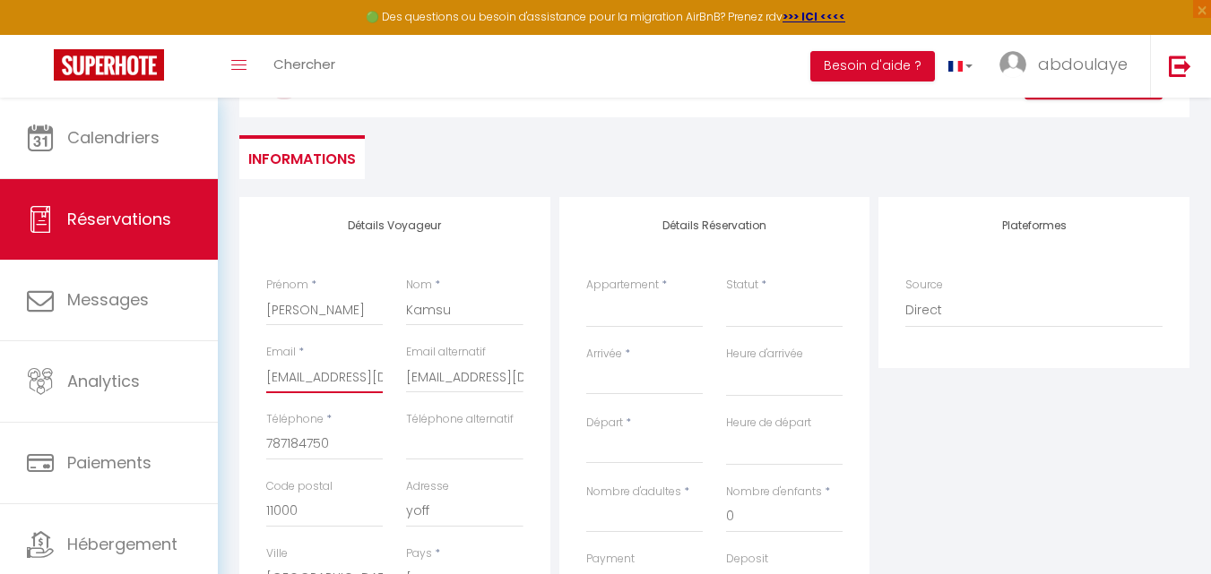
scroll to position [75, 0]
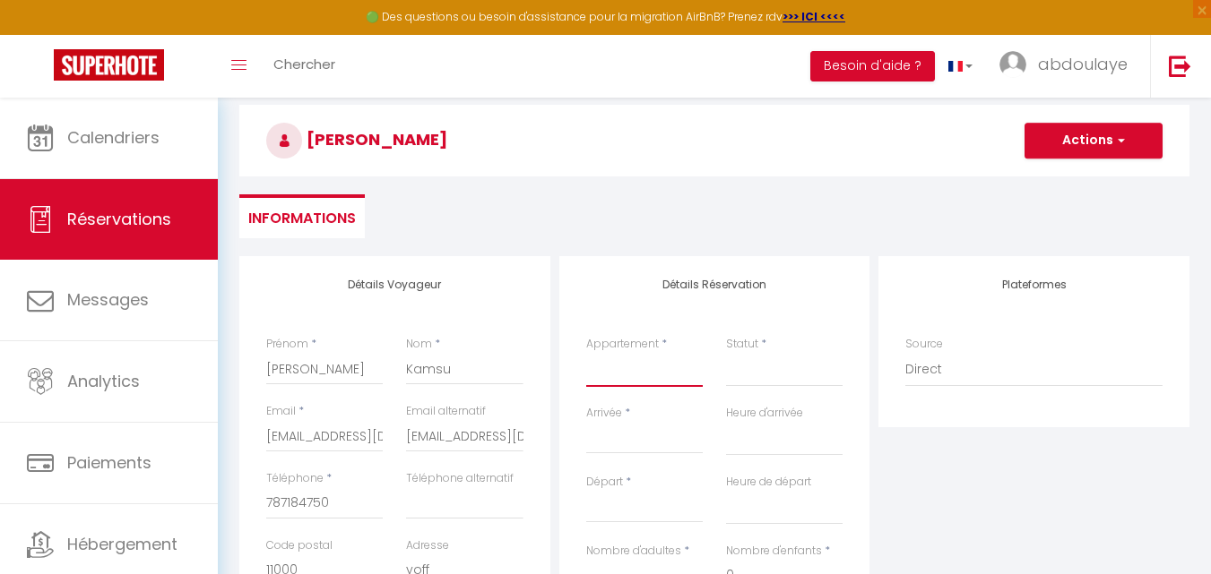
click at [659, 375] on select "Studio 101 APT 103 APPT 104 studio 201 Studio 202 Studio 301 Studio 302 Studio …" at bounding box center [644, 370] width 116 height 34
click at [586, 353] on select "Studio 101 APT 103 APPT 104 studio 201 Studio 202 Studio 301 Studio 302 Studio …" at bounding box center [644, 370] width 116 height 34
click at [748, 371] on select "Confirmé Non Confirmé Annulé Annulé par le voyageur No Show Request" at bounding box center [784, 370] width 116 height 34
click at [763, 373] on select "Confirmé Non Confirmé Annulé Annulé par le voyageur No Show Request" at bounding box center [784, 370] width 116 height 34
click at [775, 374] on select "Confirmé Non Confirmé Annulé Annulé par le voyageur No Show Request" at bounding box center [784, 370] width 116 height 34
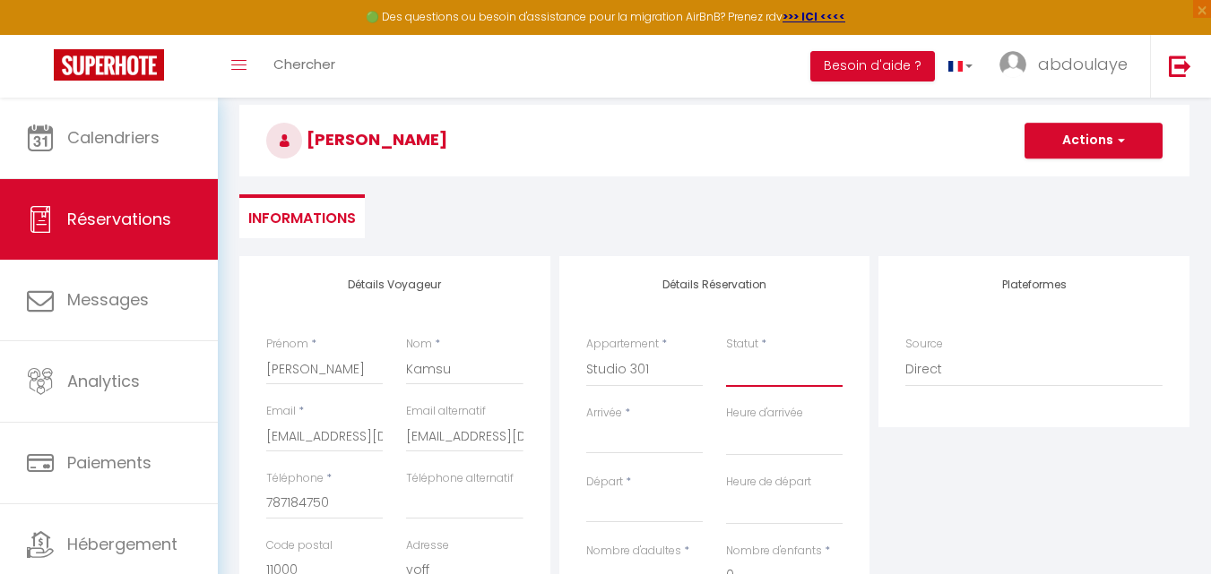
click at [726, 353] on select "Confirmé Non Confirmé Annulé Annulé par le voyageur No Show Request" at bounding box center [784, 370] width 116 height 34
click at [646, 436] on input "Arrivée" at bounding box center [644, 439] width 116 height 23
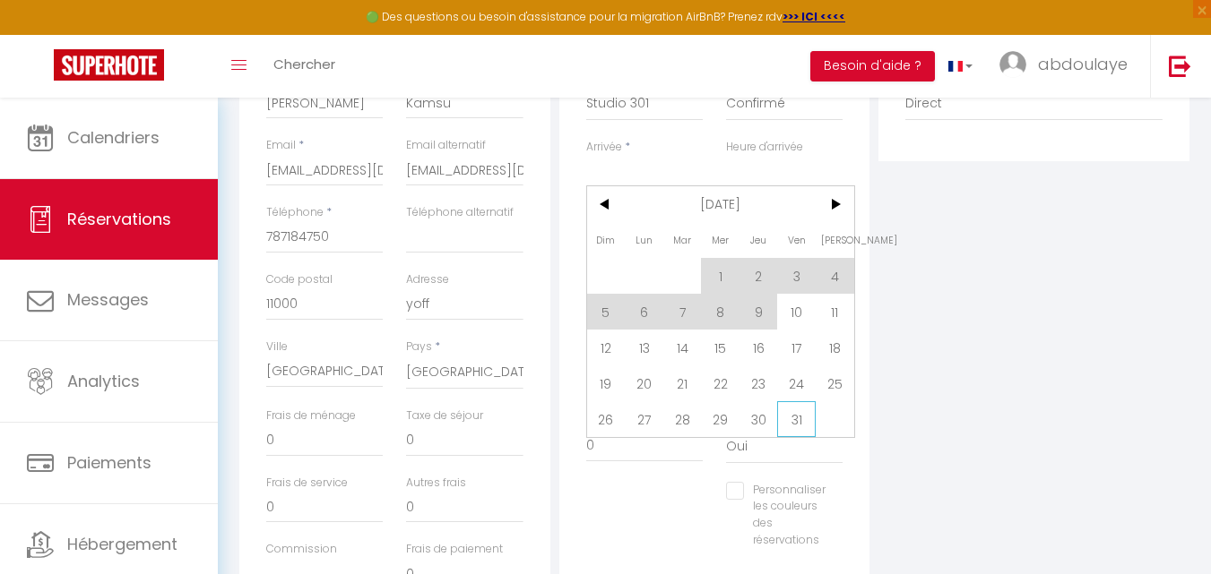
scroll to position [344, 0]
click at [764, 316] on span "9" at bounding box center [758, 309] width 39 height 36
click at [781, 306] on input "0" at bounding box center [784, 307] width 116 height 32
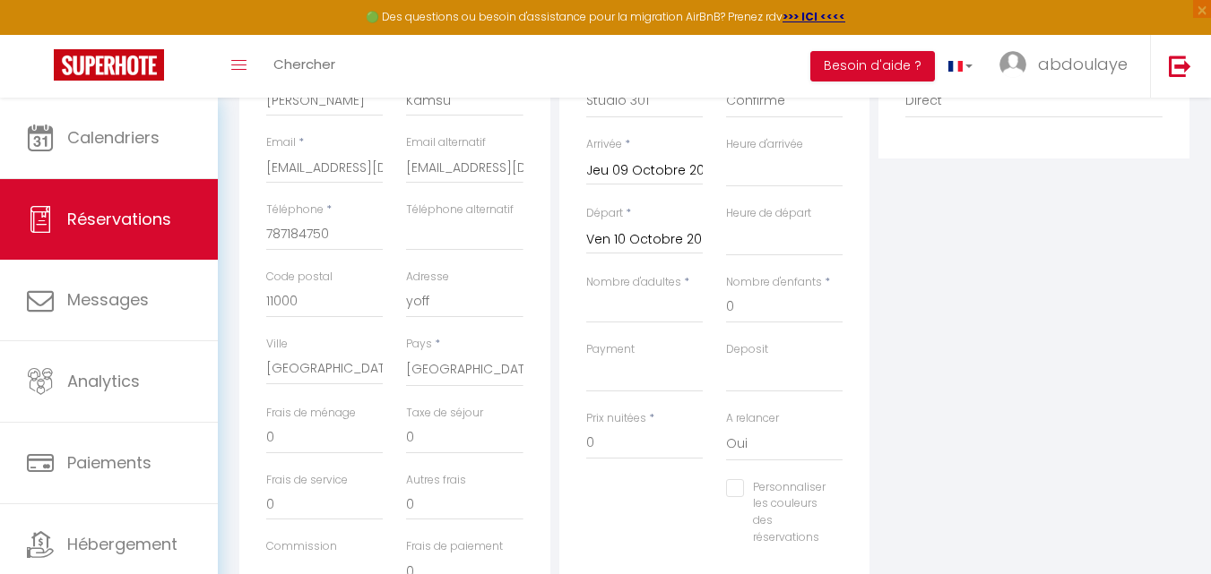
click at [683, 236] on input "Ven 10 Octobre 2025" at bounding box center [644, 240] width 116 height 23
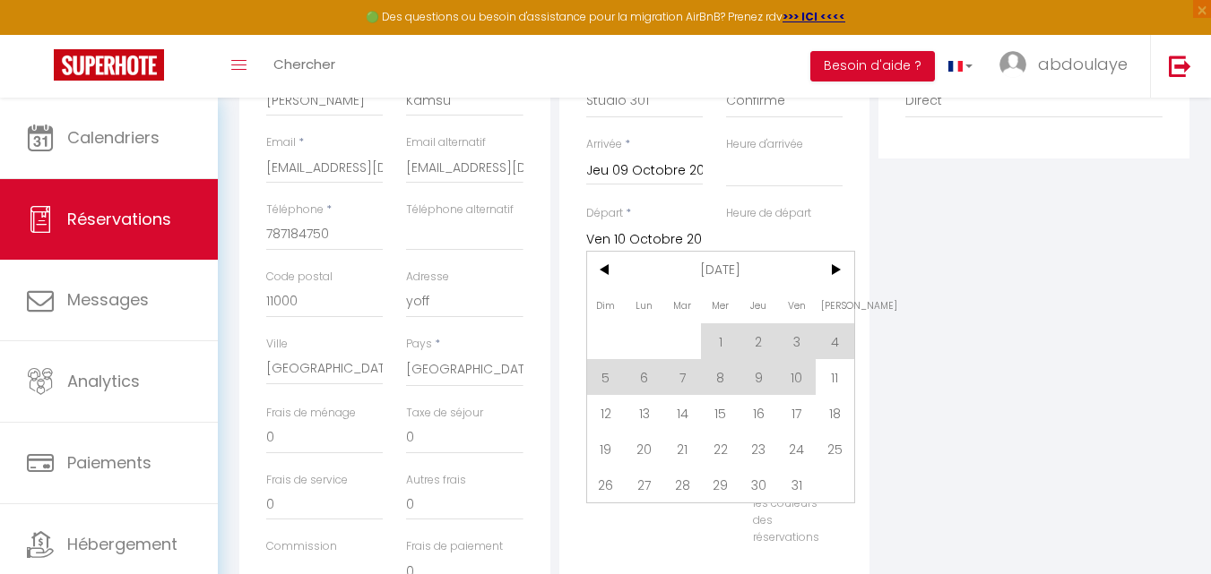
click at [614, 229] on input "Ven 10 Octobre 2025" at bounding box center [644, 240] width 116 height 23
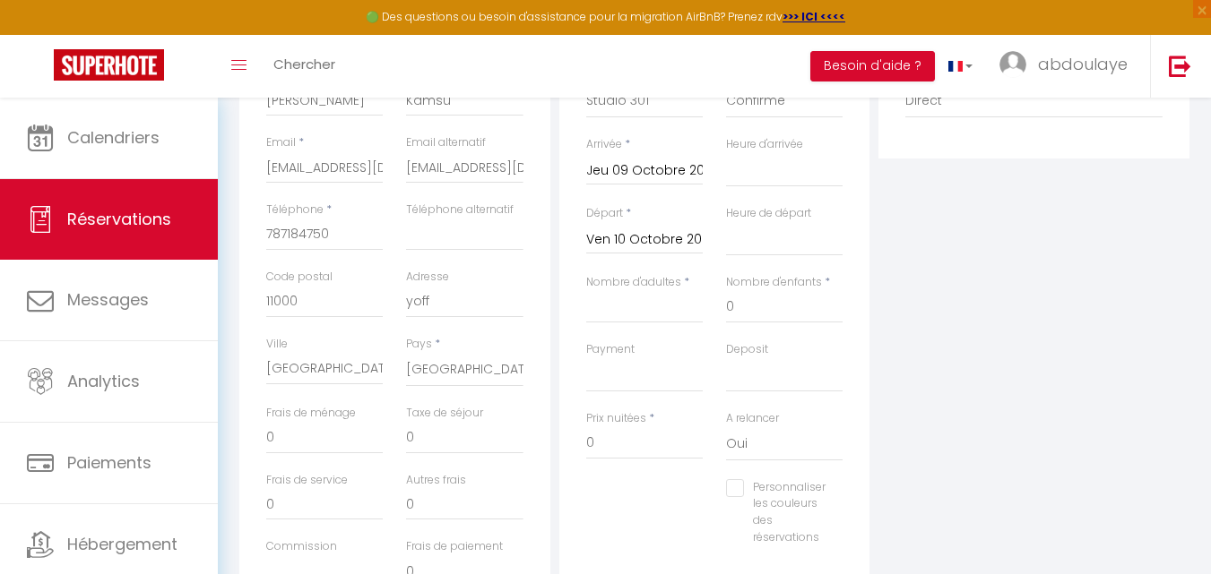
click at [614, 229] on input "Ven 10 Octobre 2025" at bounding box center [644, 240] width 116 height 23
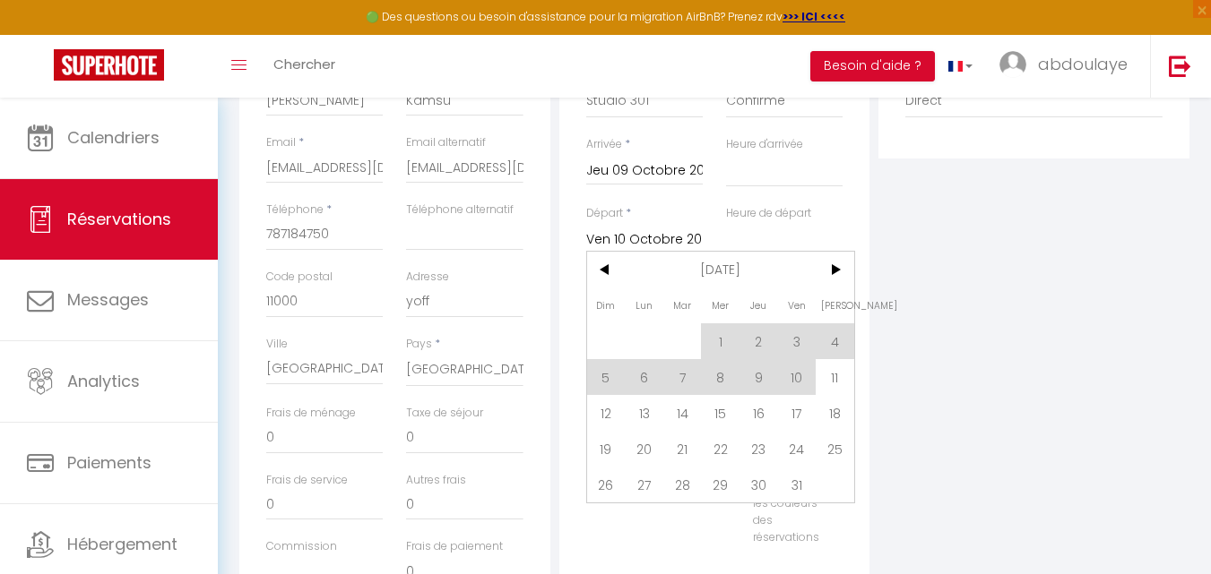
click at [621, 241] on input "Ven 10 Octobre 2025" at bounding box center [644, 240] width 116 height 23
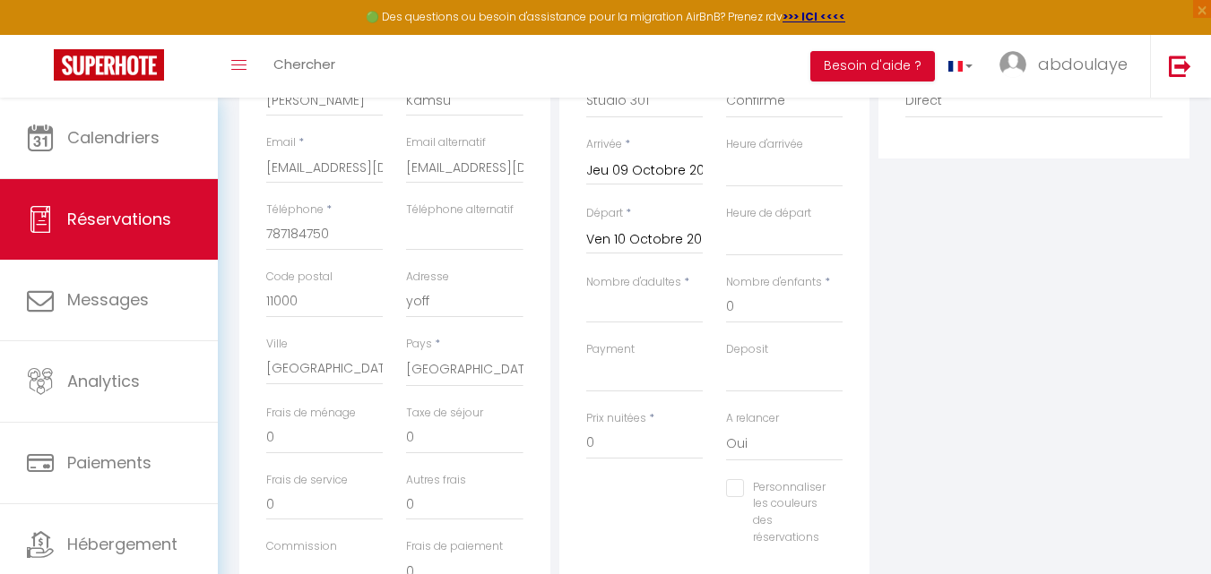
click at [621, 241] on input "Ven 10 Octobre 2025" at bounding box center [644, 240] width 116 height 23
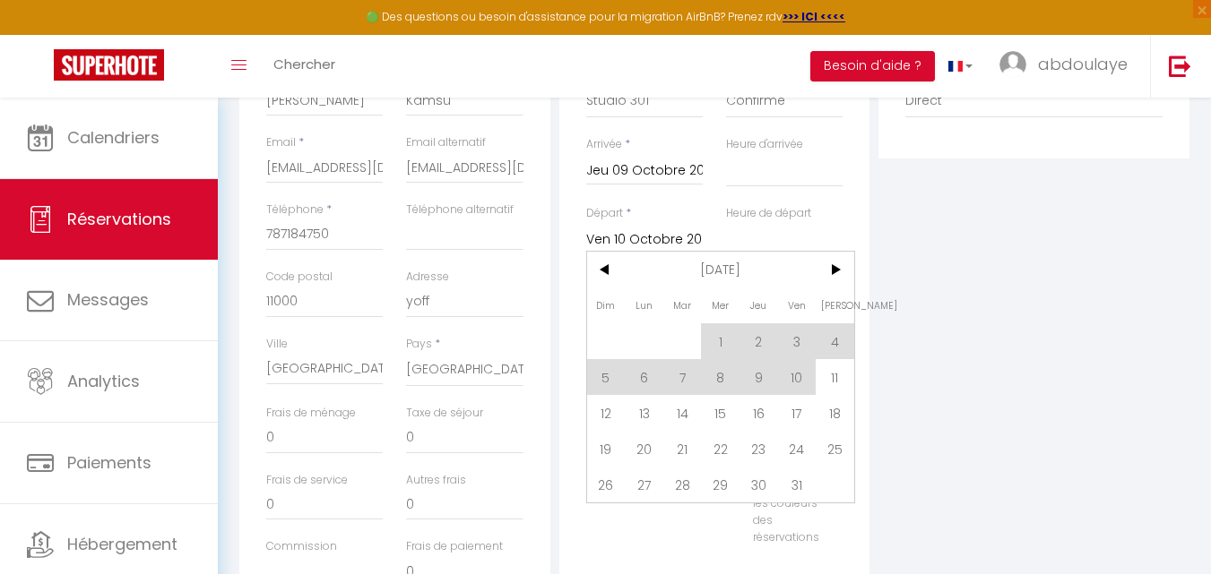
click at [621, 241] on input "Ven 10 Octobre 2025" at bounding box center [644, 240] width 116 height 23
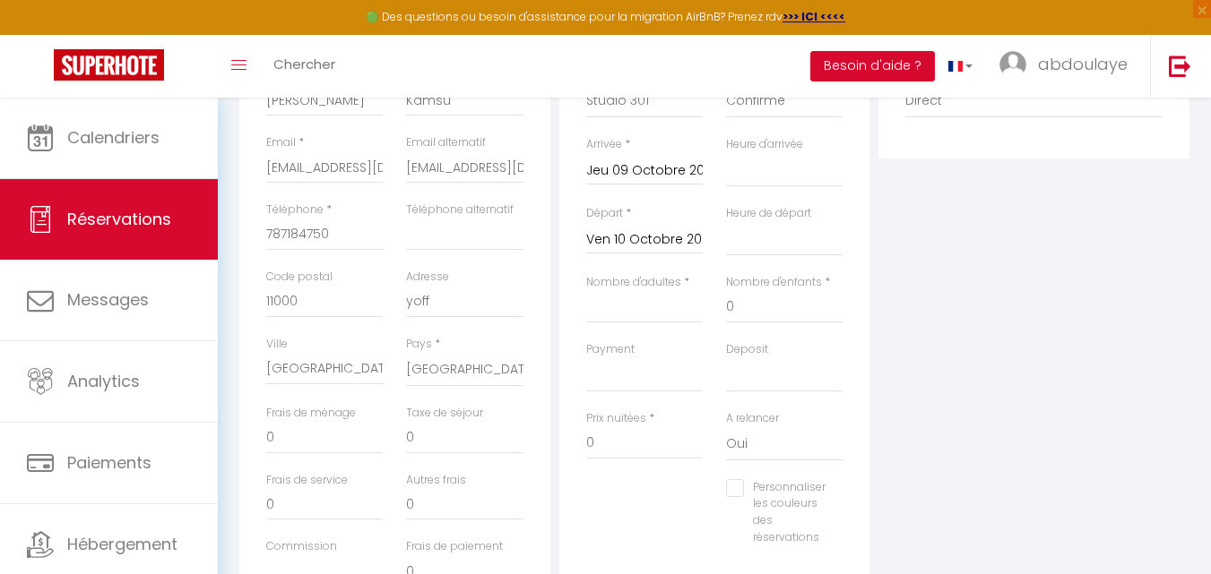
click at [621, 241] on input "Ven 10 Octobre 2025" at bounding box center [644, 240] width 116 height 23
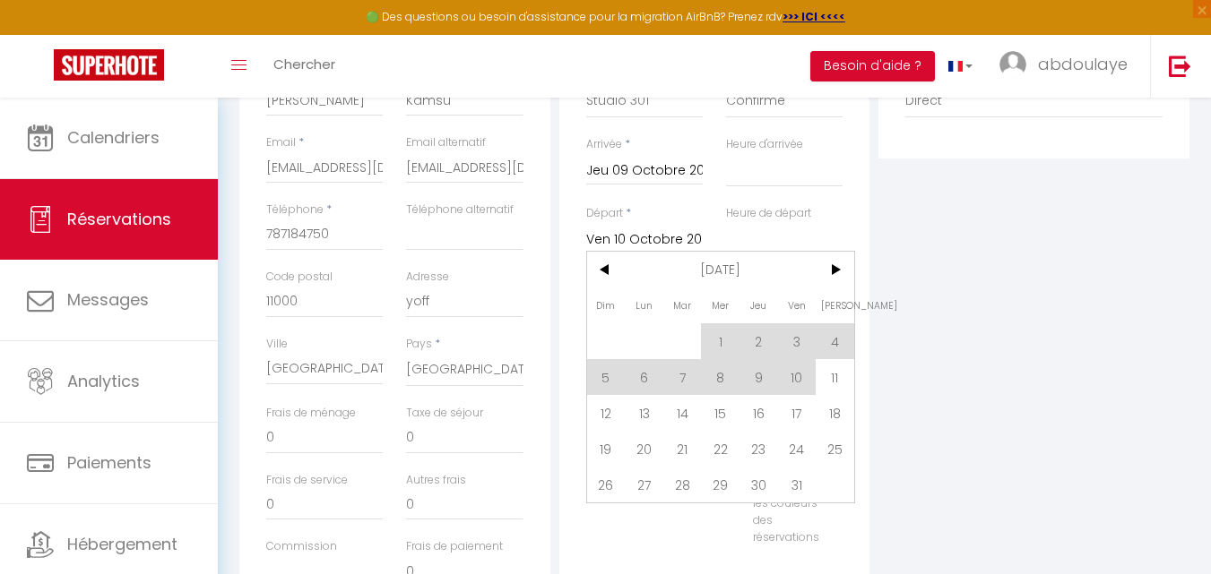
click at [622, 236] on input "Ven 10 Octobre 2025" at bounding box center [644, 240] width 116 height 23
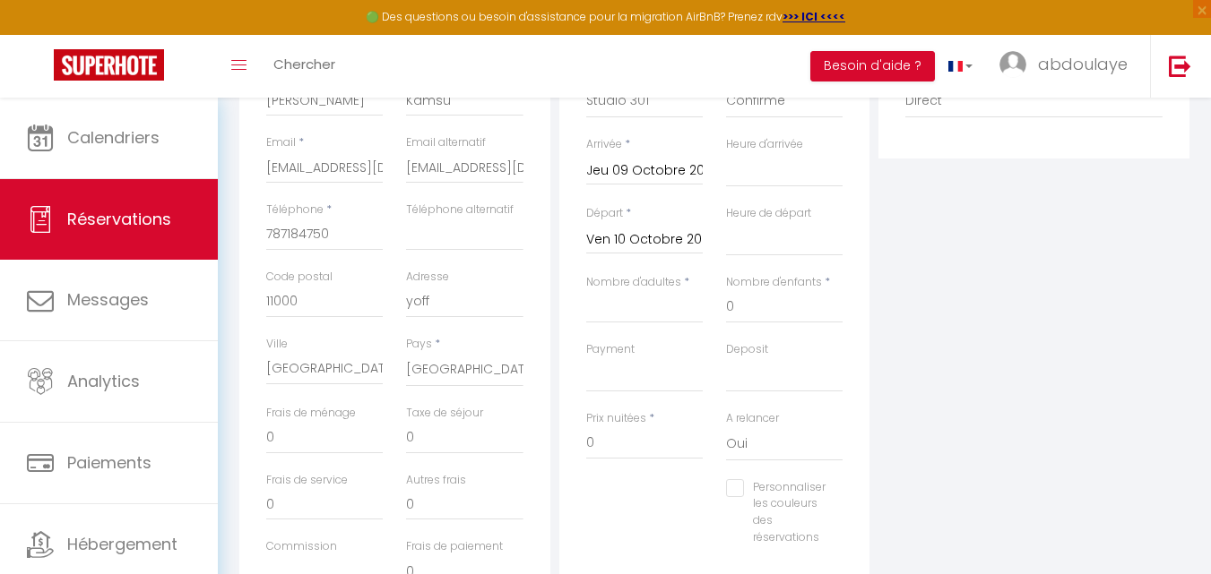
click at [622, 236] on input "Ven 10 Octobre 2025" at bounding box center [644, 240] width 116 height 23
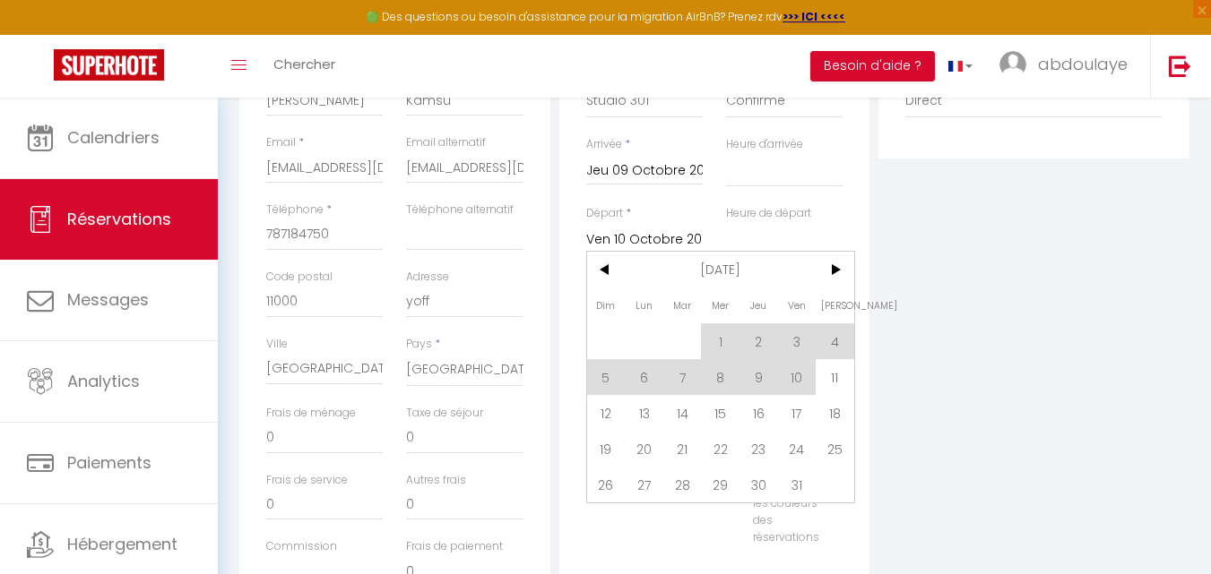
click at [625, 237] on input "Ven 10 Octobre 2025" at bounding box center [644, 240] width 116 height 23
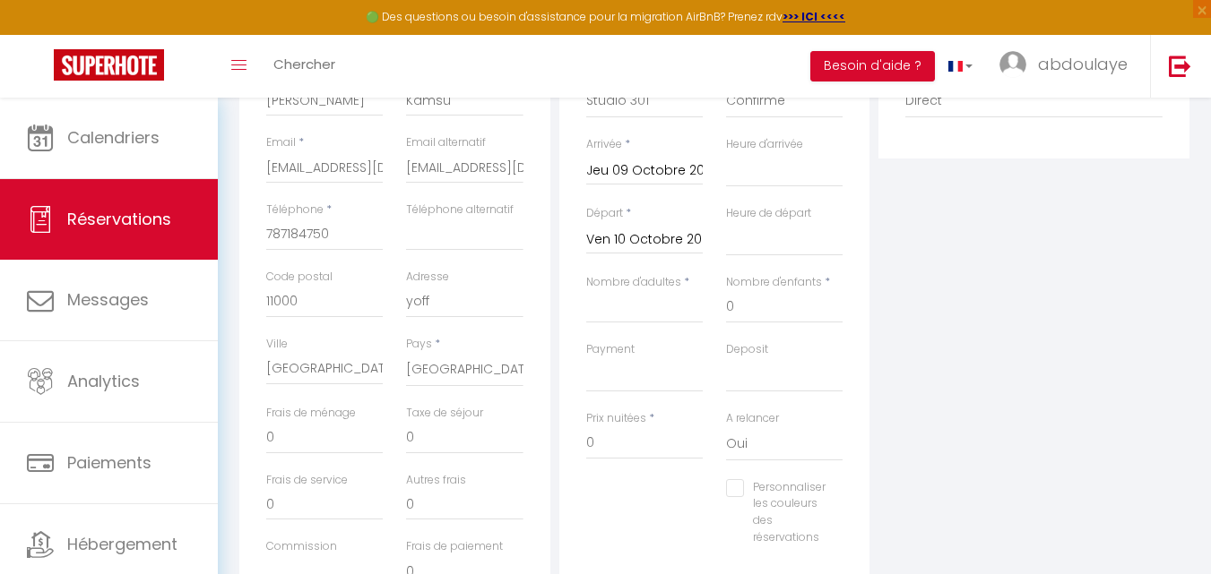
click at [625, 237] on input "Ven 10 Octobre 2025" at bounding box center [644, 240] width 116 height 23
click at [1112, 173] on div "Plateformes Source Direct Airbnb.com Booking.com Chalet montagne Expedia Gite d…" at bounding box center [1034, 307] width 320 height 641
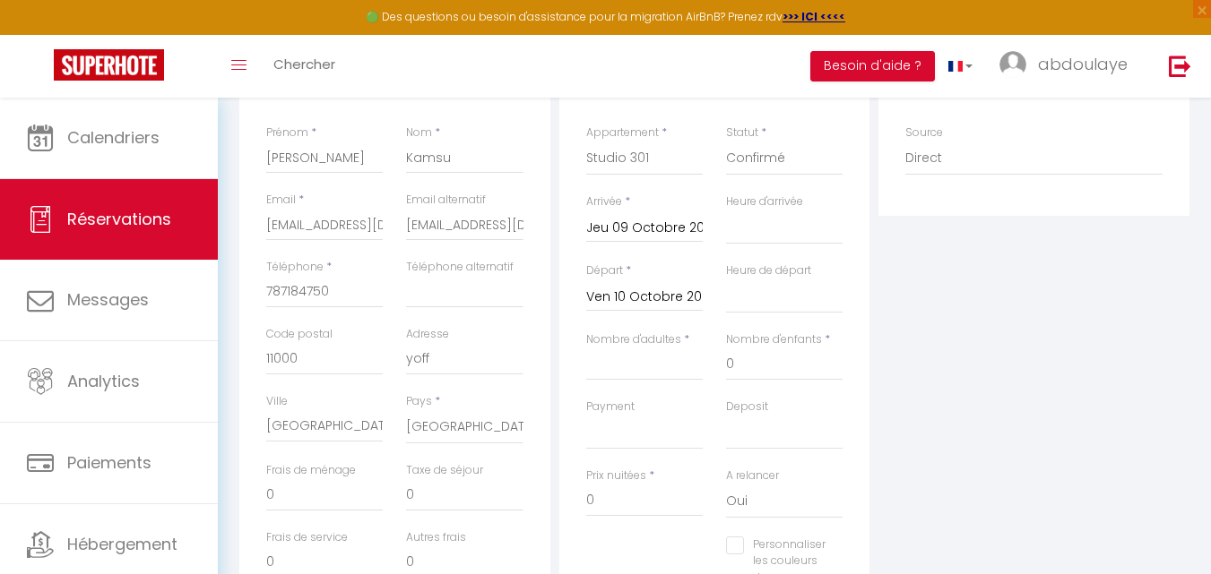
scroll to position [254, 0]
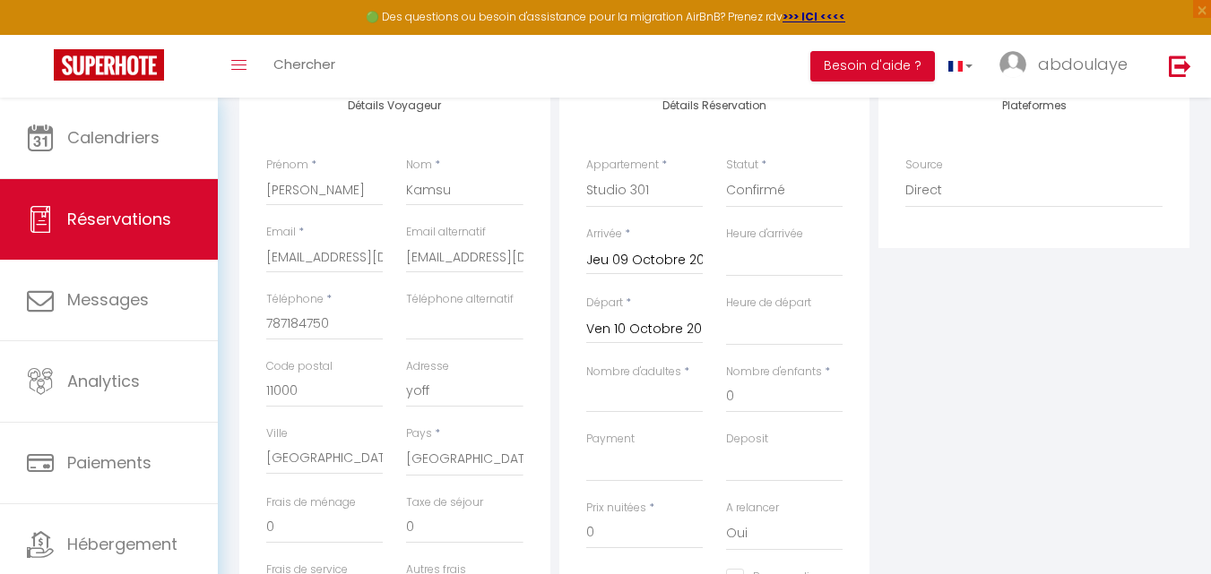
click at [679, 332] on input "Ven 10 Octobre 2025" at bounding box center [644, 329] width 116 height 23
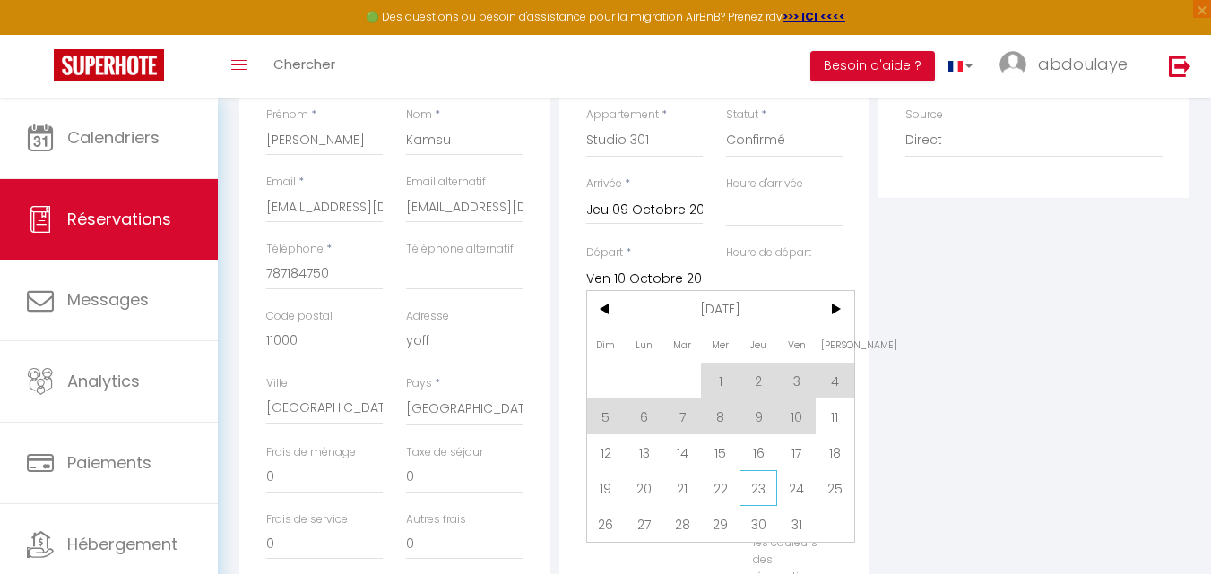
scroll to position [344, 0]
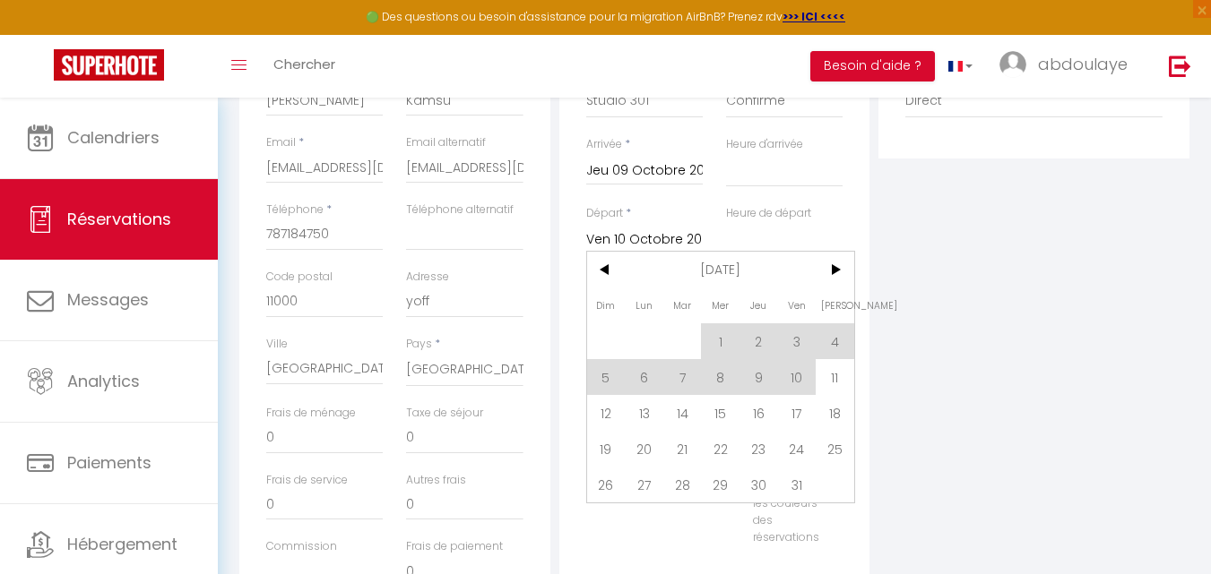
click at [720, 410] on span "15" at bounding box center [720, 413] width 39 height 36
click at [720, 410] on div "A relancer Oui Non" at bounding box center [784, 444] width 140 height 69
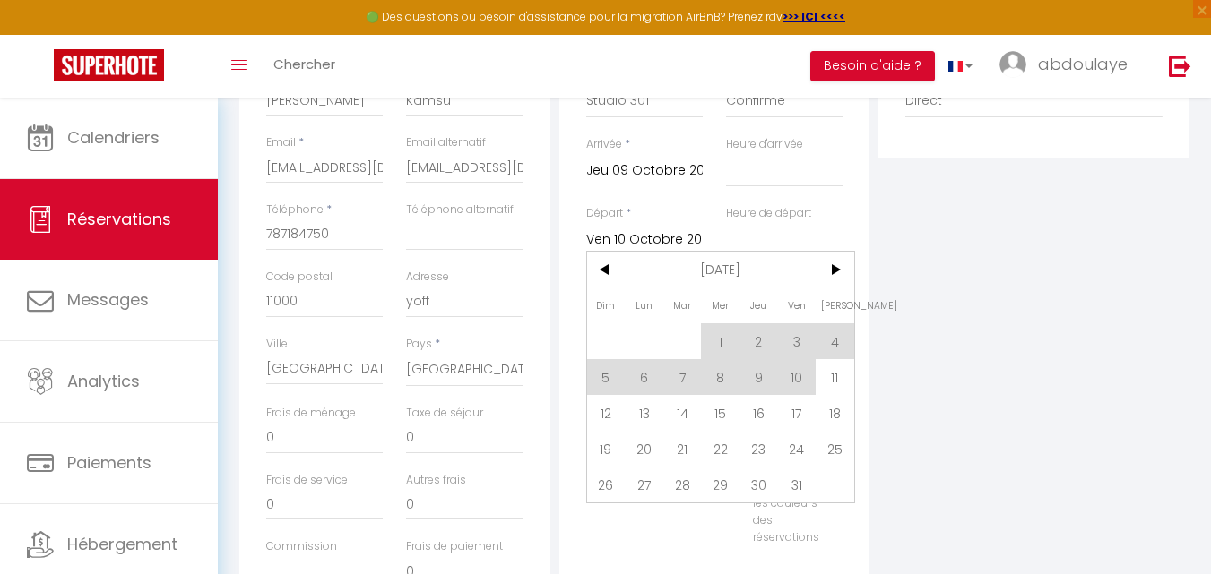
click at [720, 410] on div "A relancer Oui Non" at bounding box center [784, 444] width 140 height 69
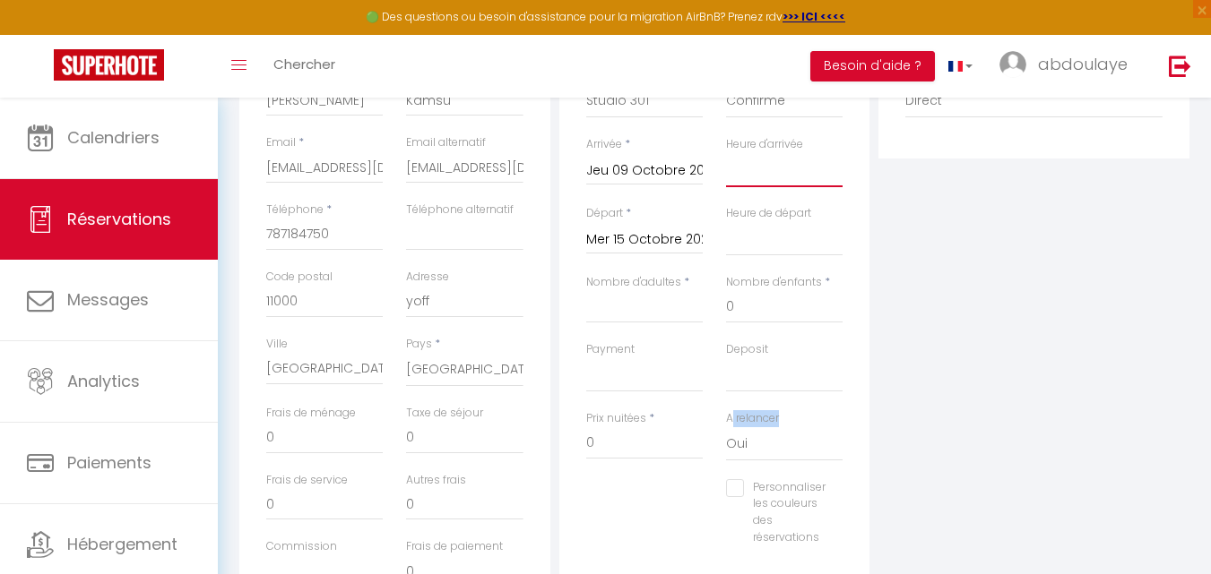
click at [746, 167] on select "00:00 00:30 01:00 01:30 02:00 02:30 03:00 03:30 04:00 04:30 05:00 05:30 06:00 0…" at bounding box center [784, 170] width 116 height 34
click at [726, 153] on select "00:00 00:30 01:00 01:30 02:00 02:30 03:00 03:30 04:00 04:30 05:00 05:30 06:00 0…" at bounding box center [784, 170] width 116 height 34
click at [791, 239] on select "00:00 00:30 01:00 01:30 02:00 02:30 03:00 03:30 04:00 04:30 05:00 05:30 06:00 0…" at bounding box center [784, 239] width 116 height 34
click at [726, 222] on select "00:00 00:30 01:00 01:30 02:00 02:30 03:00 03:30 04:00 04:30 05:00 05:30 06:00 0…" at bounding box center [784, 239] width 116 height 34
click at [656, 309] on input "Nombre d'adultes" at bounding box center [644, 307] width 116 height 32
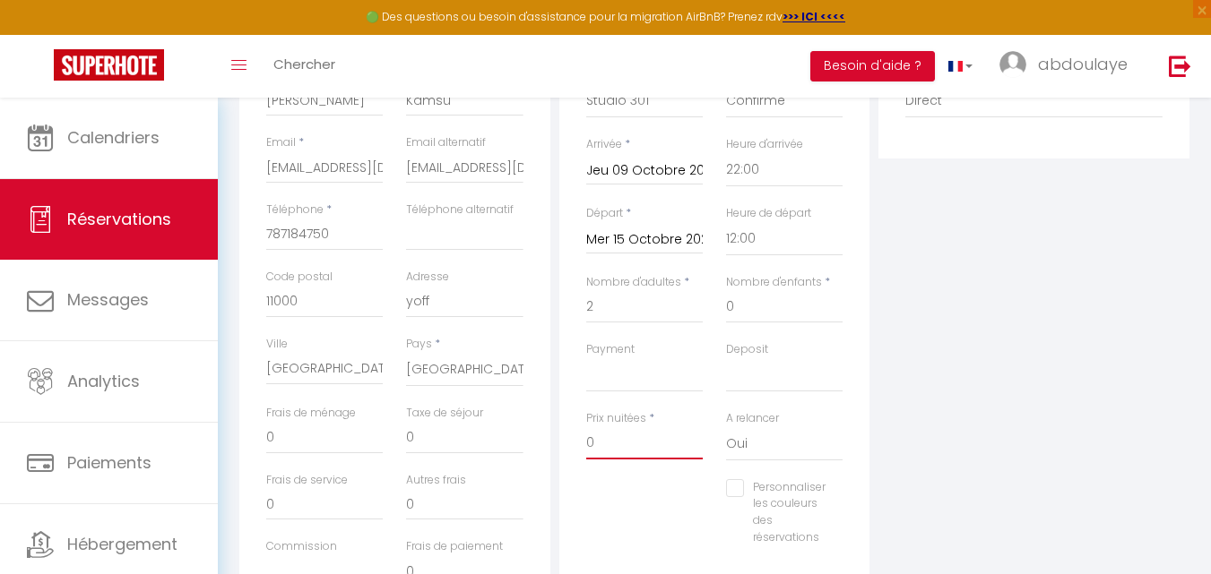
click at [630, 452] on input "0" at bounding box center [644, 443] width 116 height 32
click at [668, 166] on input "Jeu 09 Octobre 2025" at bounding box center [644, 171] width 116 height 23
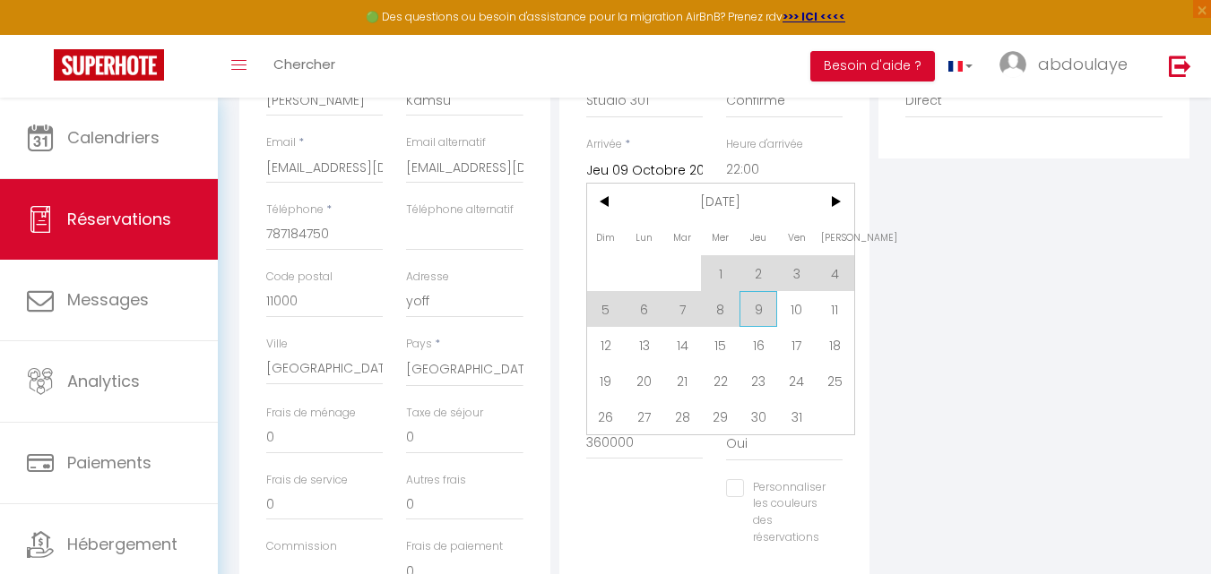
click at [757, 307] on span "9" at bounding box center [758, 309] width 39 height 36
click at [757, 307] on input "0" at bounding box center [784, 307] width 116 height 32
click at [759, 309] on input "0" at bounding box center [784, 307] width 116 height 32
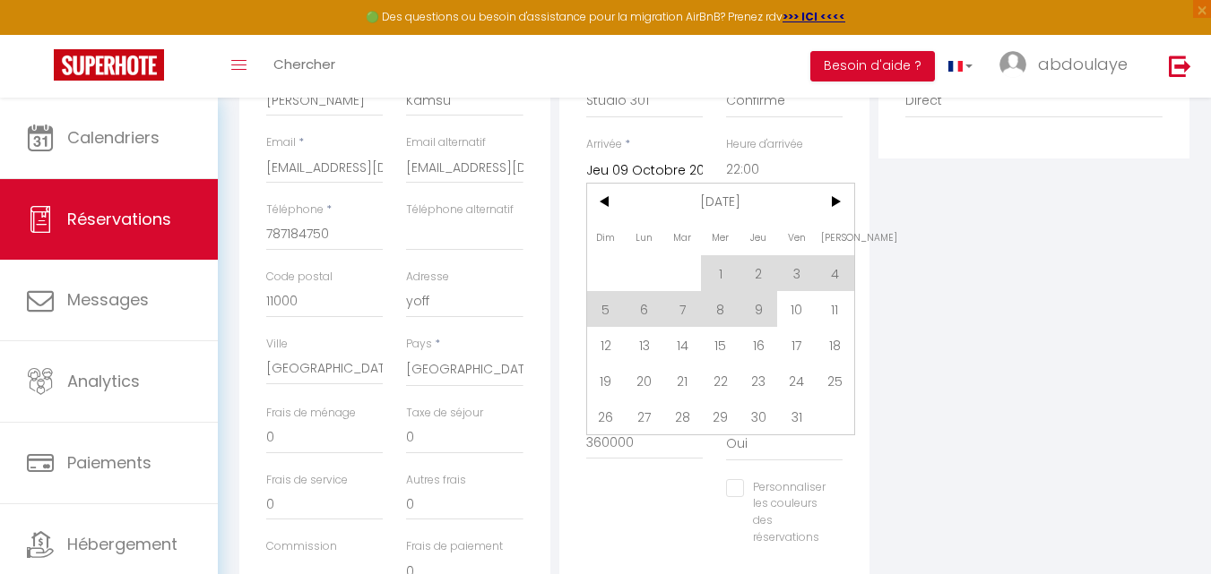
click at [759, 309] on input "0" at bounding box center [784, 307] width 116 height 32
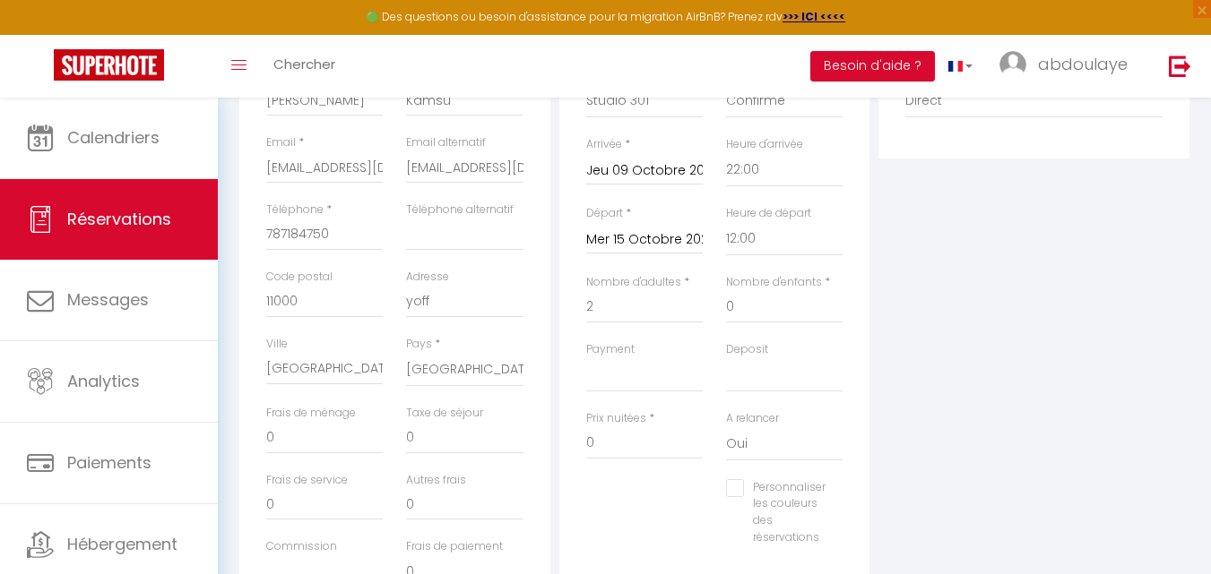
click at [965, 263] on div "Plateformes Source Direct Airbnb.com Booking.com Chalet montagne Expedia Gite d…" at bounding box center [1034, 307] width 320 height 641
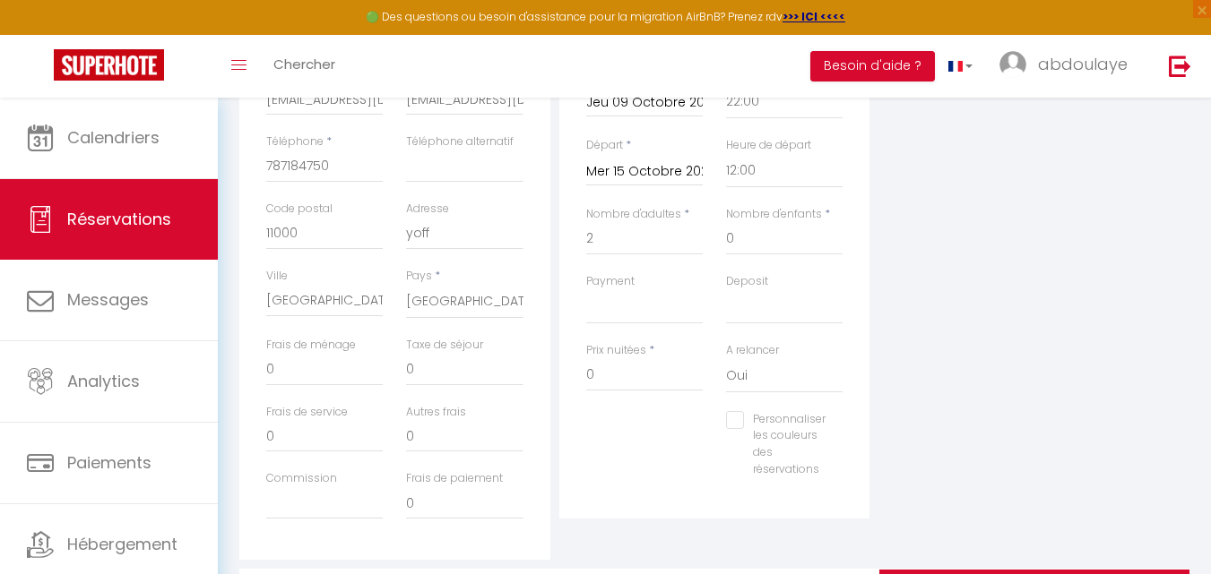
scroll to position [523, 0]
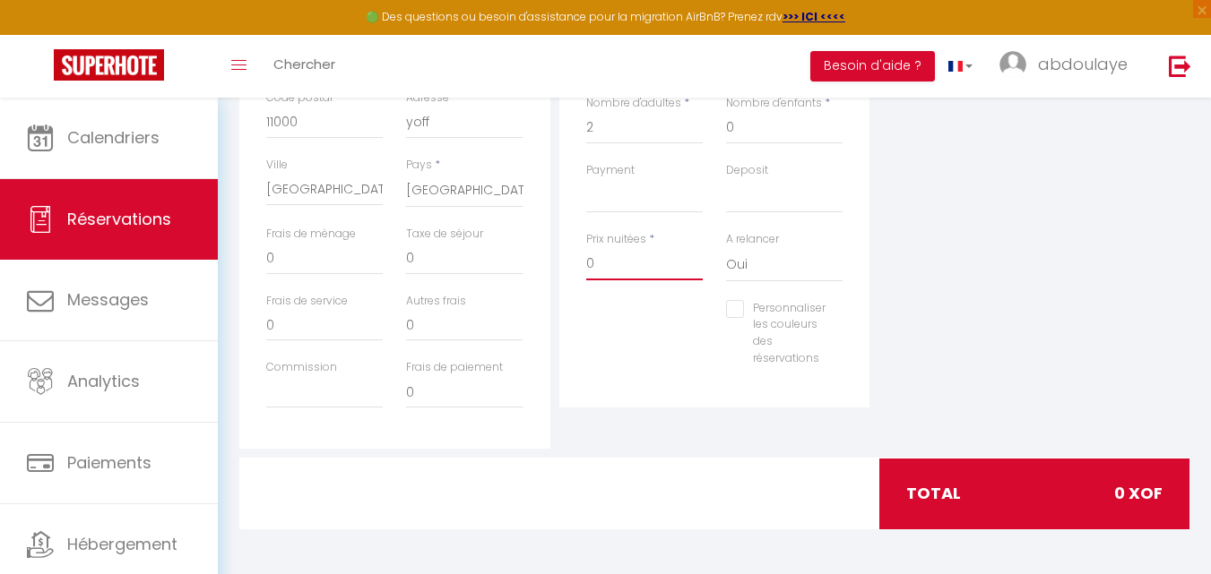
click at [632, 263] on input "0" at bounding box center [644, 264] width 116 height 32
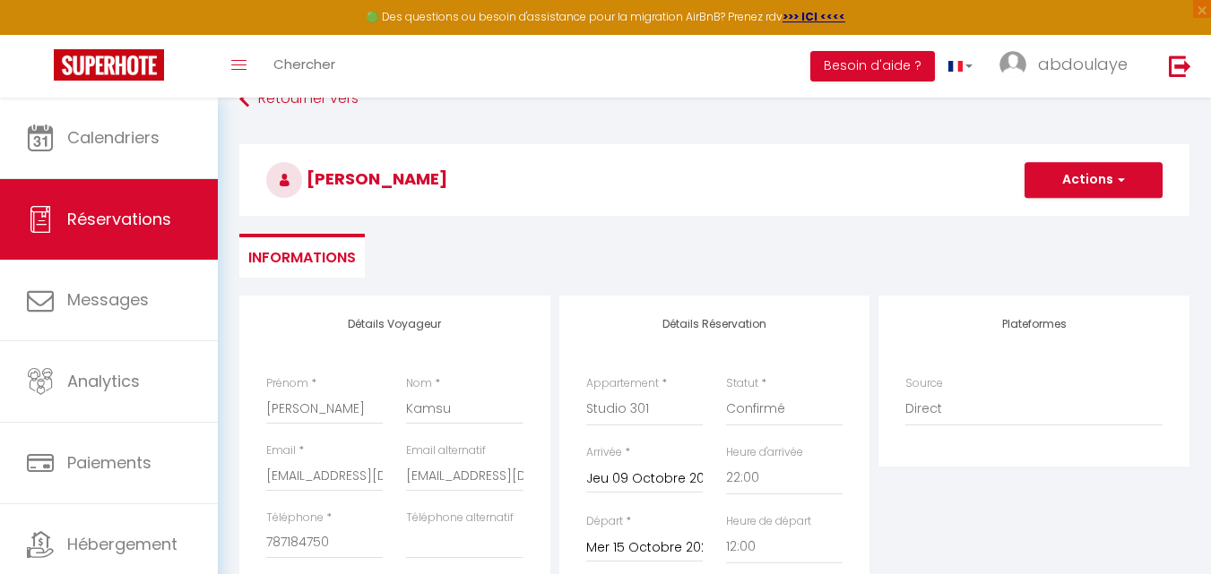
scroll to position [0, 0]
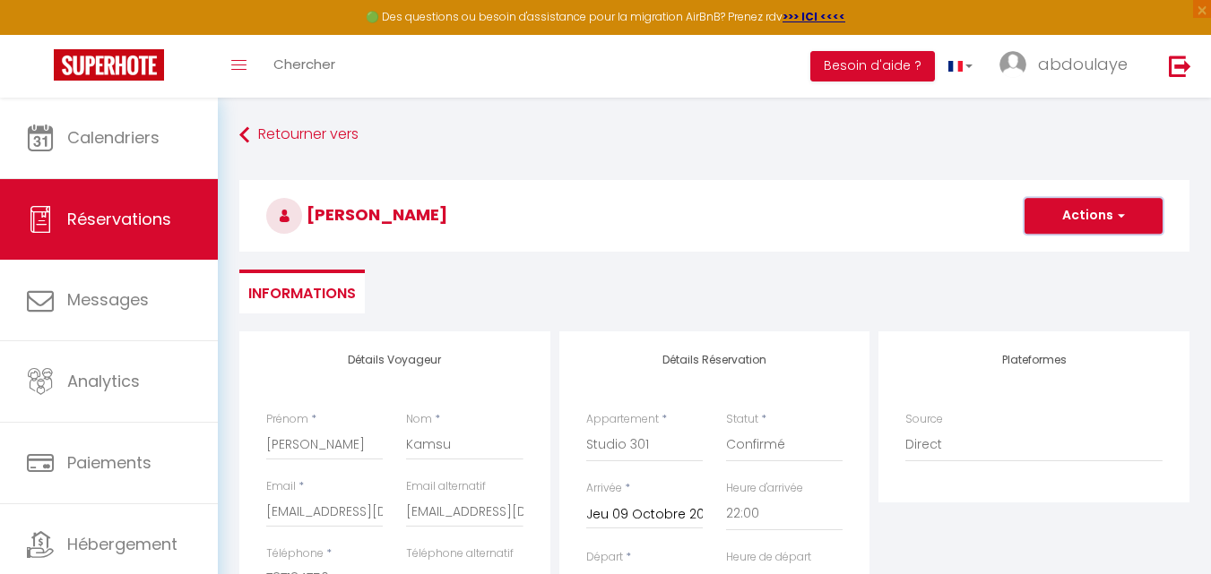
click at [1087, 219] on button "Actions" at bounding box center [1093, 216] width 138 height 36
click at [1078, 260] on link "Enregistrer" at bounding box center [1076, 255] width 142 height 23
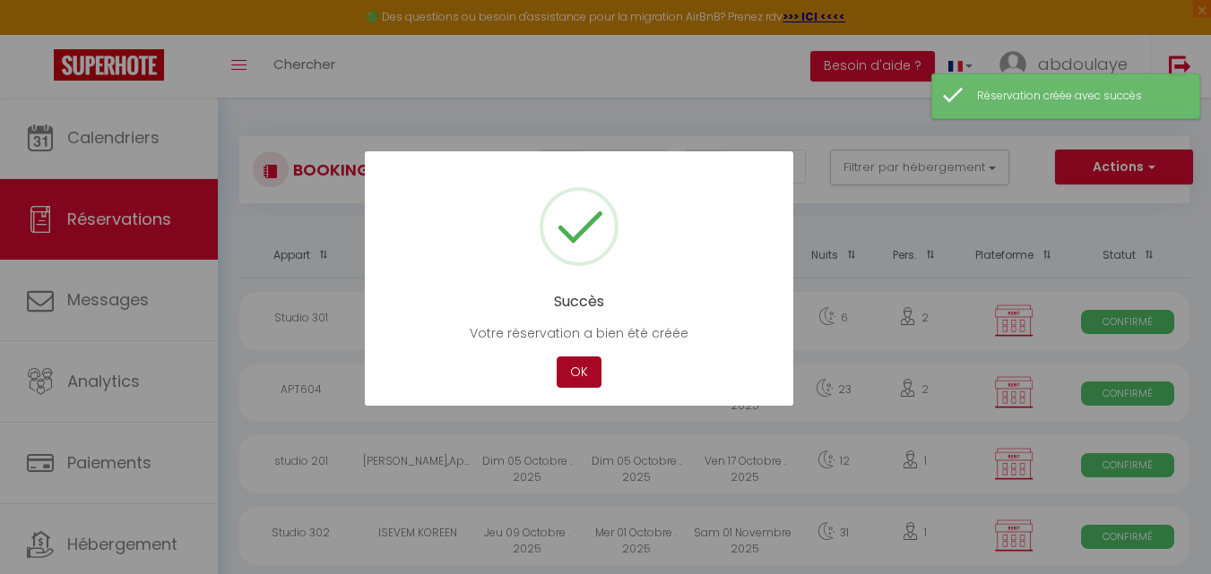
click at [585, 365] on button "OK" at bounding box center [578, 372] width 45 height 31
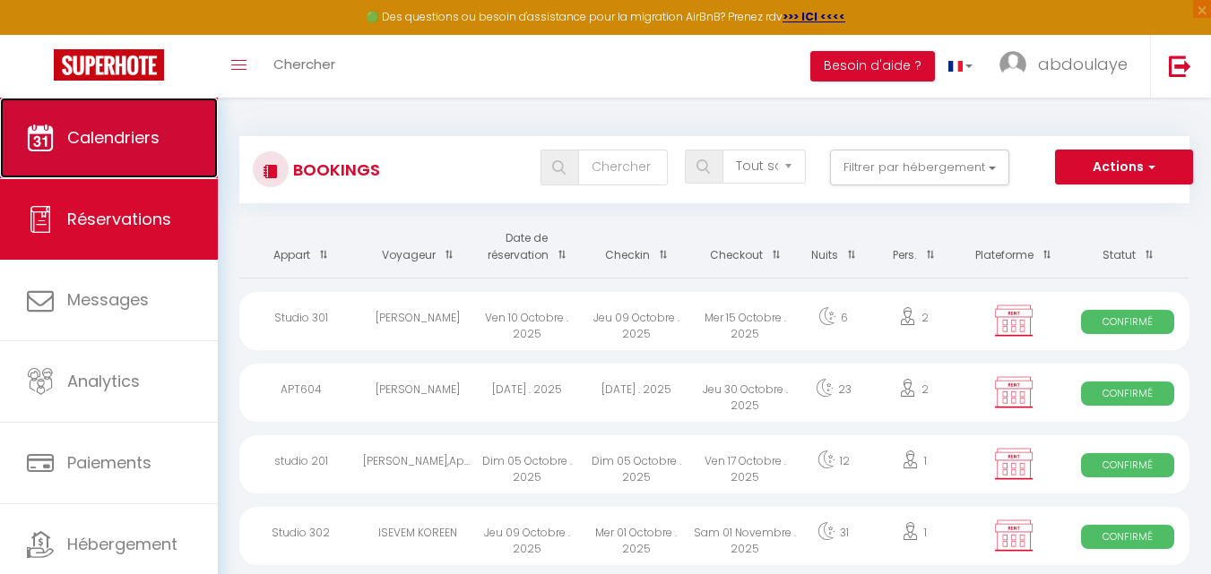
click at [124, 136] on span "Calendriers" at bounding box center [113, 137] width 92 height 22
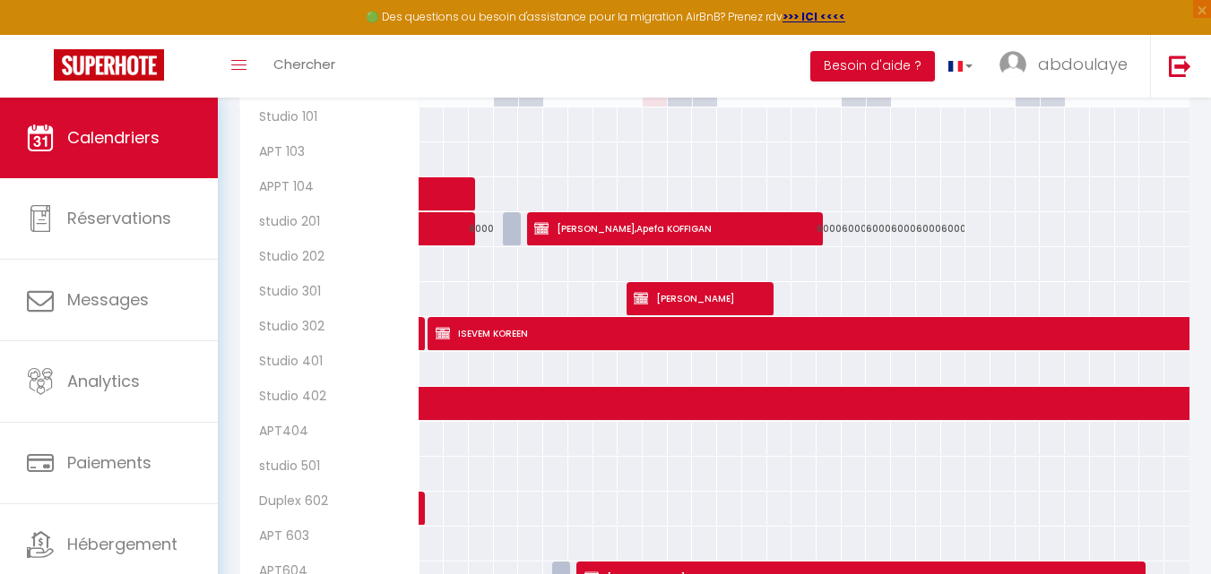
scroll to position [343, 0]
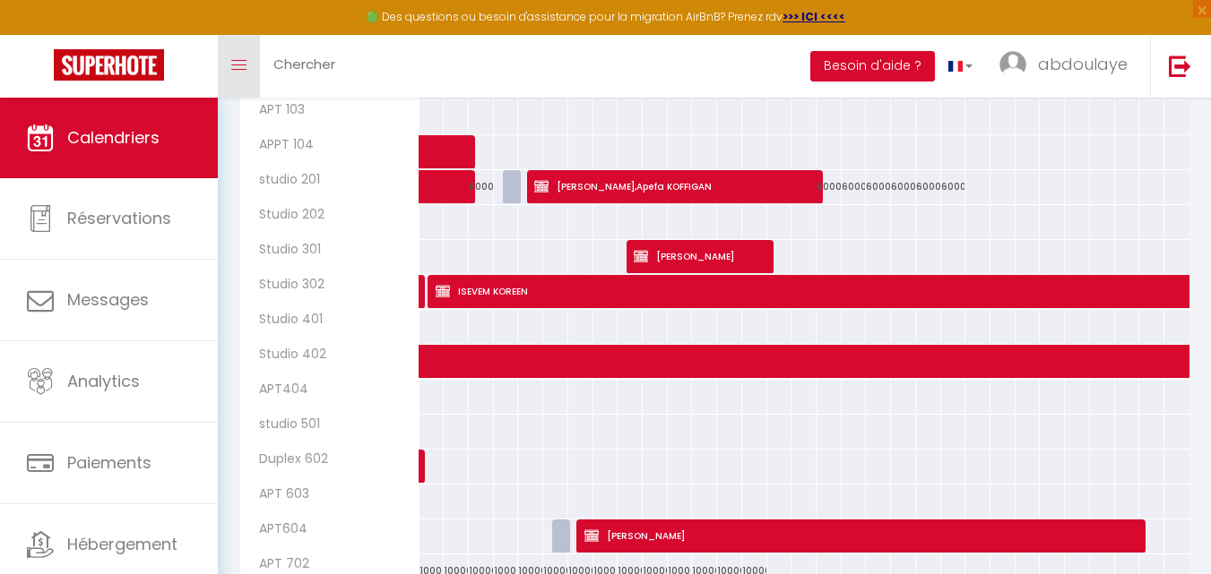
drag, startPoint x: 292, startPoint y: 73, endPoint x: 503, endPoint y: 142, distance: 221.6
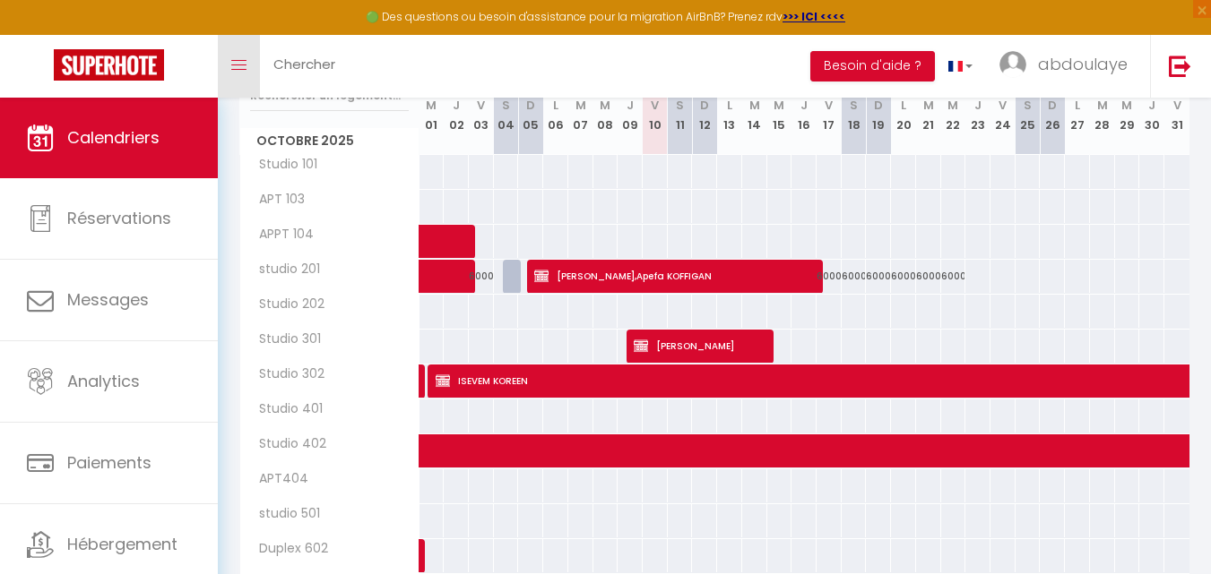
scroll to position [164, 0]
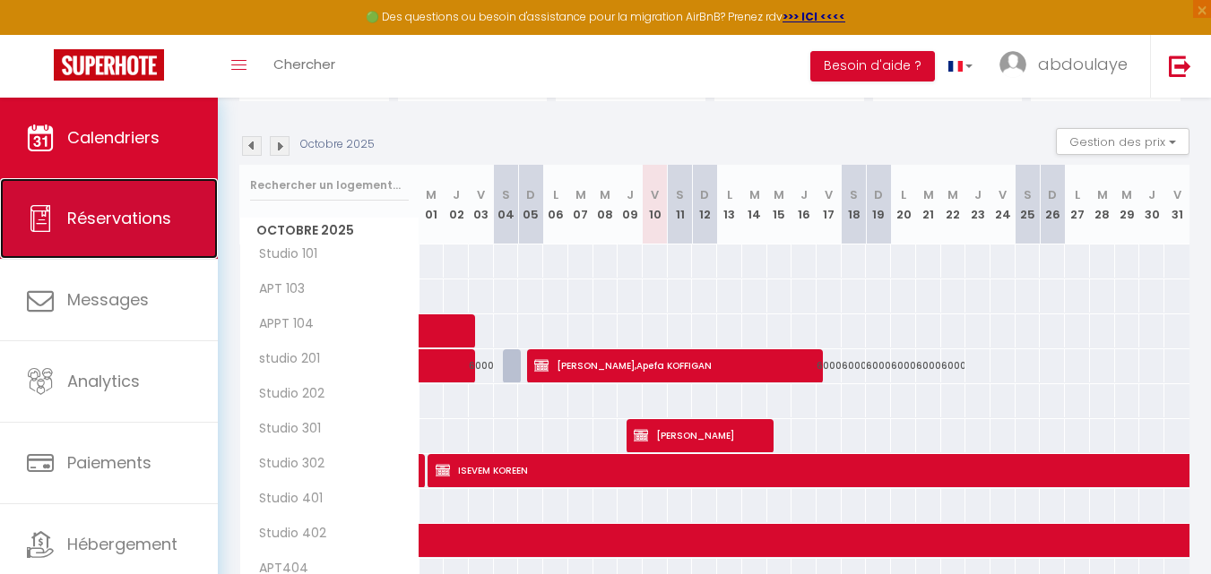
click at [129, 221] on span "Réservations" at bounding box center [119, 218] width 104 height 22
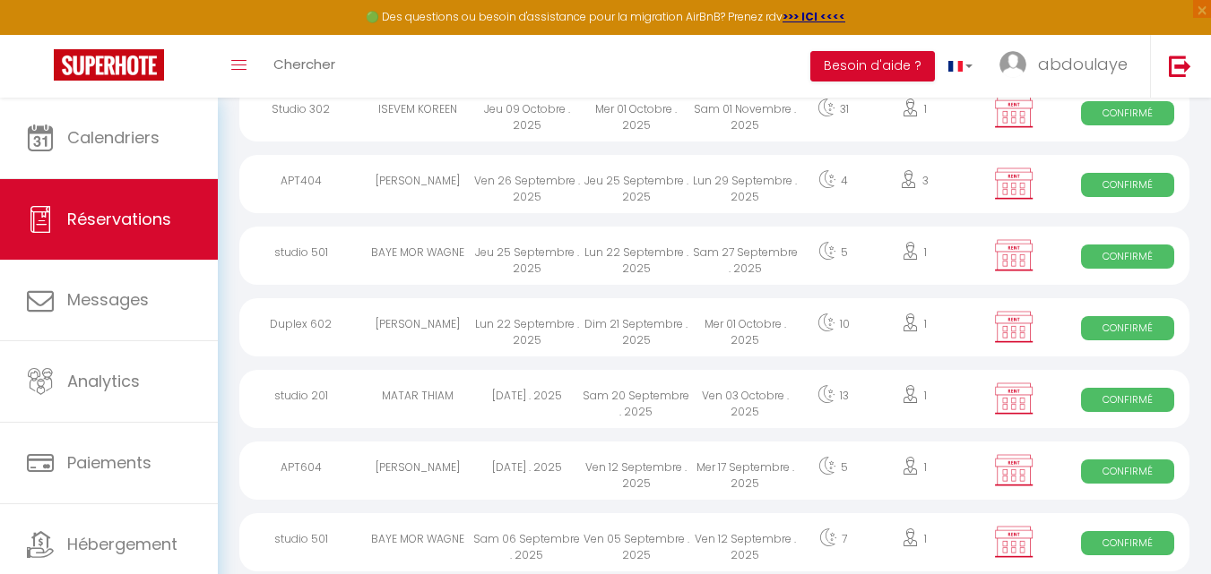
scroll to position [7, 0]
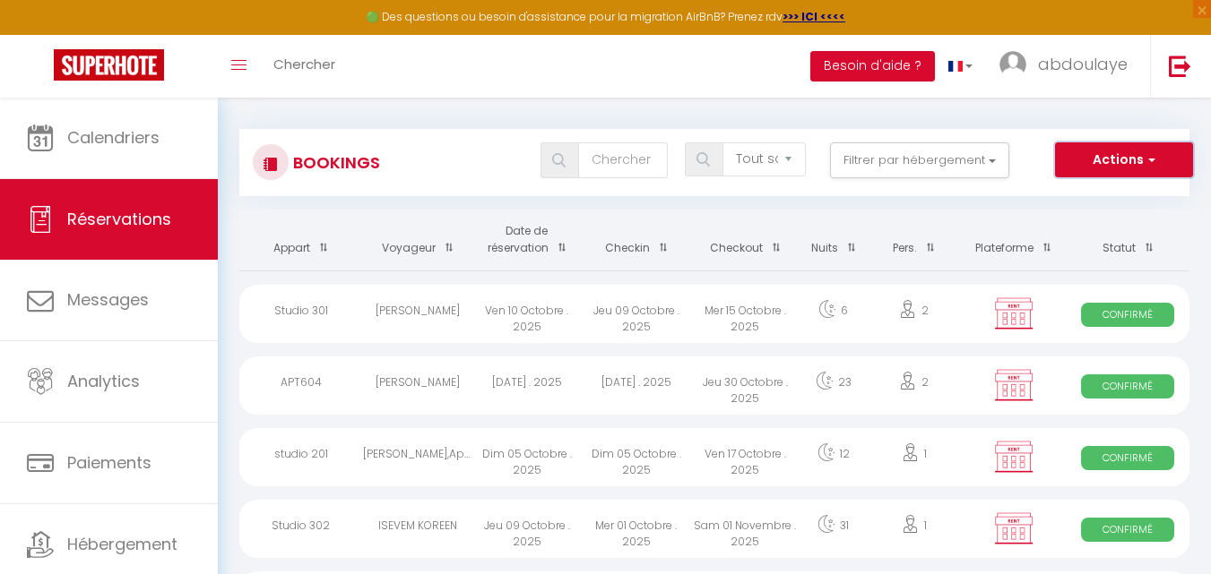
click at [1161, 162] on button "Actions" at bounding box center [1124, 160] width 138 height 36
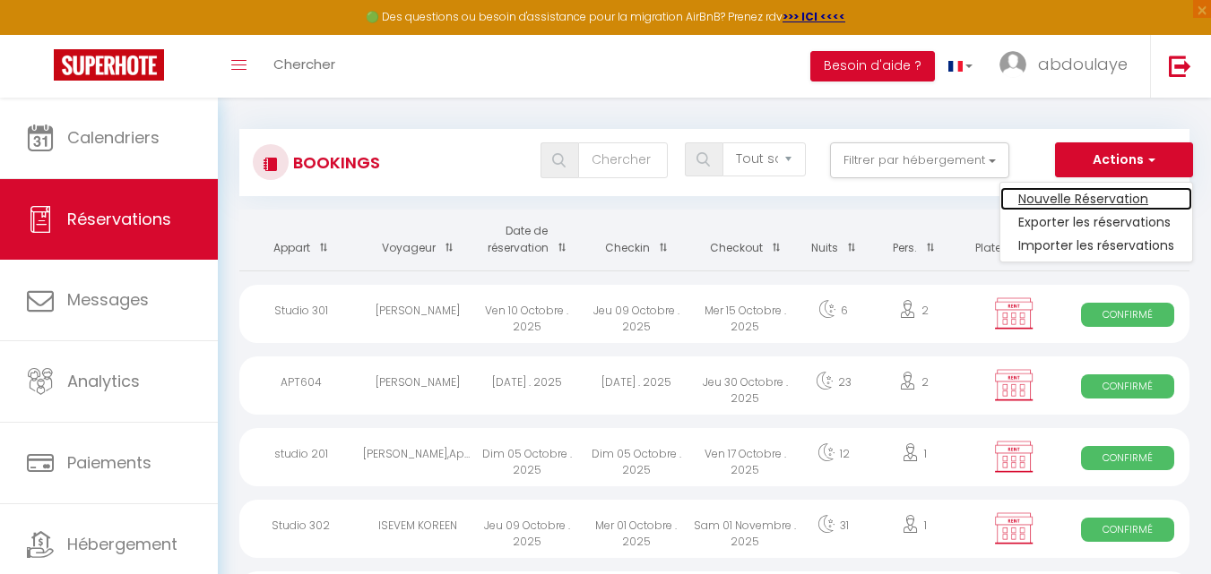
click at [1109, 199] on link "Nouvelle Réservation" at bounding box center [1096, 198] width 192 height 23
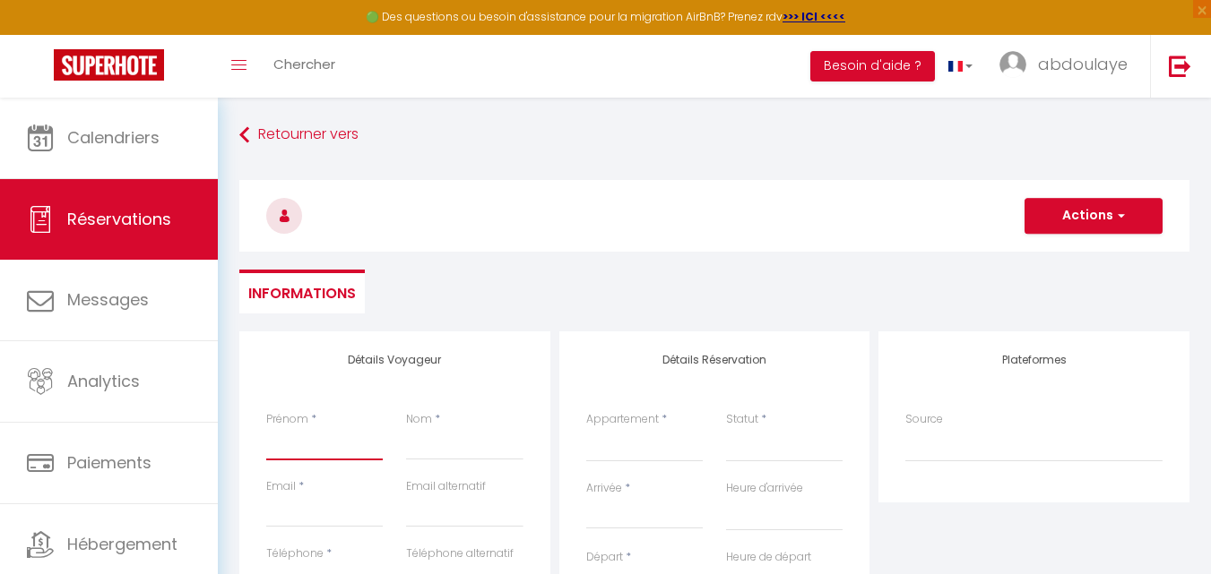
click at [299, 434] on input "Prénom" at bounding box center [324, 444] width 116 height 32
click at [458, 453] on input "Nom" at bounding box center [464, 444] width 116 height 32
click at [293, 516] on input "Email client" at bounding box center [324, 512] width 116 height 32
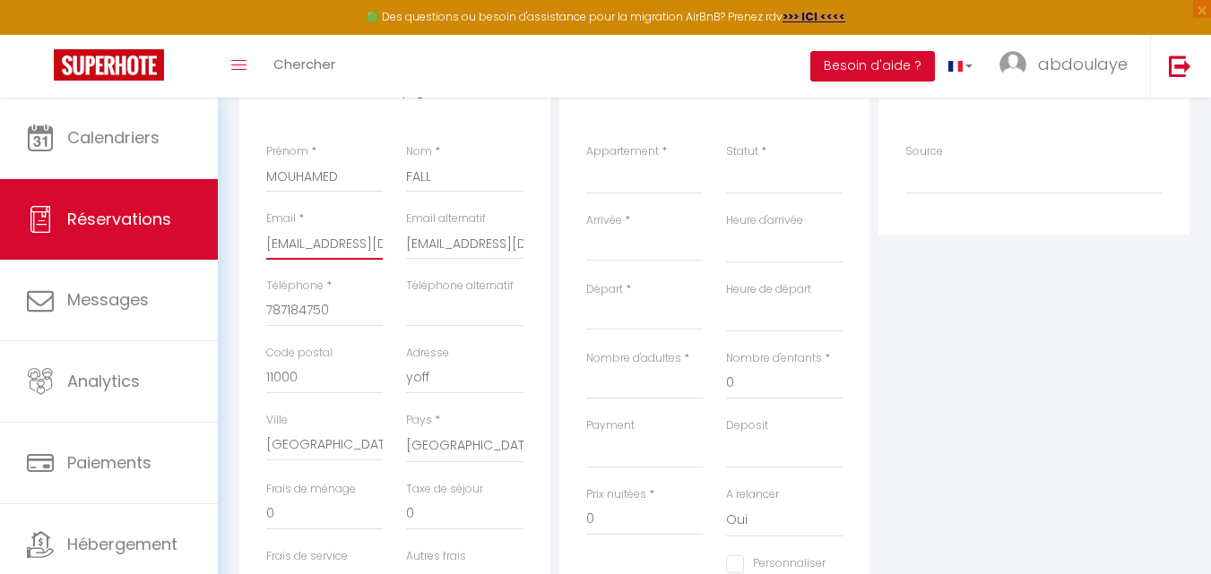
scroll to position [179, 0]
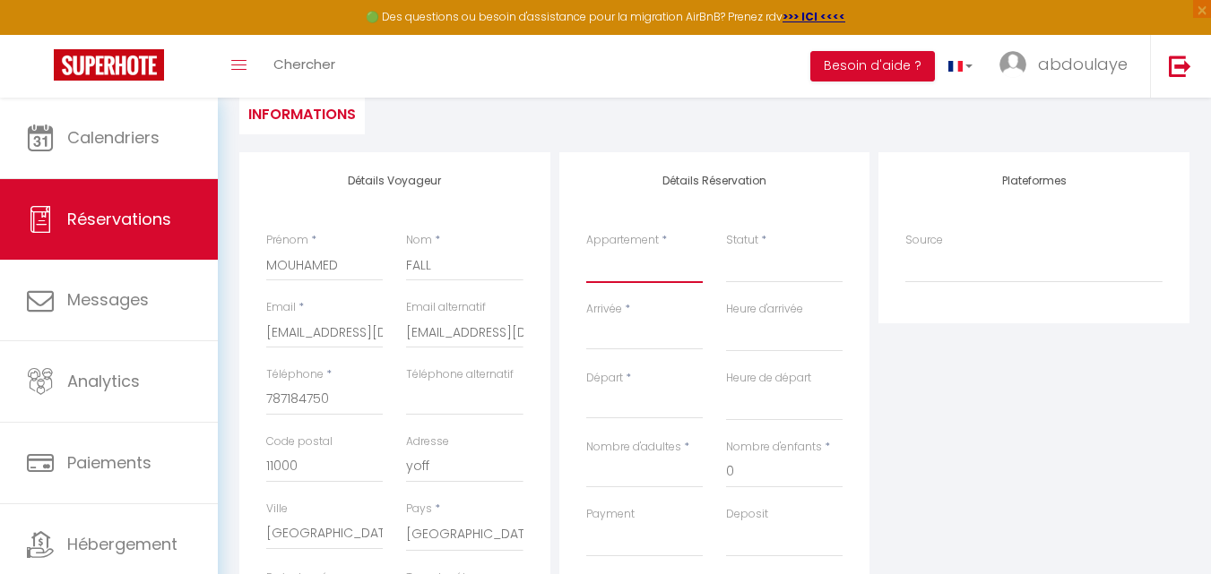
click at [674, 272] on select "Studio 101 APT 103 APPT 104 studio 201 Studio 202 Studio 301 Studio 302 Studio …" at bounding box center [644, 266] width 116 height 34
click at [586, 249] on select "Studio 101 APT 103 APPT 104 studio 201 Studio 202 Studio 301 Studio 302 Studio …" at bounding box center [644, 266] width 116 height 34
click at [774, 266] on select "Confirmé Non Confirmé Annulé Annulé par le voyageur No Show Request" at bounding box center [784, 266] width 116 height 34
click at [720, 272] on div "Statut * Confirmé Non Confirmé Annulé Annulé par le voyageur No Show Request" at bounding box center [784, 266] width 140 height 69
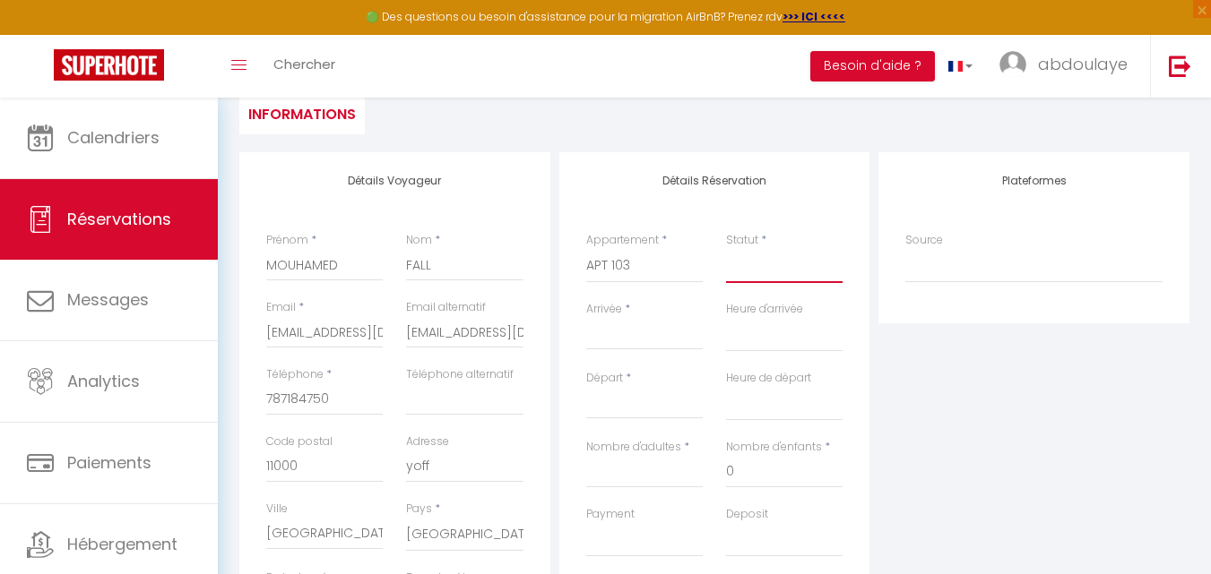
click at [730, 273] on select "Confirmé Non Confirmé Annulé Annulé par le voyageur No Show Request" at bounding box center [784, 266] width 116 height 34
click at [726, 249] on select "Confirmé Non Confirmé Annulé Annulé par le voyageur No Show Request" at bounding box center [784, 266] width 116 height 34
click at [625, 331] on input "Arrivée" at bounding box center [644, 335] width 116 height 23
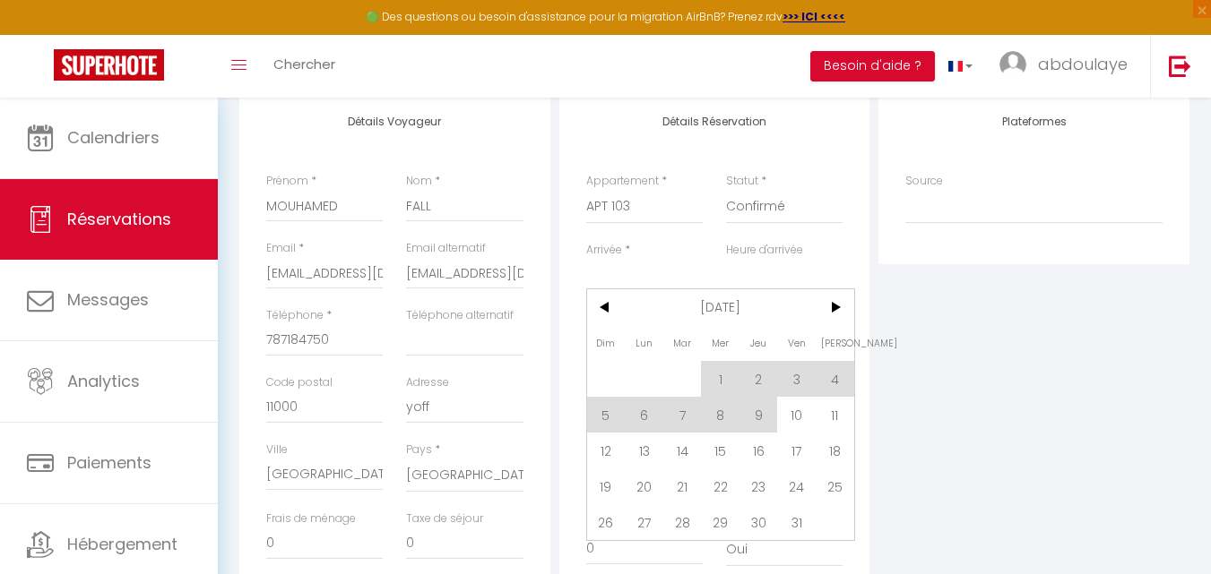
scroll to position [269, 0]
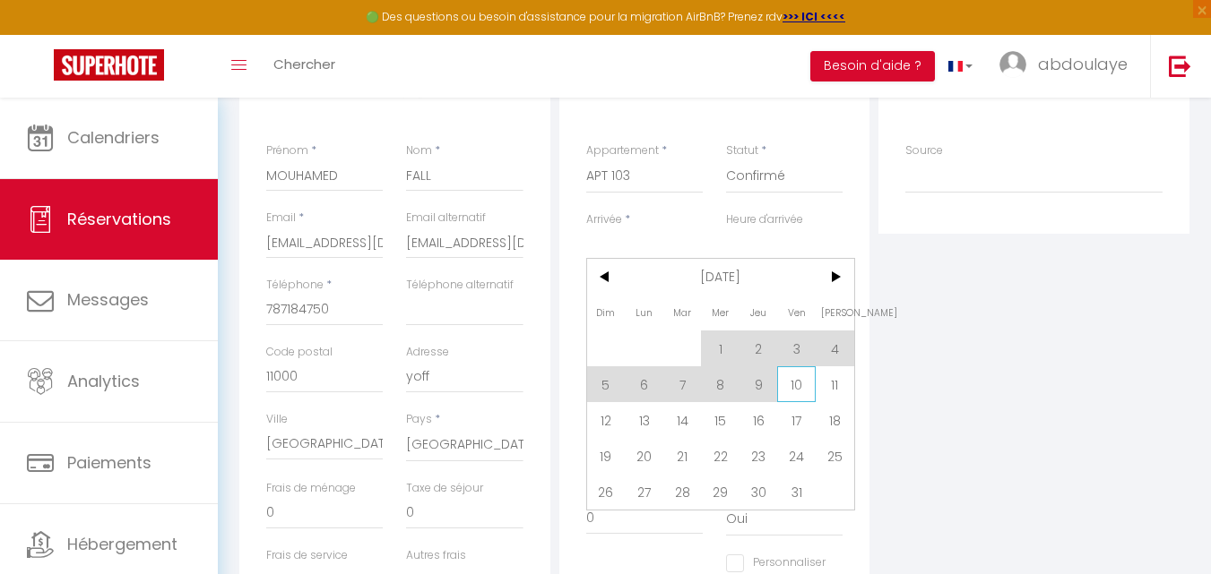
click at [797, 387] on span "10" at bounding box center [796, 385] width 39 height 36
click at [797, 387] on input "0" at bounding box center [784, 383] width 116 height 32
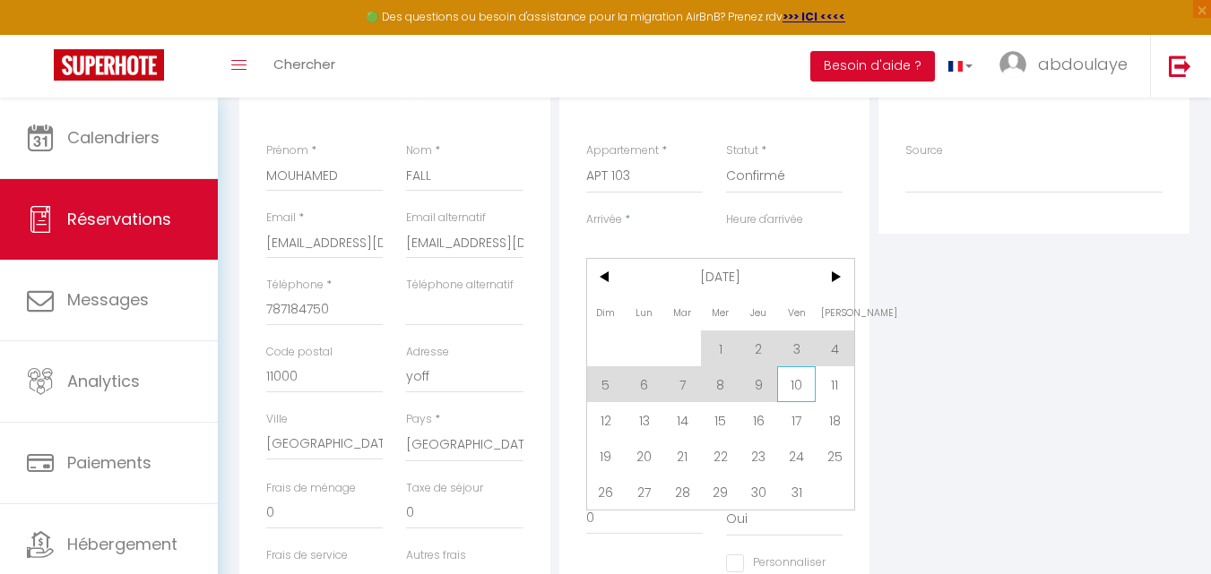
click at [797, 387] on input "0" at bounding box center [784, 383] width 116 height 32
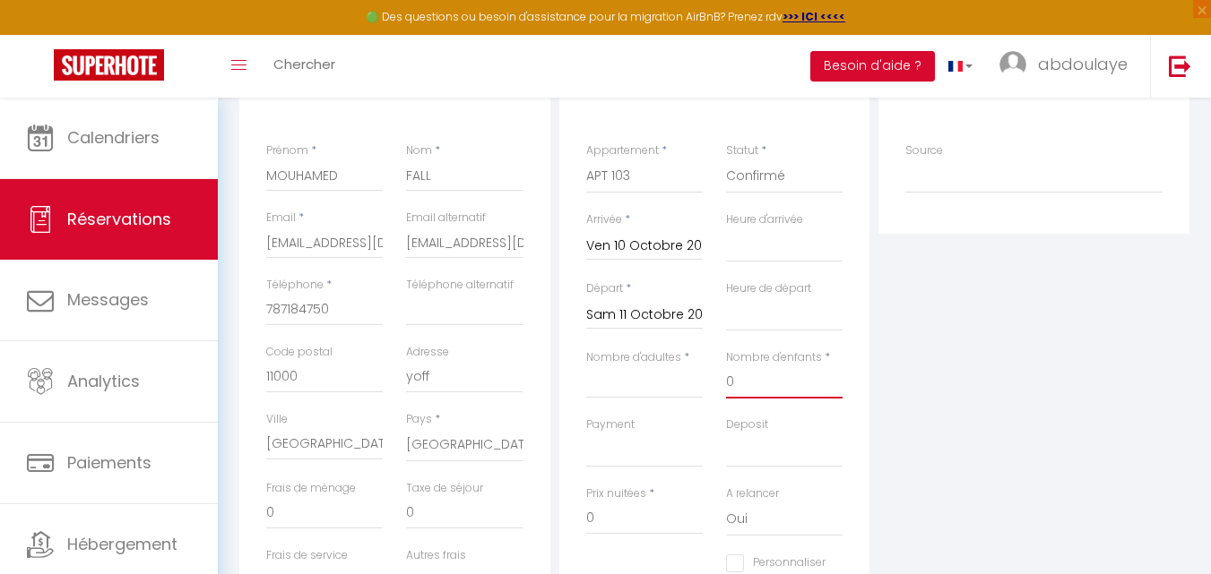
click at [808, 386] on input "0" at bounding box center [784, 383] width 116 height 32
click at [738, 246] on select "00:00 00:30 01:00 01:30 02:00 02:30 03:00 03:30 04:00 04:30 05:00 05:30 06:00 0…" at bounding box center [784, 246] width 116 height 34
click at [726, 229] on select "00:00 00:30 01:00 01:30 02:00 02:30 03:00 03:30 04:00 04:30 05:00 05:30 06:00 0…" at bounding box center [784, 246] width 116 height 34
click at [647, 312] on input "Sam 11 Octobre 2025" at bounding box center [644, 315] width 116 height 23
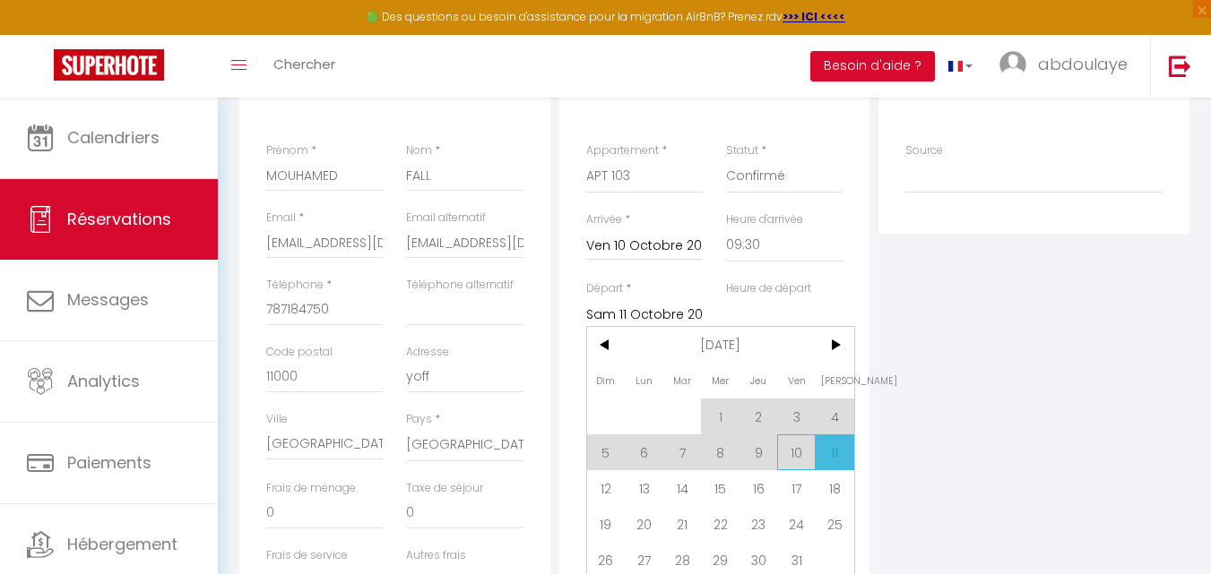
click at [797, 455] on span "10" at bounding box center [796, 453] width 39 height 36
click at [797, 455] on select "OK KO" at bounding box center [784, 451] width 116 height 34
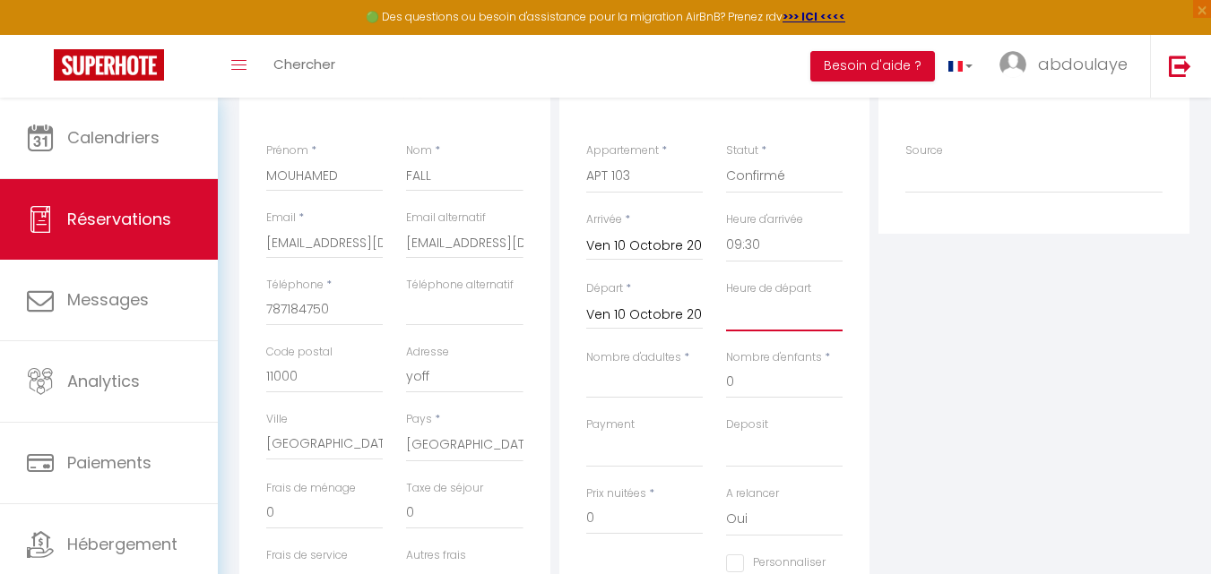
click at [774, 315] on select "00:00 00:30 01:00 01:30 02:00 02:30 03:00 03:30 04:00 04:30 05:00 05:30 06:00 0…" at bounding box center [784, 315] width 116 height 34
click at [842, 290] on div "Heure de départ 00:00 00:30 01:00 01:30 02:00 02:30 03:00 03:30 04:00 04:30 05:…" at bounding box center [784, 305] width 116 height 51
click at [840, 290] on div "Heure de départ 00:00 00:30 01:00 01:30 02:00 02:30 03:00 03:30 04:00 04:30 05:…" at bounding box center [784, 305] width 116 height 51
click at [805, 325] on select "00:00 00:30 01:00 01:30 02:00 02:30 03:00 03:30 04:00 04:30 05:00 05:30 06:00 0…" at bounding box center [784, 315] width 116 height 34
drag, startPoint x: 844, startPoint y: 154, endPoint x: 857, endPoint y: 105, distance: 50.9
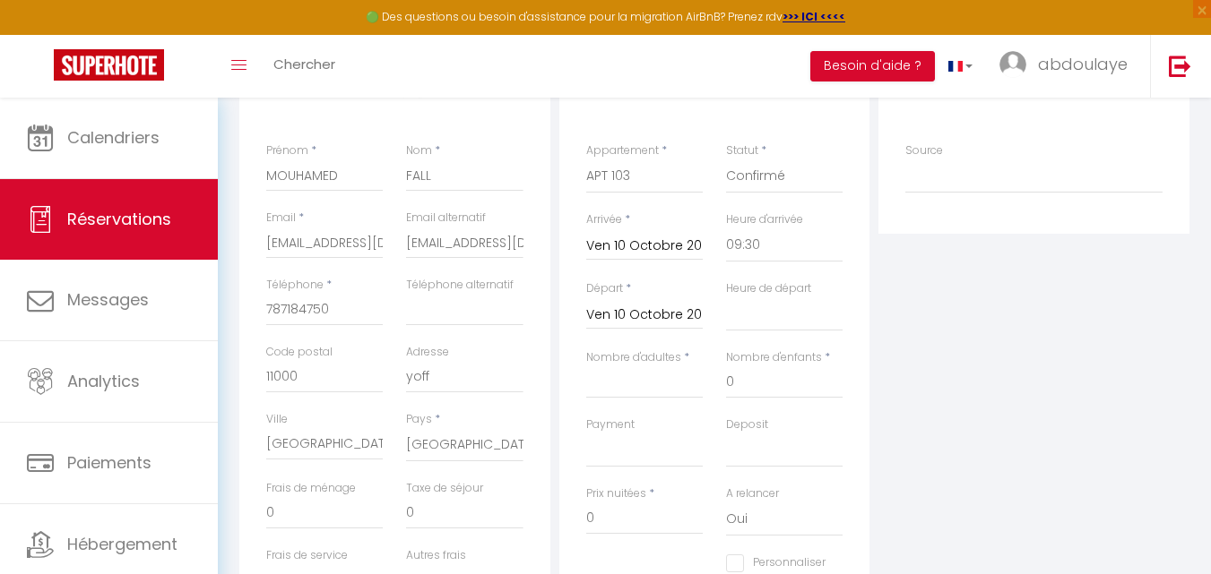
click at [857, 105] on div "Détails Réservation Appartement * Studio 101 APT 103 APPT 104 studio 201 Studio…" at bounding box center [714, 363] width 311 height 600
click at [779, 245] on select "00:00 00:30 01:00 01:30 02:00 02:30 03:00 03:30 04:00 04:30 05:00 05:30 06:00 0…" at bounding box center [784, 246] width 116 height 34
click at [778, 245] on select "00:00 00:30 01:00 01:30 02:00 02:30 03:00 03:30 04:00 04:30 05:00 05:30 06:00 0…" at bounding box center [784, 246] width 116 height 34
click at [726, 229] on select "00:00 00:30 01:00 01:30 02:00 02:30 03:00 03:30 04:00 04:30 05:00 05:30 06:00 0…" at bounding box center [784, 246] width 116 height 34
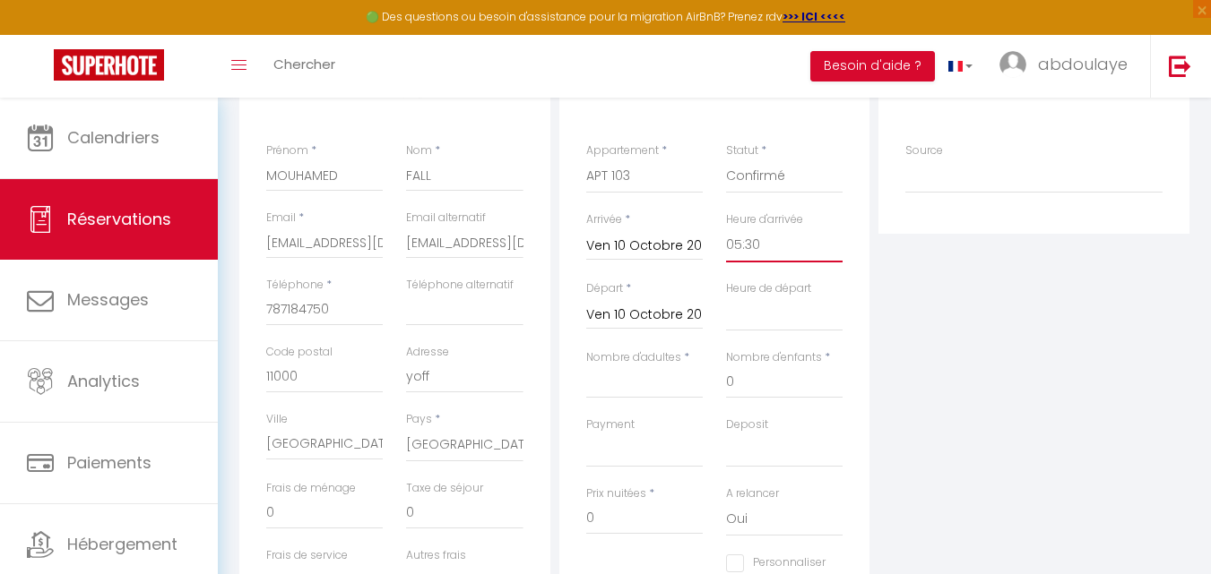
click at [798, 242] on select "00:00 00:30 01:00 01:30 02:00 02:30 03:00 03:30 04:00 04:30 05:00 05:30 06:00 0…" at bounding box center [784, 246] width 116 height 34
click at [726, 229] on select "00:00 00:30 01:00 01:30 02:00 02:30 03:00 03:30 04:00 04:30 05:00 05:30 06:00 0…" at bounding box center [784, 246] width 116 height 34
click at [806, 326] on select "00:00 00:30 01:00 01:30 02:00 02:30 03:00 03:30 04:00 04:30 05:00 05:30 06:00 0…" at bounding box center [784, 315] width 116 height 34
click at [726, 298] on select "00:00 00:30 01:00 01:30 02:00 02:30 03:00 03:30 04:00 04:30 05:00 05:30 06:00 0…" at bounding box center [784, 315] width 116 height 34
click at [789, 317] on select "00:00 00:30 01:00 01:30 02:00 02:30 03:00 03:30 04:00 04:30 05:00 05:30 06:00 0…" at bounding box center [784, 315] width 116 height 34
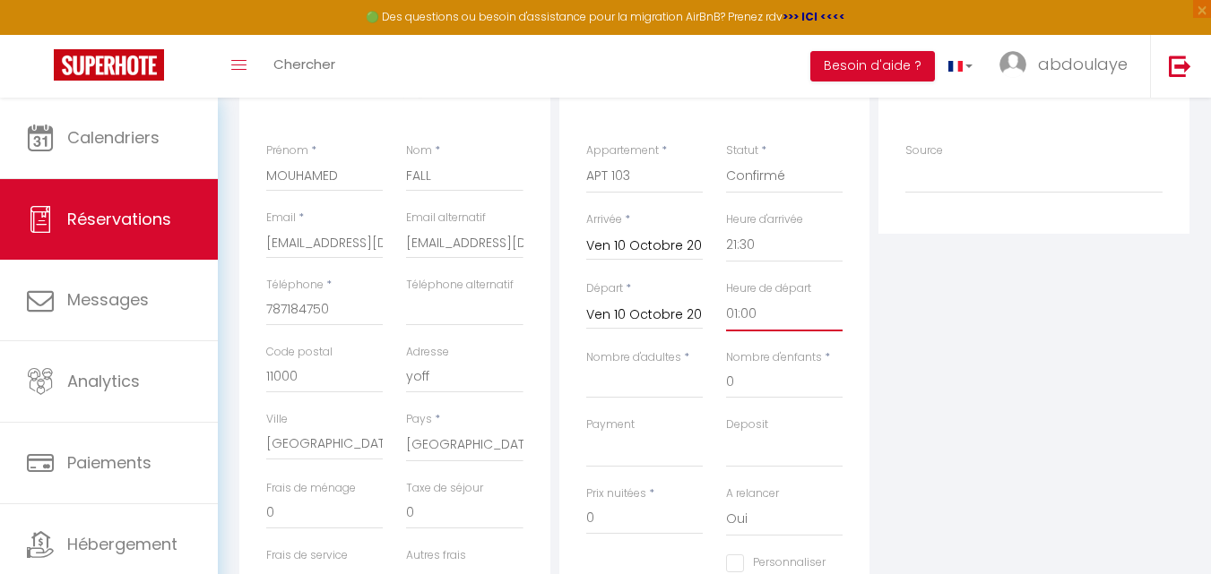
click at [726, 298] on select "00:00 00:30 01:00 01:30 02:00 02:30 03:00 03:30 04:00 04:30 05:00 05:30 06:00 0…" at bounding box center [784, 315] width 116 height 34
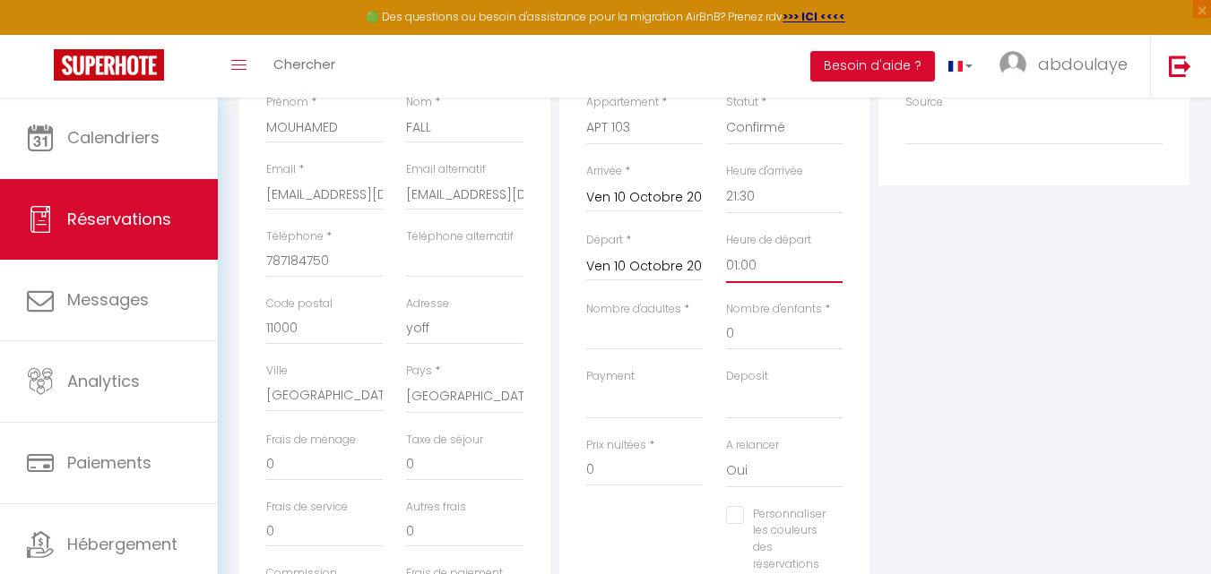
scroll to position [358, 0]
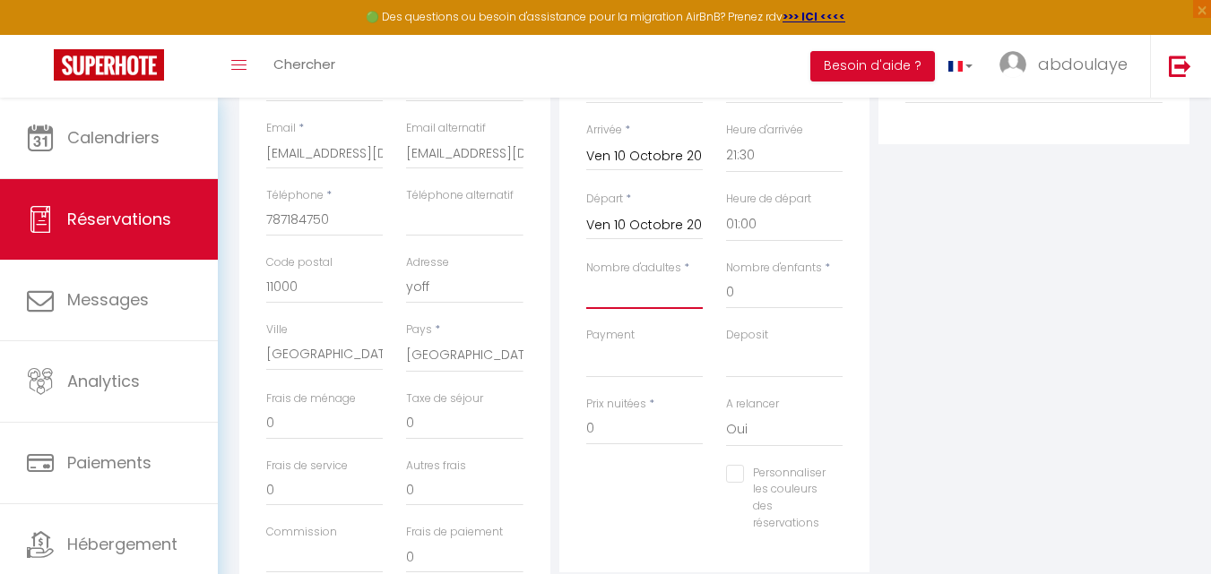
click at [657, 296] on input "Nombre d'adultes" at bounding box center [644, 293] width 116 height 32
click at [621, 431] on input "0" at bounding box center [644, 429] width 116 height 32
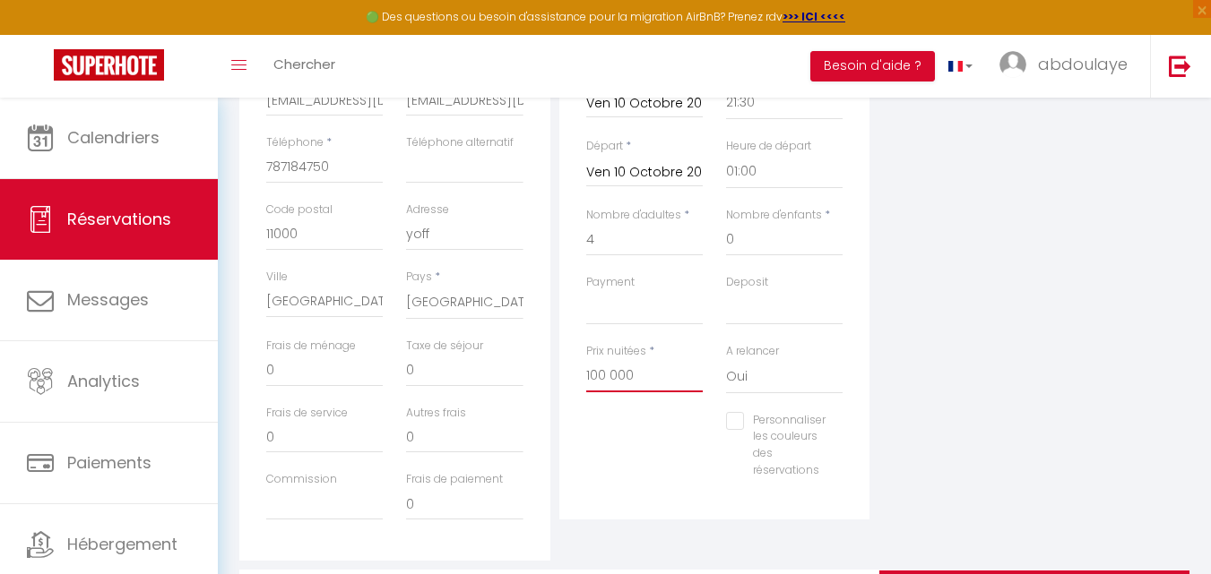
scroll to position [523, 0]
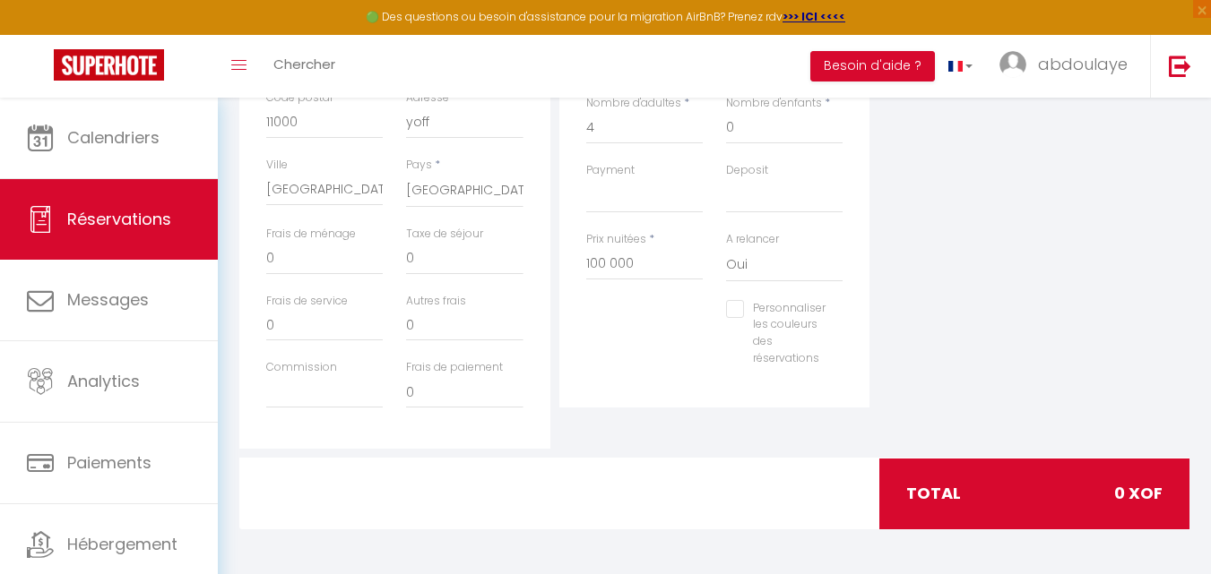
click at [1014, 324] on div "Plateformes Source Direct Airbnb.com Booking.com Chalet montagne Expedia Gite d…" at bounding box center [1034, 128] width 320 height 641
click at [980, 494] on div "total 0 XOF" at bounding box center [1034, 494] width 310 height 70
click at [659, 345] on div "Personnaliser les couleurs des réservations #D7092E" at bounding box center [714, 342] width 280 height 85
click at [1085, 486] on div "total 0 XOF" at bounding box center [1034, 494] width 310 height 70
click at [1082, 487] on div "total 0 XOF" at bounding box center [1034, 494] width 310 height 70
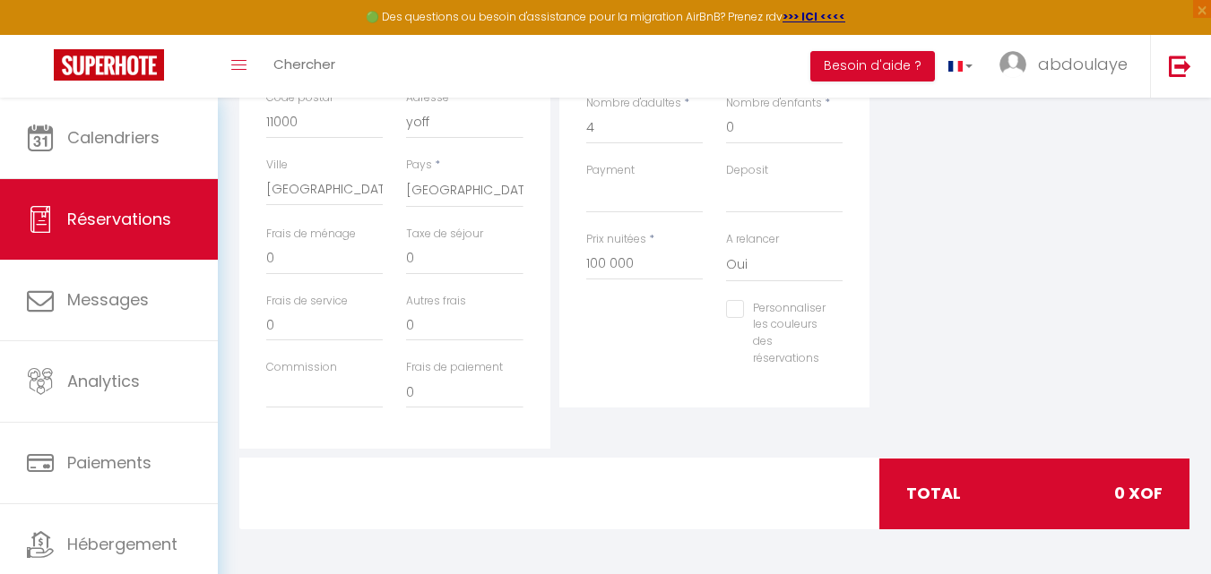
click at [1101, 493] on div "total 0 XOF" at bounding box center [1034, 494] width 310 height 70
click at [1104, 493] on div "total 0 XOF" at bounding box center [1034, 494] width 310 height 70
click at [1120, 499] on span "0 XOF" at bounding box center [1138, 493] width 48 height 25
click at [1106, 500] on div "total 0 XOF" at bounding box center [1034, 494] width 310 height 70
click at [644, 263] on input "100 000" at bounding box center [644, 264] width 116 height 32
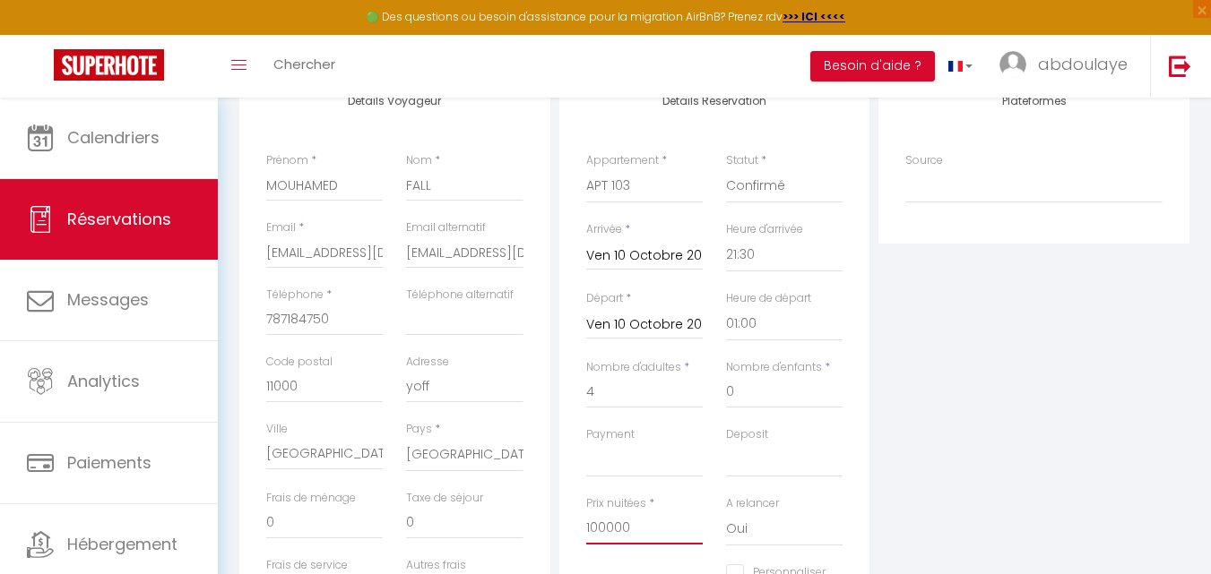
scroll to position [254, 0]
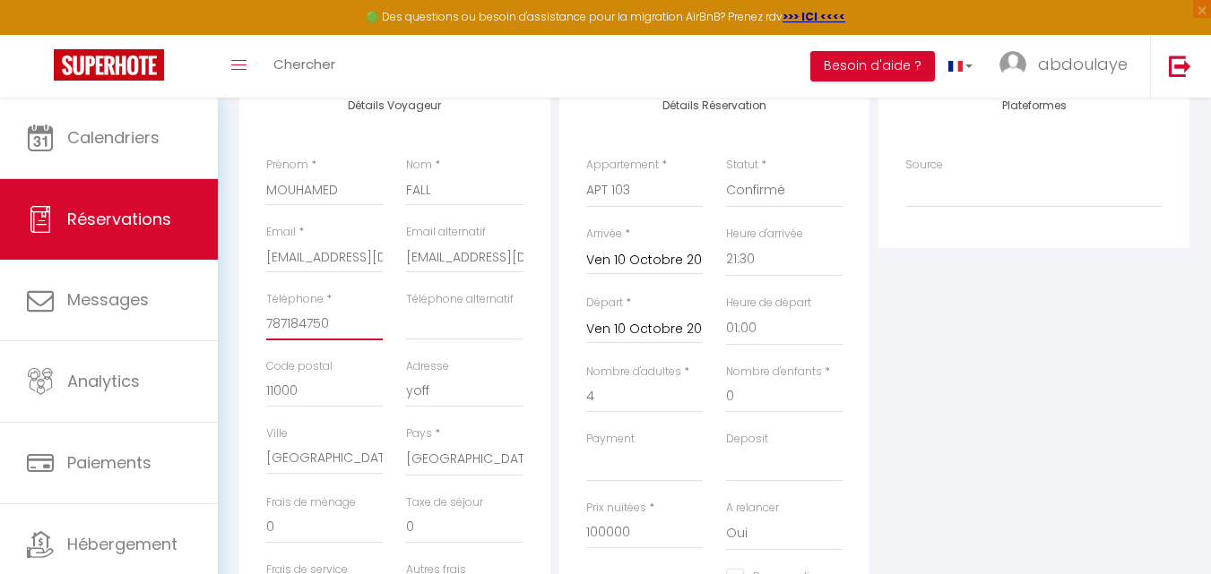
click at [334, 319] on input "787184750" at bounding box center [324, 324] width 116 height 32
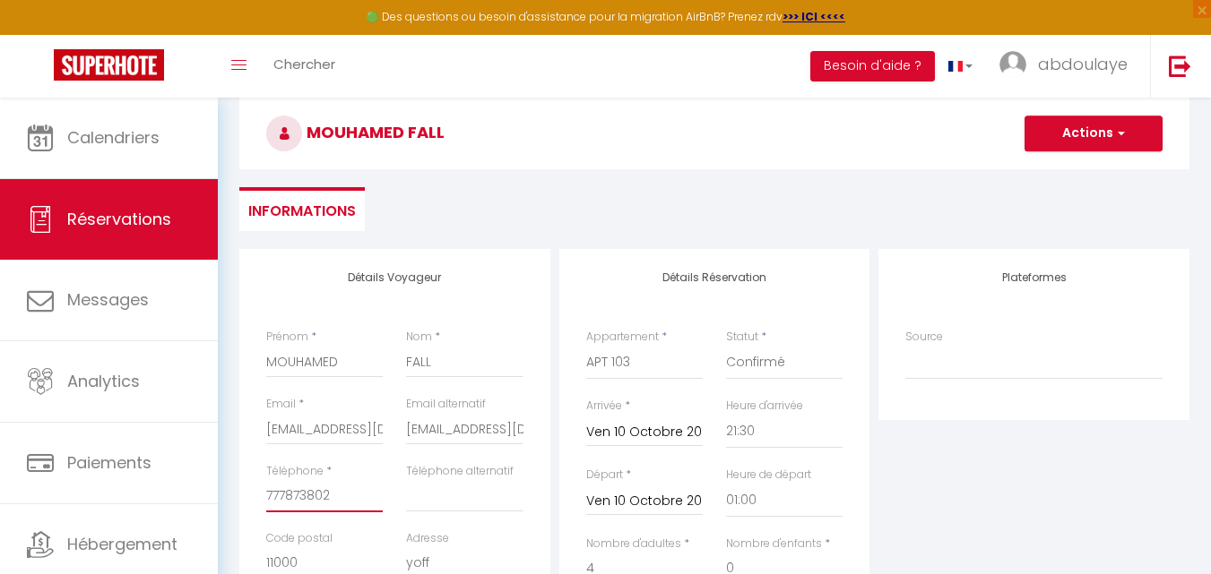
scroll to position [75, 0]
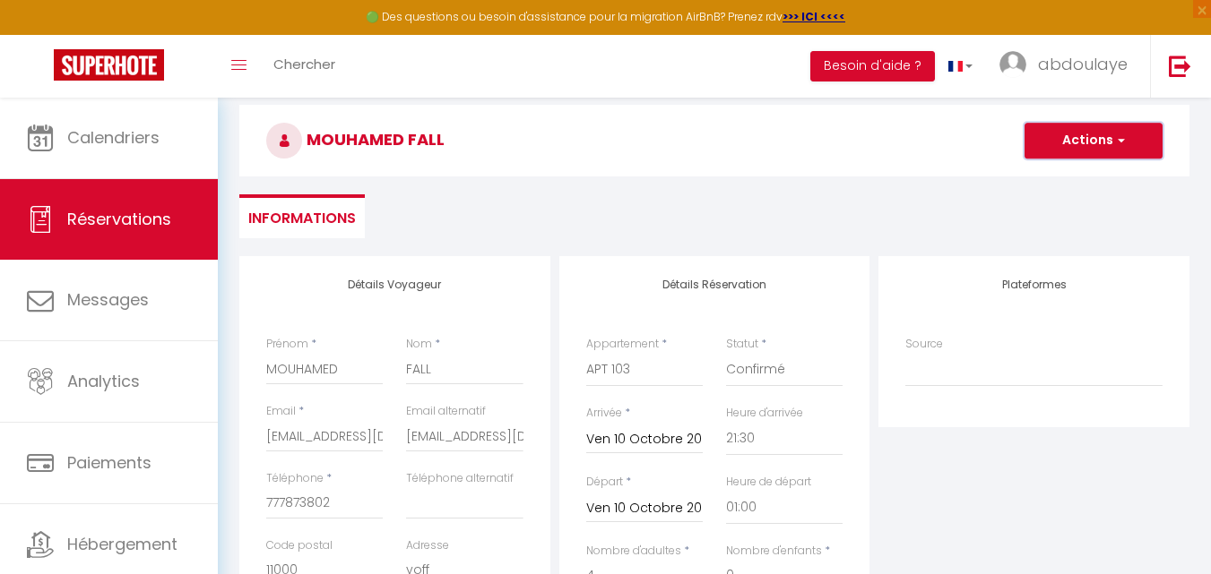
click at [1117, 136] on span "button" at bounding box center [1118, 141] width 11 height 16
click at [1081, 180] on link "Enregistrer" at bounding box center [1076, 179] width 142 height 23
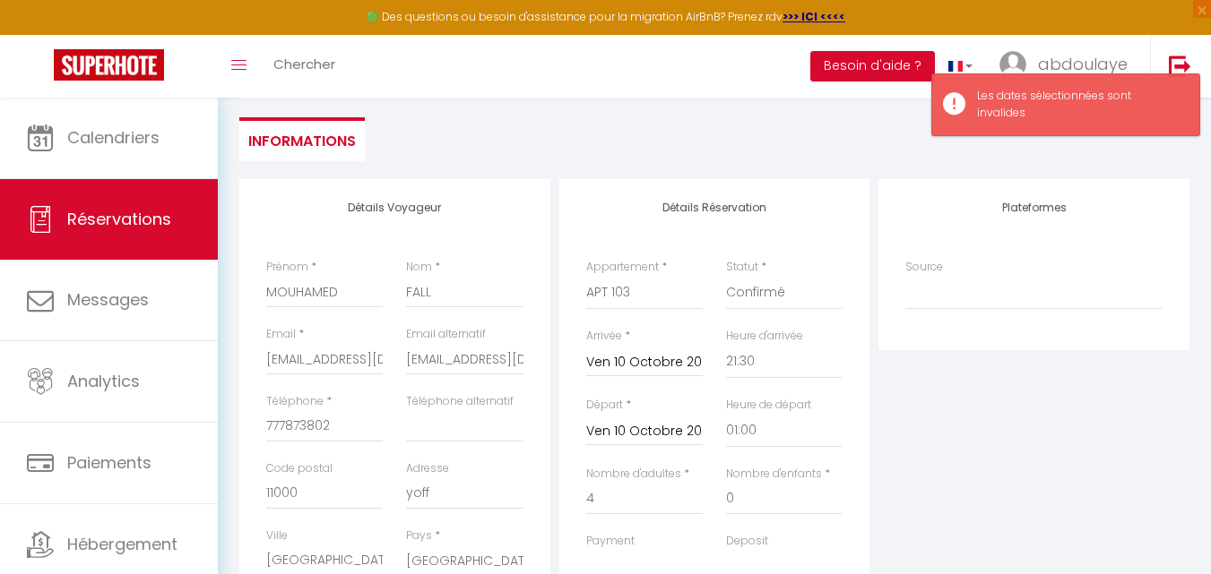
scroll to position [254, 0]
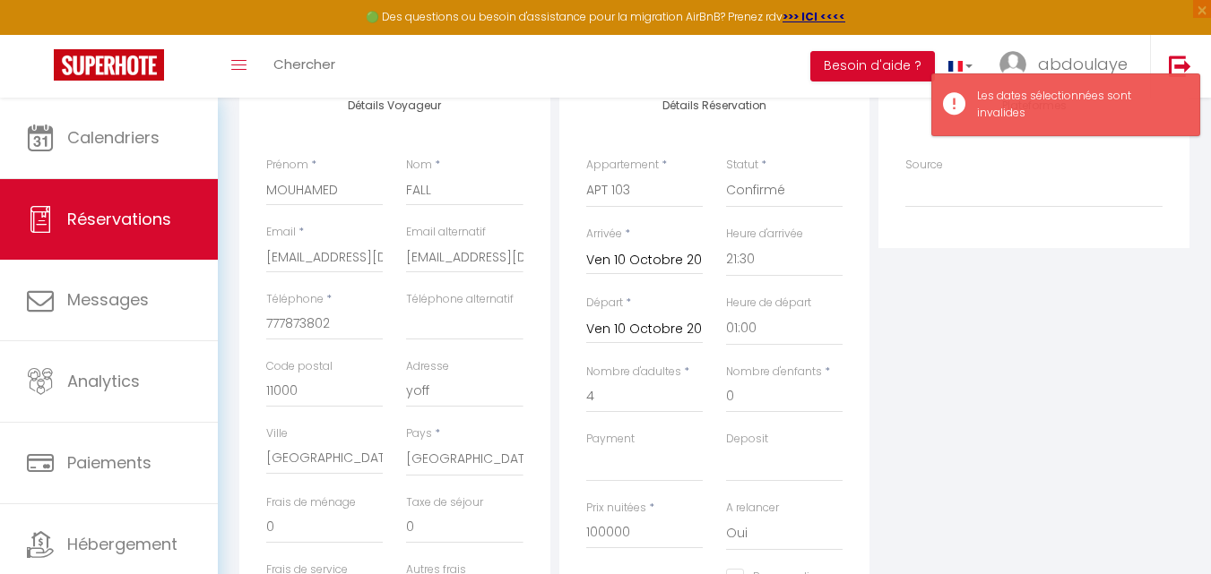
click at [702, 333] on input "Ven 10 Octobre 2025" at bounding box center [644, 329] width 116 height 23
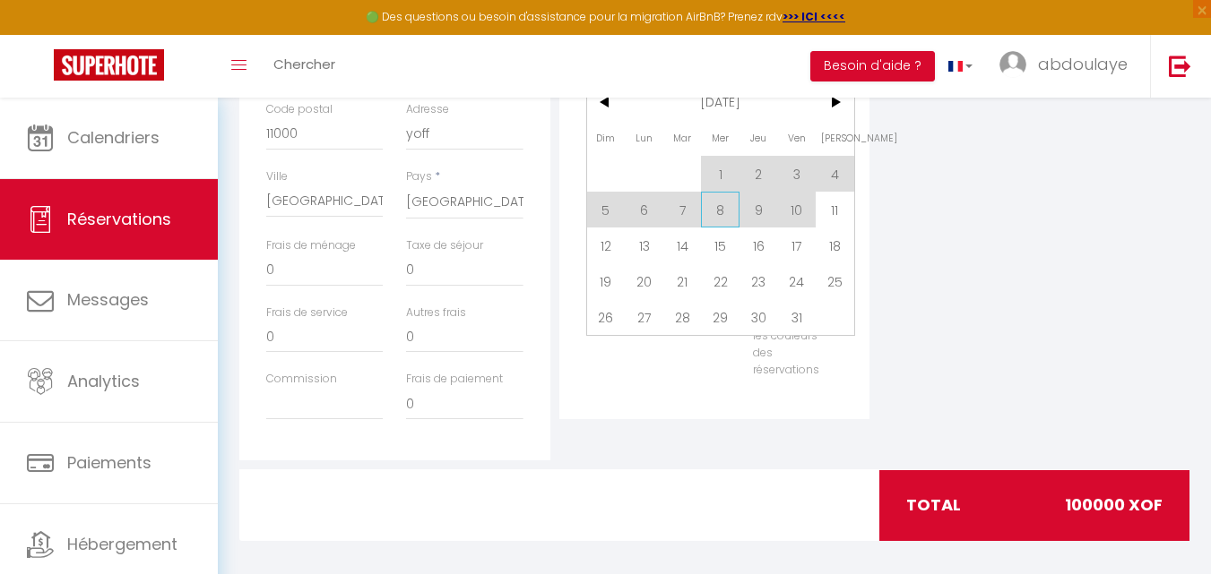
scroll to position [434, 0]
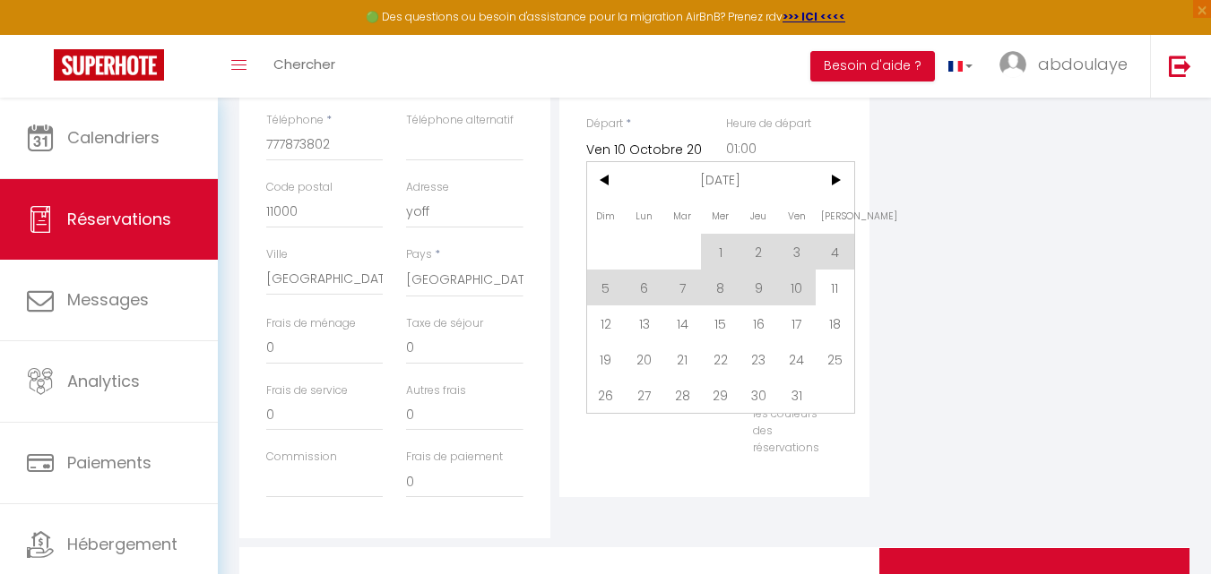
drag, startPoint x: 830, startPoint y: 280, endPoint x: 835, endPoint y: 291, distance: 12.0
click at [831, 280] on span "11" at bounding box center [834, 288] width 39 height 36
click at [836, 287] on select "OK KO" at bounding box center [784, 286] width 116 height 34
click at [835, 289] on select "OK KO" at bounding box center [784, 286] width 116 height 34
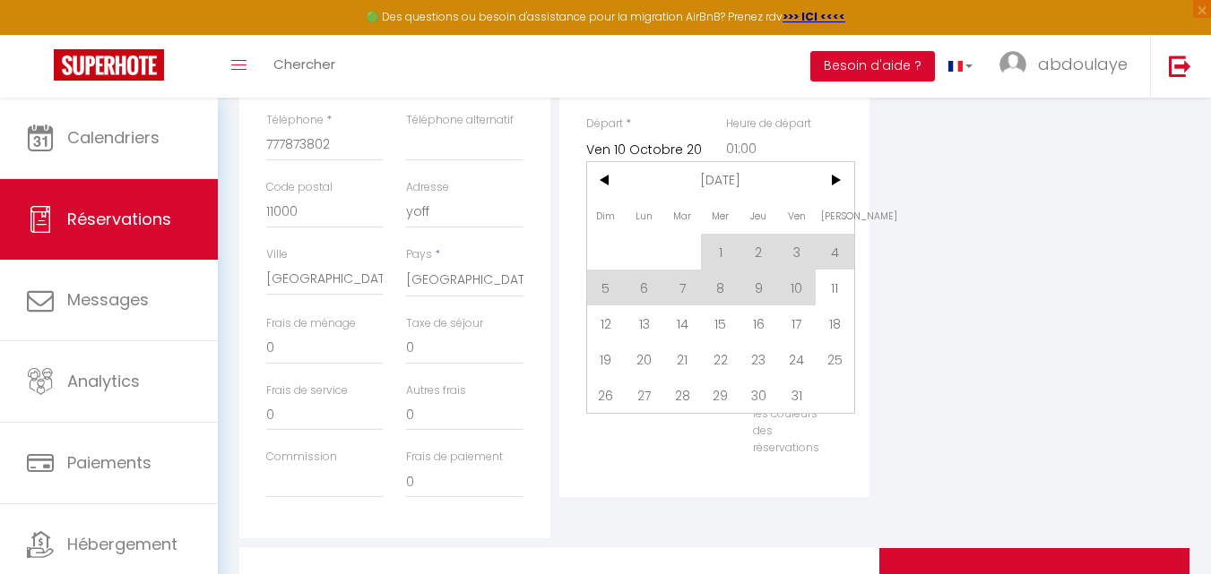
click at [835, 290] on select "OK KO" at bounding box center [784, 286] width 116 height 34
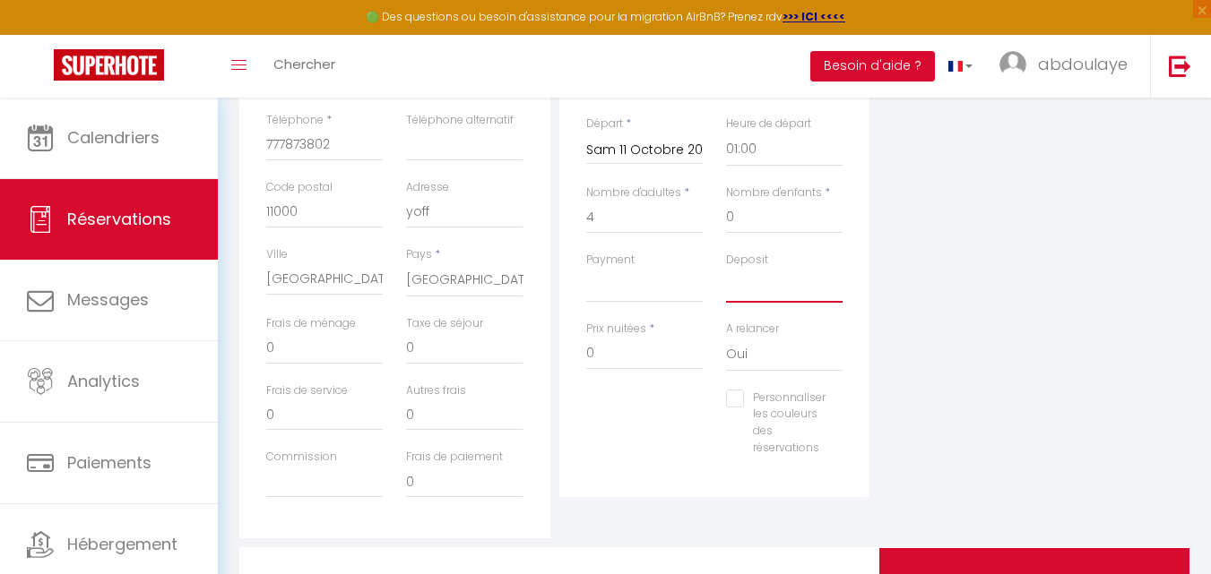
click at [835, 291] on select "OK KO" at bounding box center [784, 286] width 116 height 34
click at [743, 149] on select "00:00 00:30 01:00 01:30 02:00 02:30 03:00 03:30 04:00 04:30 05:00 05:30 06:00 0…" at bounding box center [784, 150] width 116 height 34
click at [726, 133] on select "00:00 00:30 01:00 01:30 02:00 02:30 03:00 03:30 04:00 04:30 05:00 05:30 06:00 0…" at bounding box center [784, 150] width 116 height 34
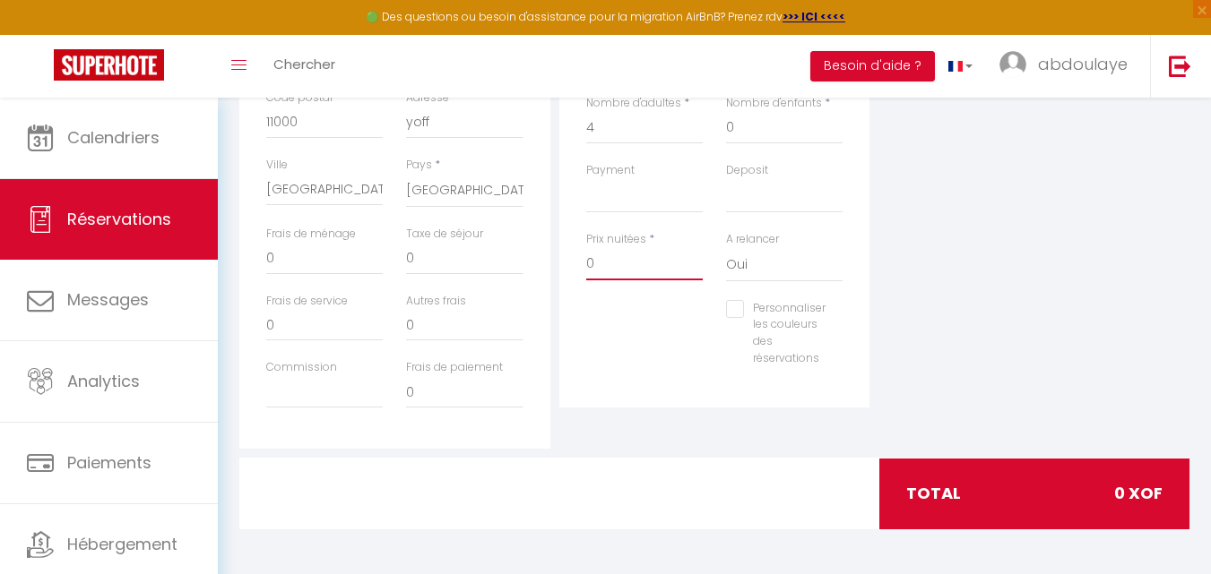
click at [598, 263] on input "0" at bounding box center [644, 264] width 116 height 32
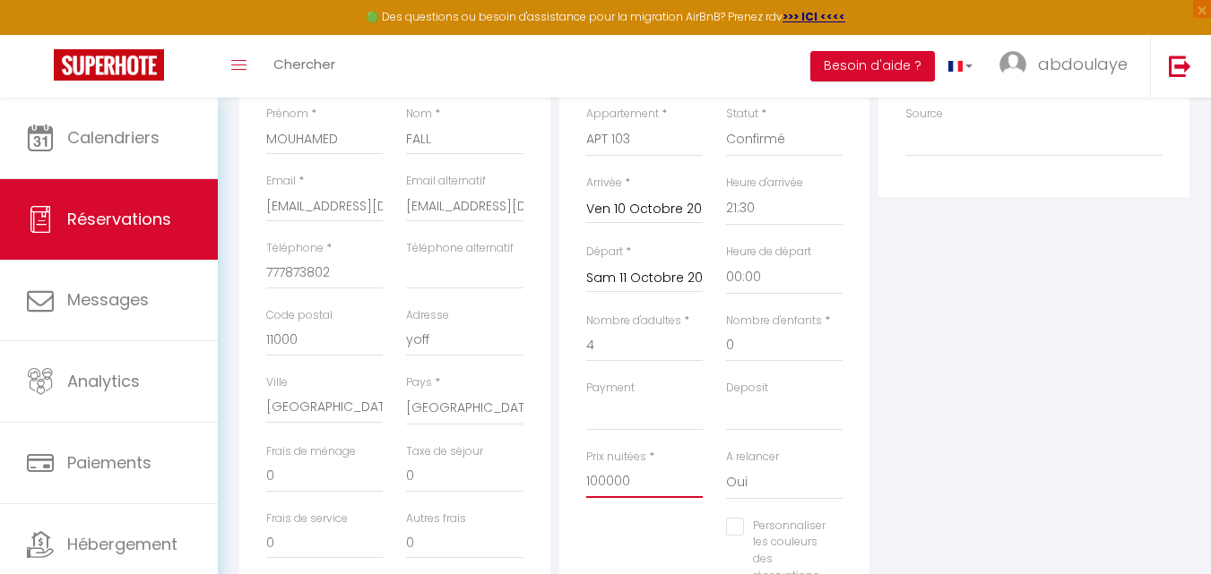
scroll to position [75, 0]
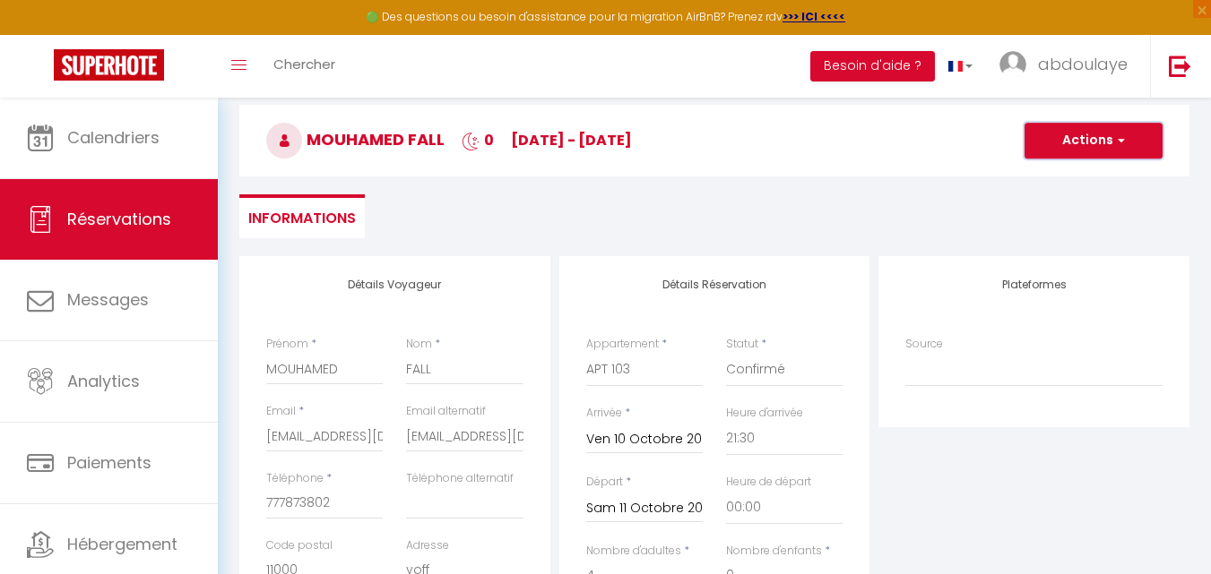
click at [1133, 138] on button "Actions" at bounding box center [1093, 141] width 138 height 36
click at [1103, 183] on link "Enregistrer" at bounding box center [1076, 179] width 142 height 23
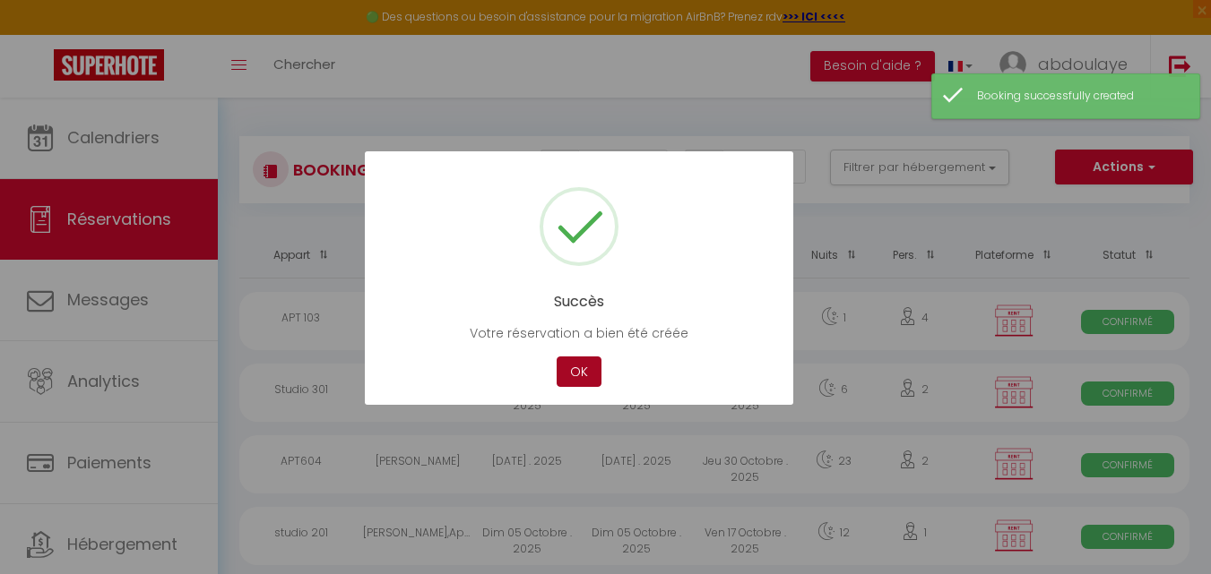
click at [574, 373] on button "OK" at bounding box center [578, 372] width 45 height 31
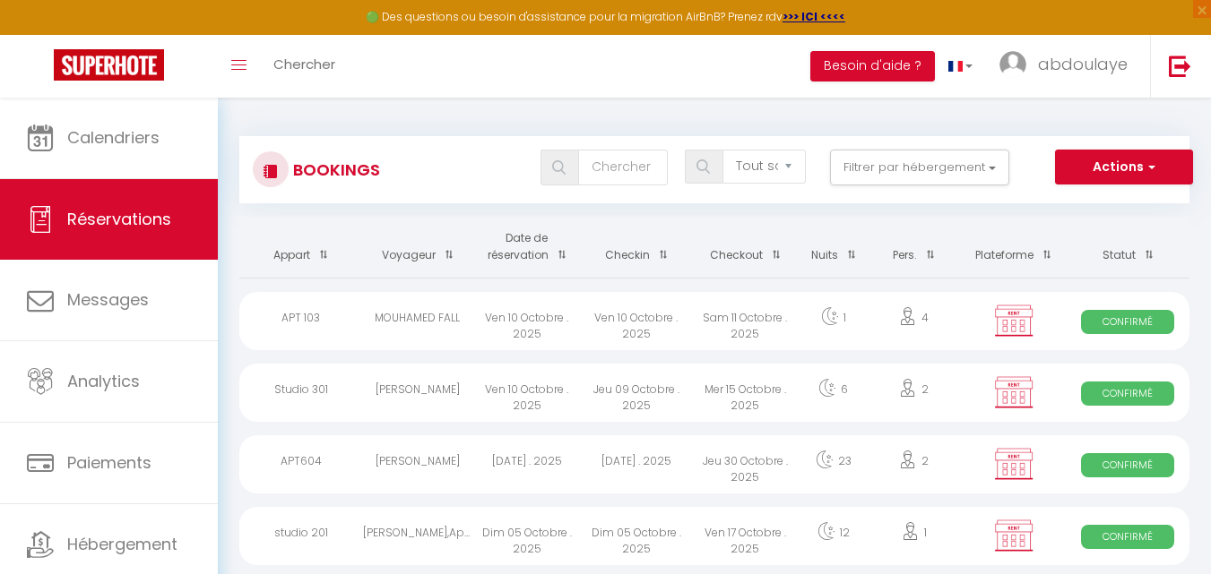
drag, startPoint x: 601, startPoint y: 342, endPoint x: 494, endPoint y: 330, distance: 108.3
click at [494, 330] on div "Ven 10 Octobre . 2025" at bounding box center [526, 321] width 109 height 58
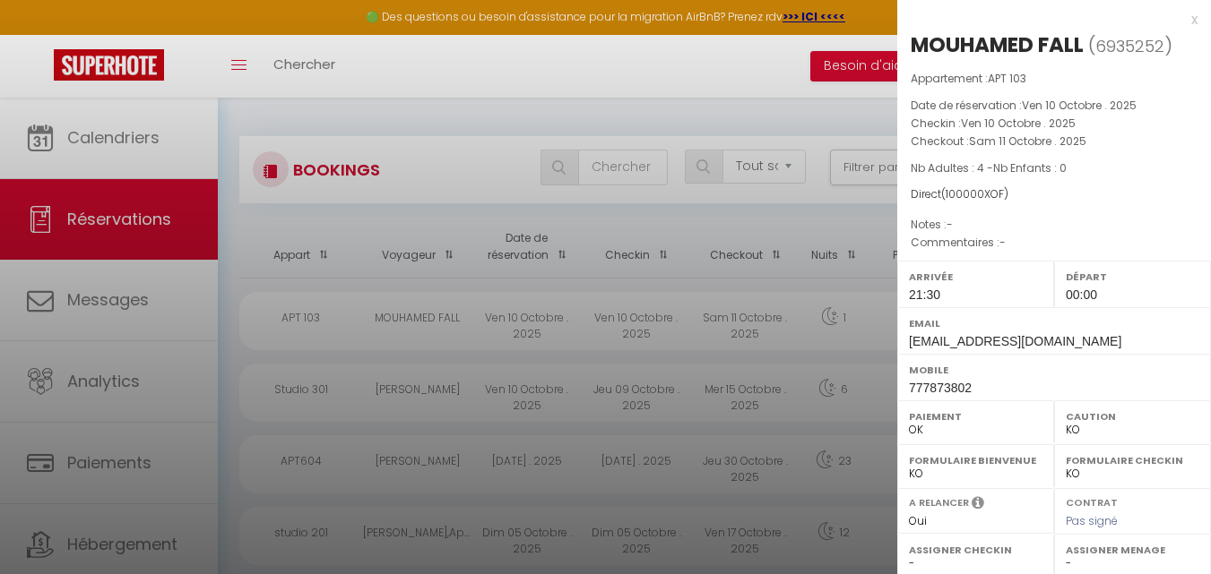
click at [727, 315] on div at bounding box center [605, 287] width 1211 height 574
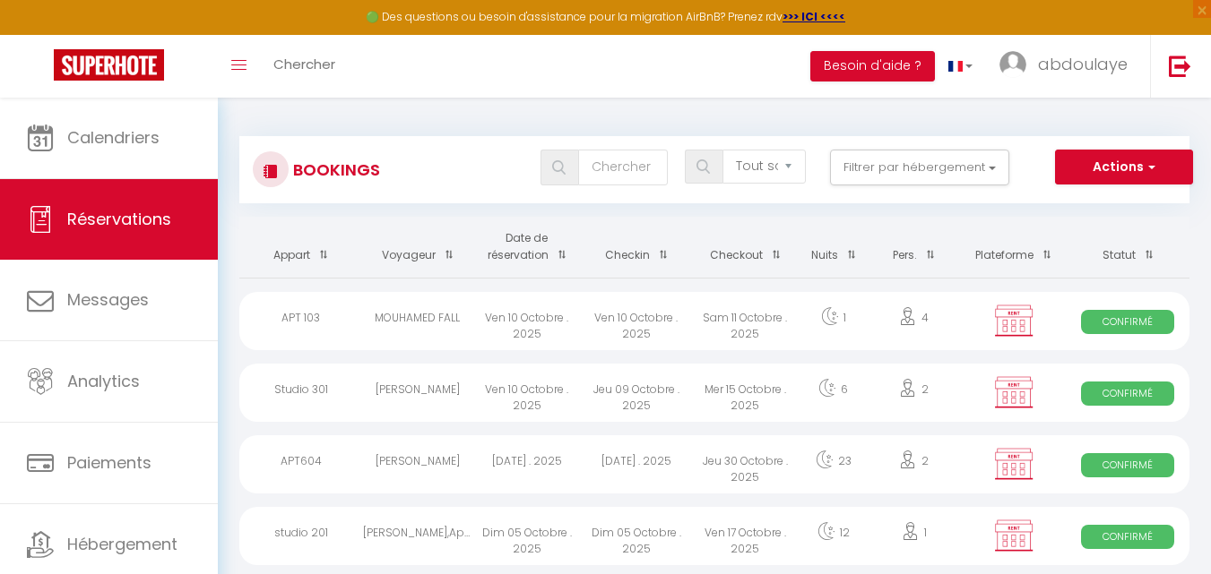
click at [885, 317] on div "4" at bounding box center [914, 321] width 95 height 58
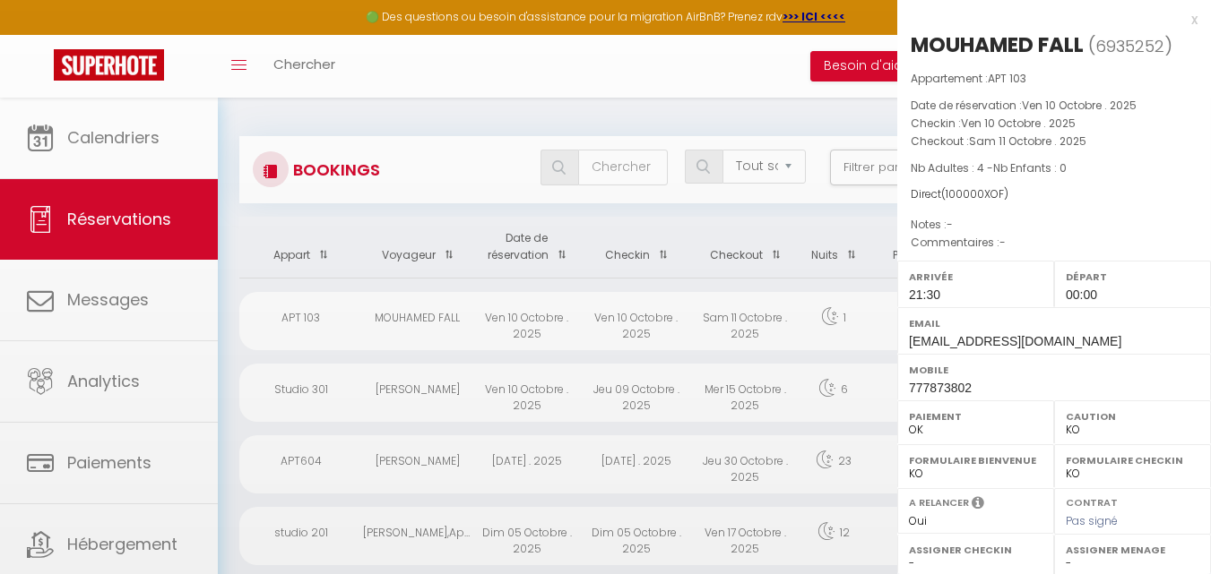
click at [884, 317] on div at bounding box center [605, 287] width 1211 height 574
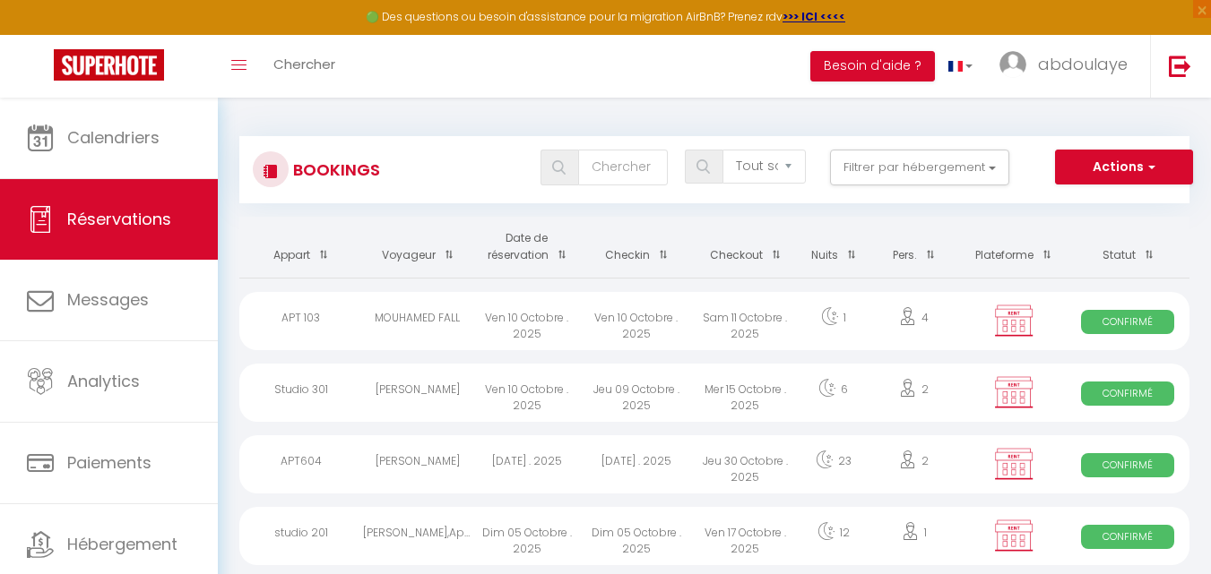
click at [739, 330] on div "Sam 11 Octobre . 2025" at bounding box center [745, 321] width 109 height 58
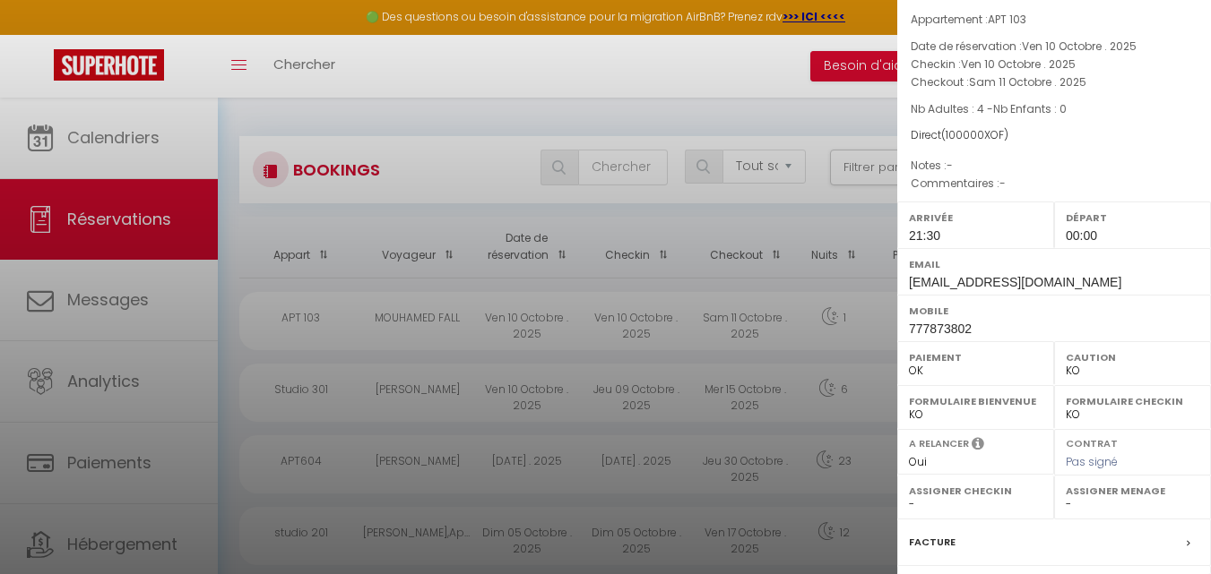
scroll to position [261, 0]
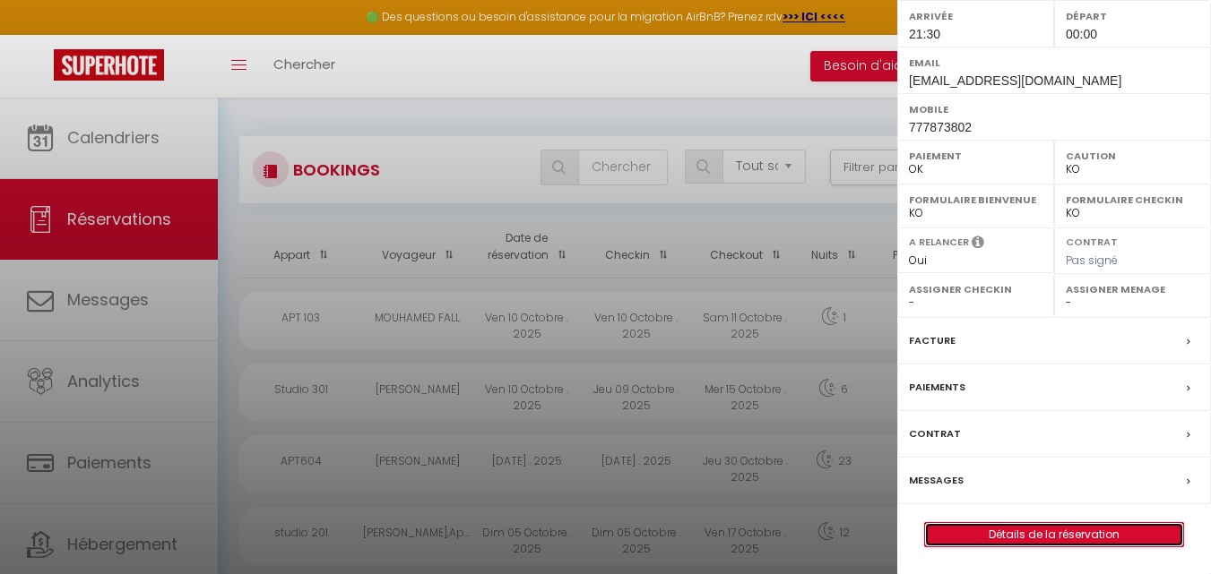
click at [1072, 531] on link "Détails de la réservation" at bounding box center [1054, 534] width 258 height 23
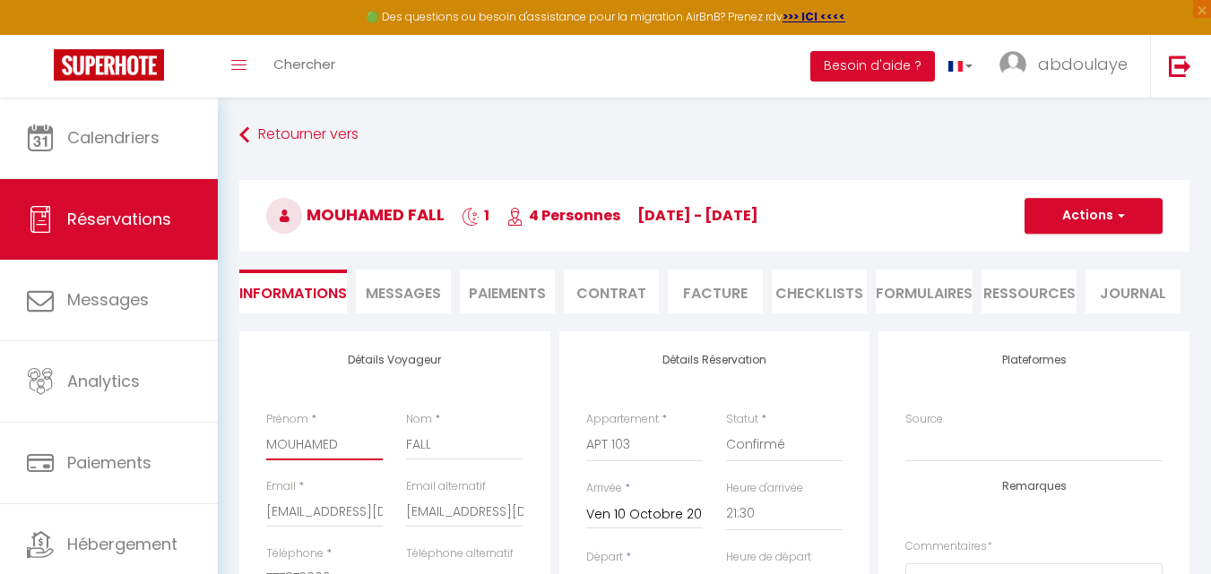
click at [340, 451] on input "MOUHAMED" at bounding box center [324, 444] width 116 height 32
click at [433, 445] on input "FALL" at bounding box center [464, 444] width 116 height 32
click at [1126, 220] on button "Actions" at bounding box center [1093, 216] width 138 height 36
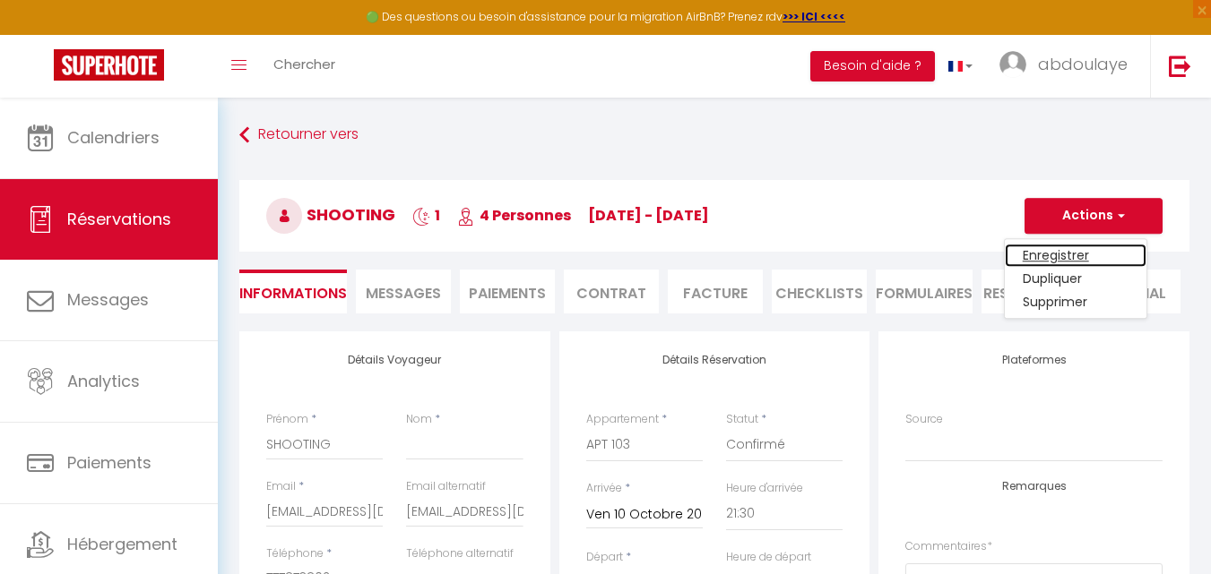
click at [1082, 255] on link "Enregistrer" at bounding box center [1076, 255] width 142 height 23
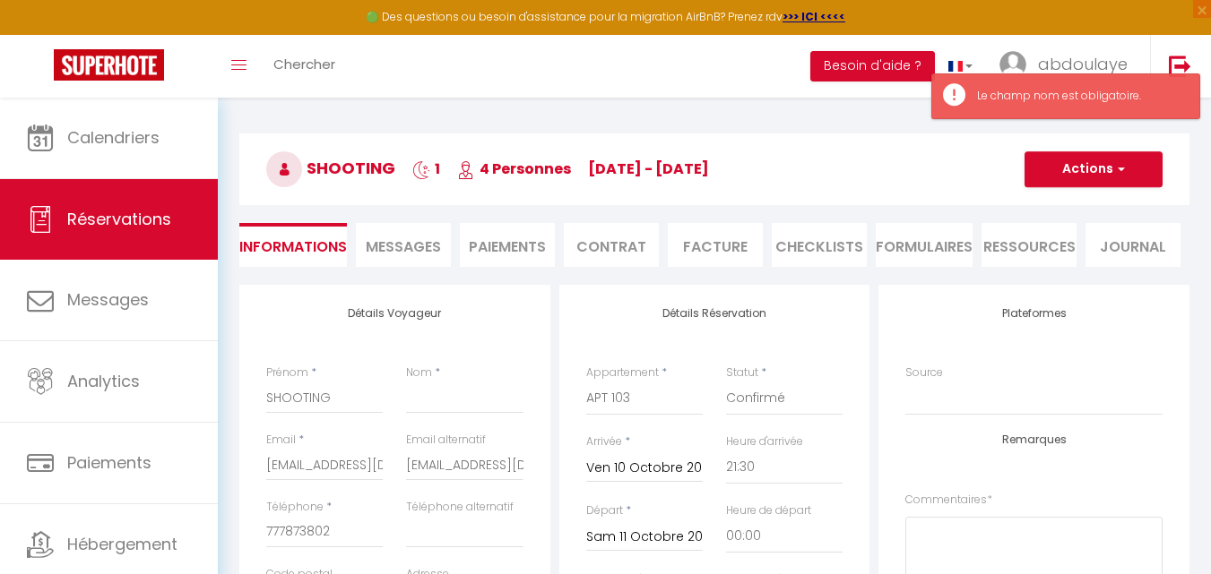
scroll to position [179, 0]
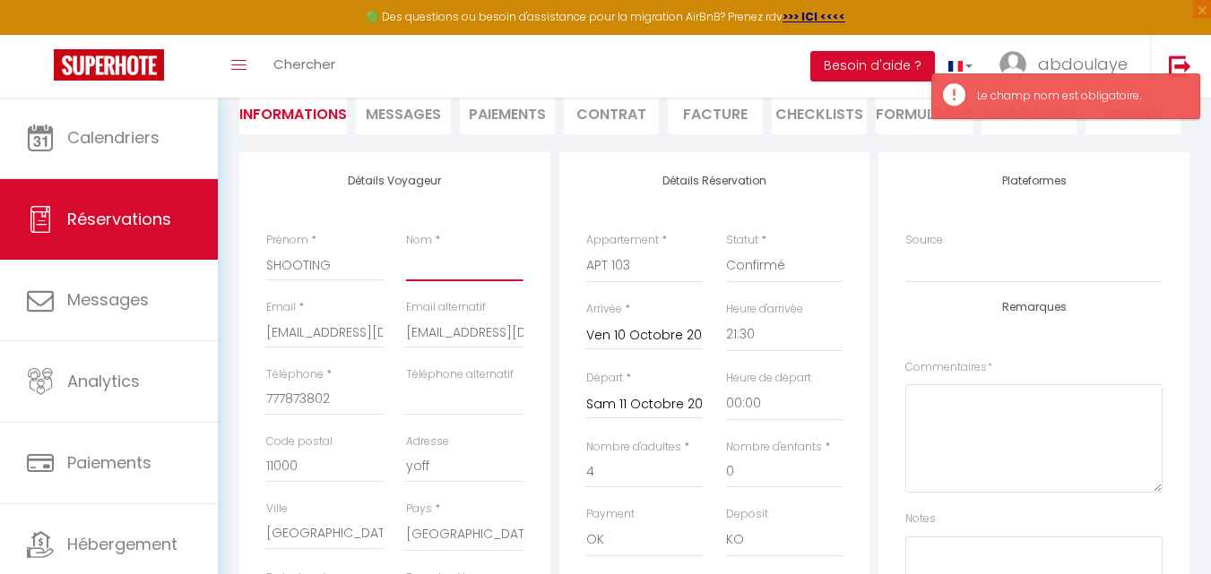
click at [469, 271] on input "Nom" at bounding box center [464, 265] width 116 height 32
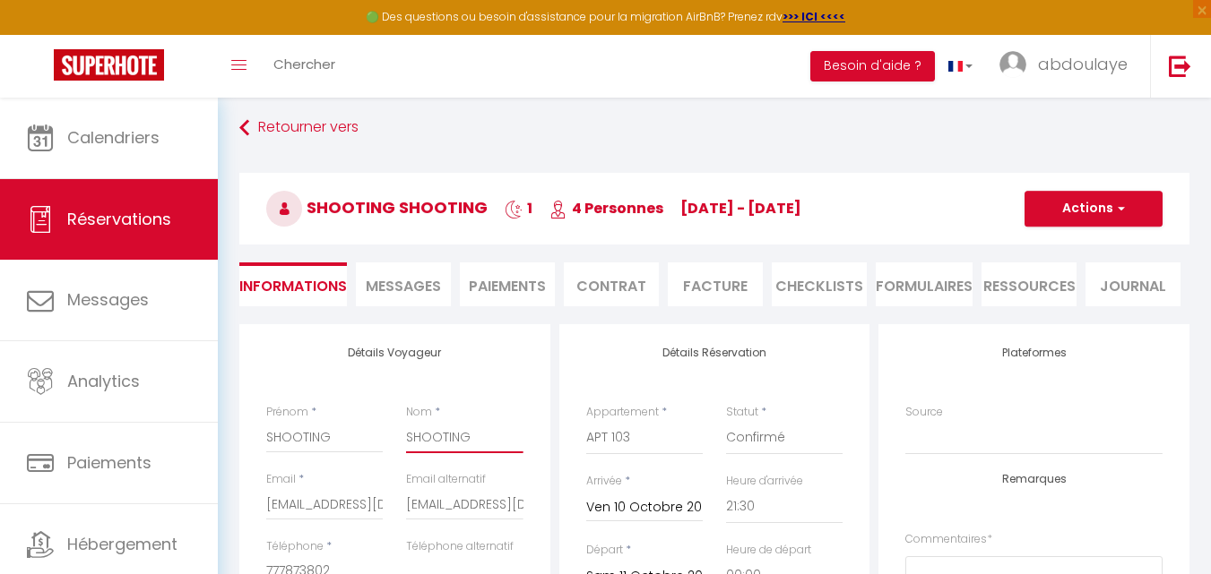
scroll to position [0, 0]
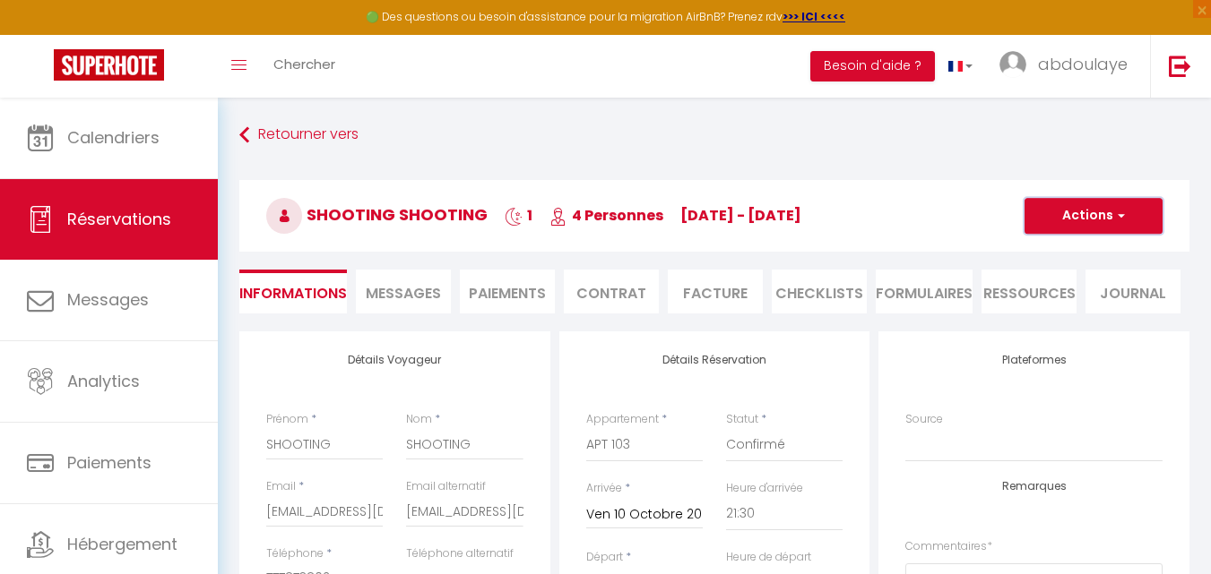
click at [1065, 203] on button "Actions" at bounding box center [1093, 216] width 138 height 36
click at [1053, 251] on link "Enregistrer" at bounding box center [1076, 255] width 142 height 23
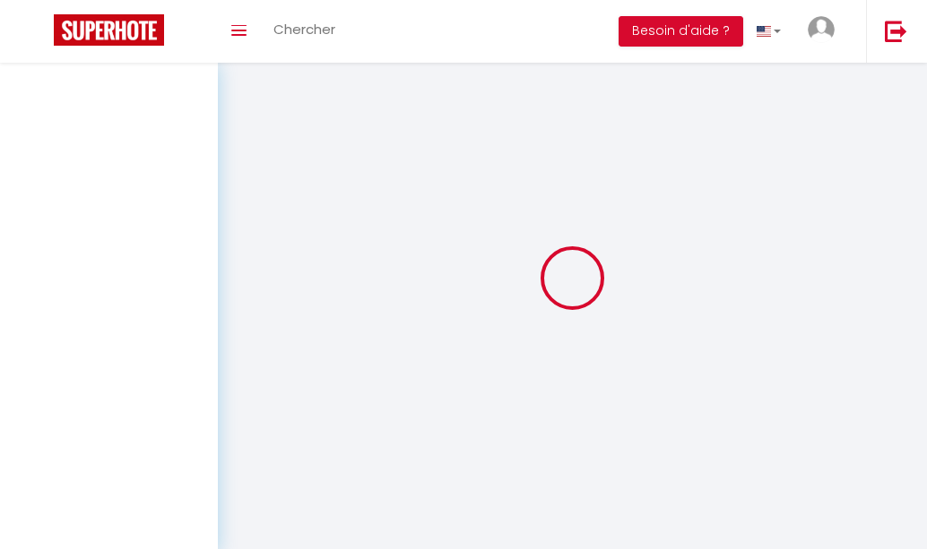
select select "not_cancelled"
